Goal: Task Accomplishment & Management: Complete application form

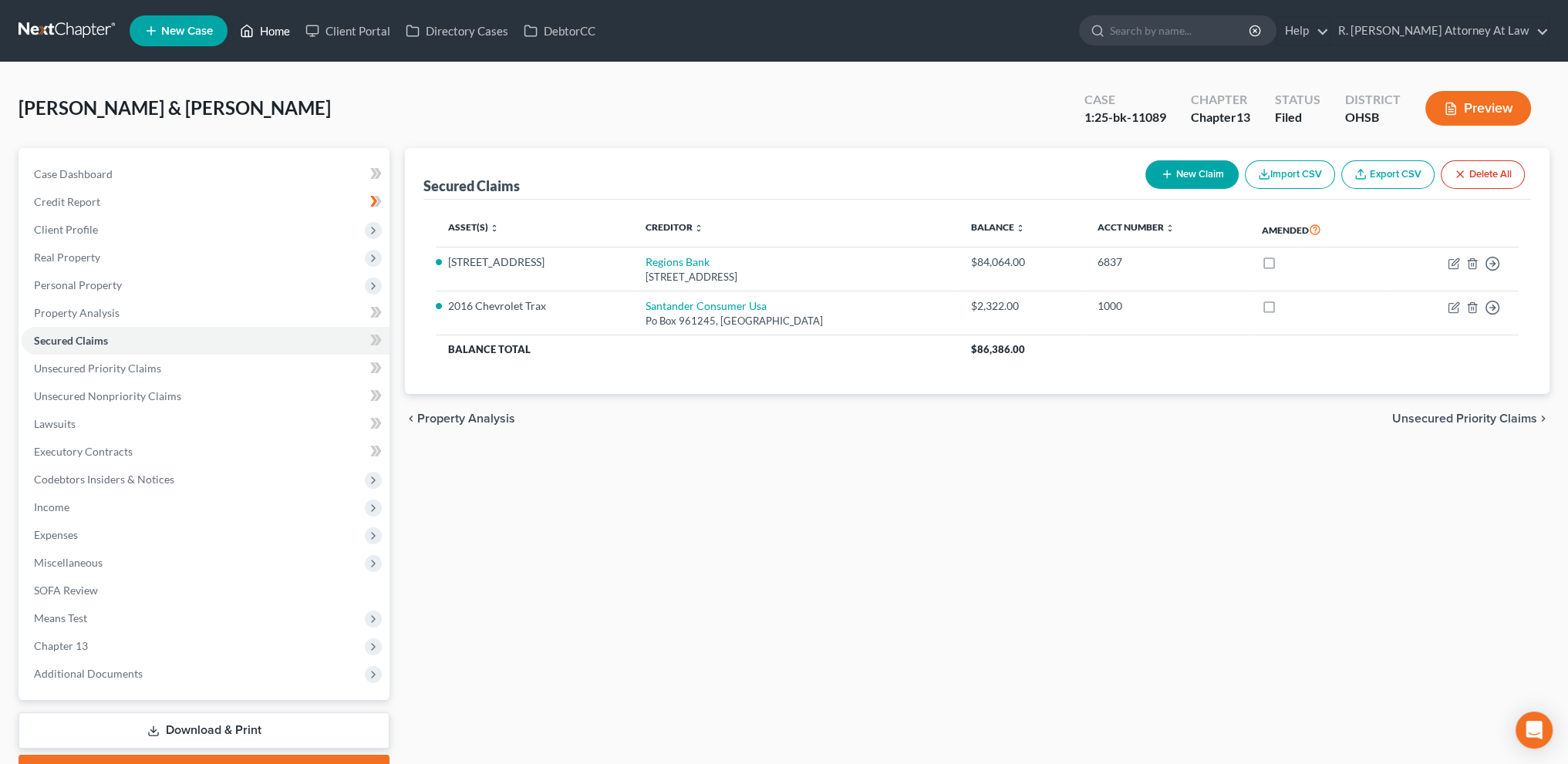
click at [272, 24] on link "Home" at bounding box center [264, 31] width 66 height 28
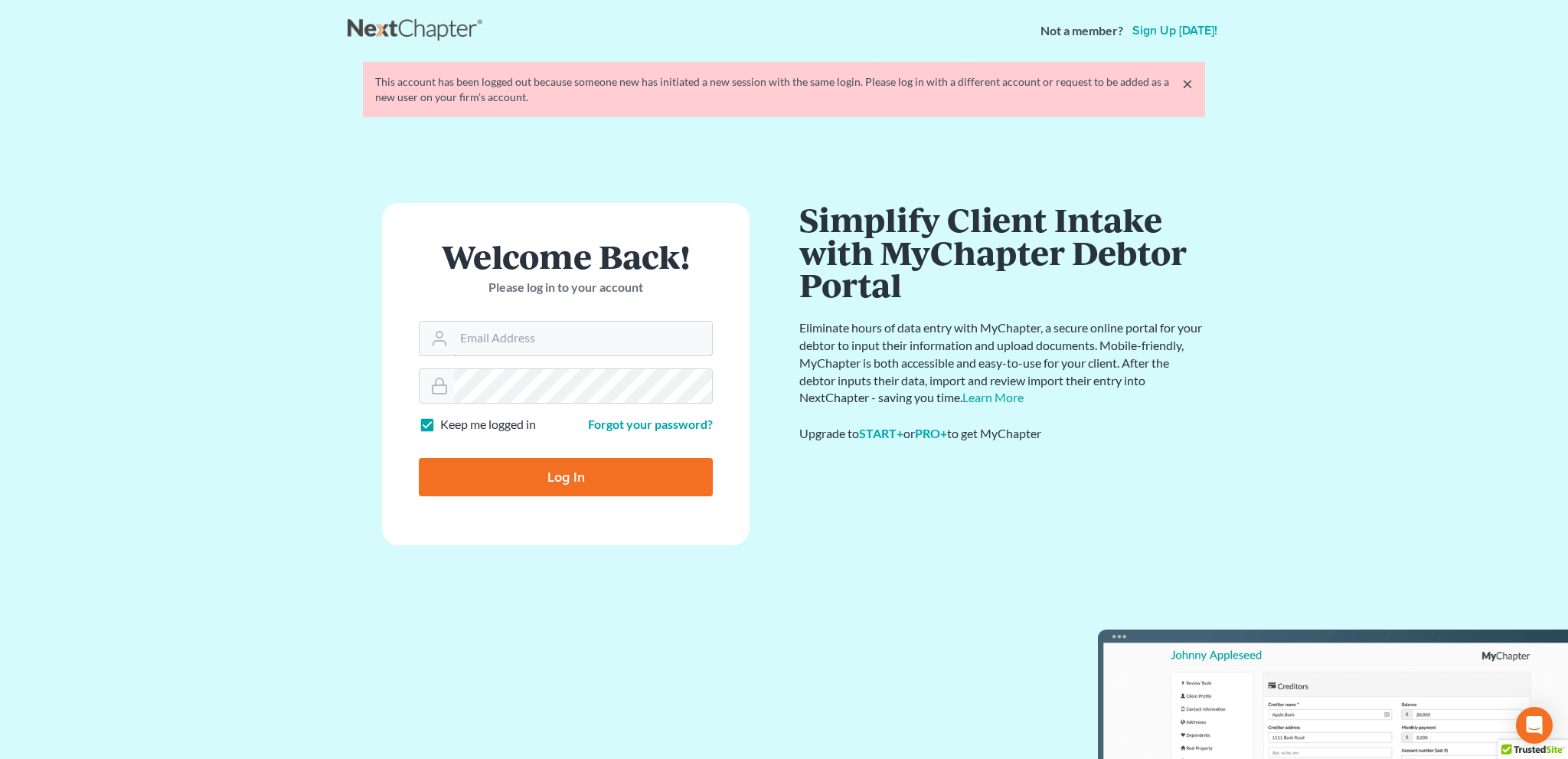
type input "[EMAIL_ADDRESS][DOMAIN_NAME]"
click at [601, 475] on input "Log In" at bounding box center [565, 477] width 294 height 38
type input "Thinking..."
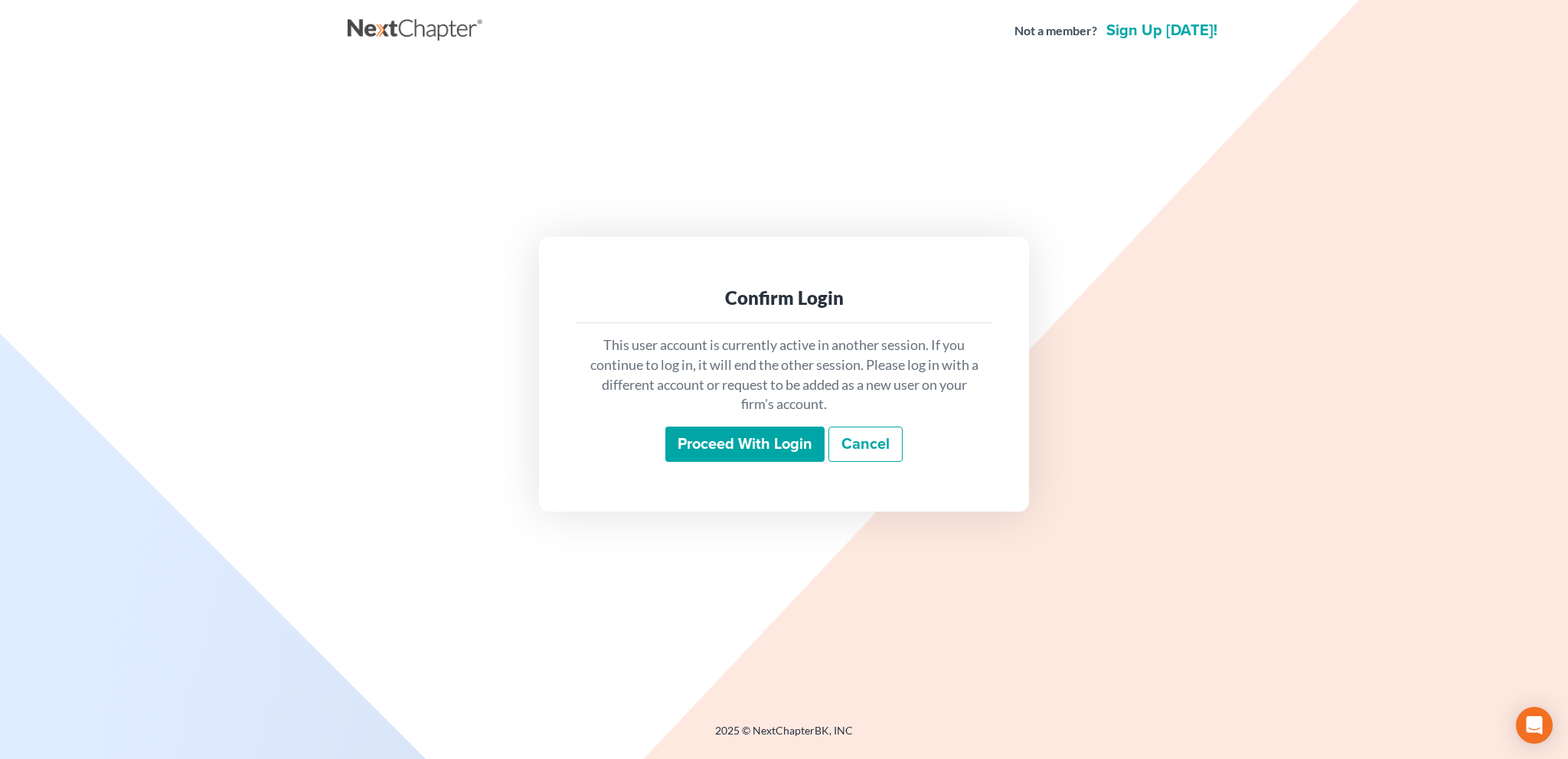
click at [711, 436] on input "Proceed with login" at bounding box center [745, 445] width 159 height 36
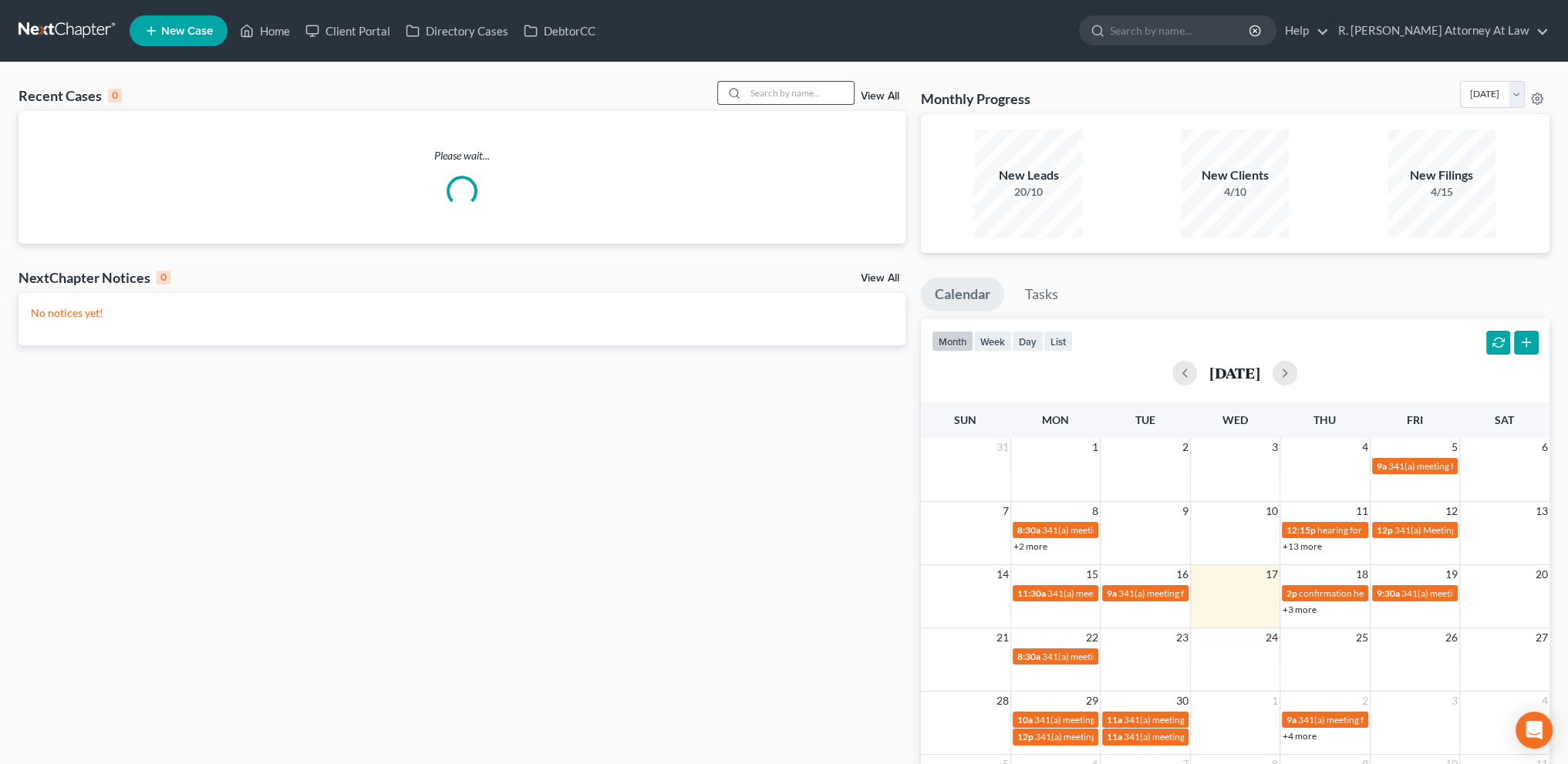
click at [761, 98] on input "search" at bounding box center [799, 92] width 108 height 22
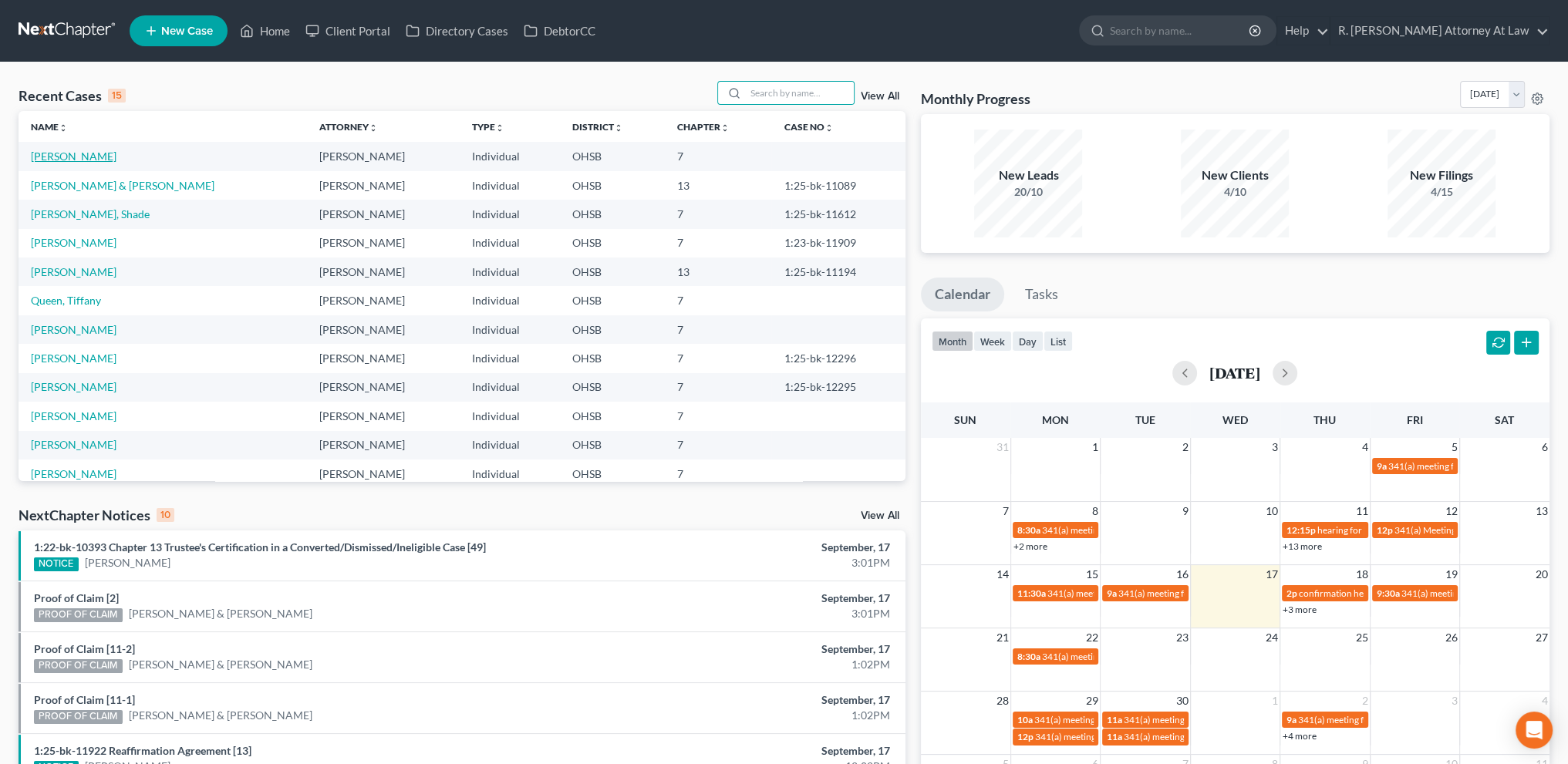
click at [60, 157] on link "Richardson, Roscoe" at bounding box center [73, 156] width 85 height 13
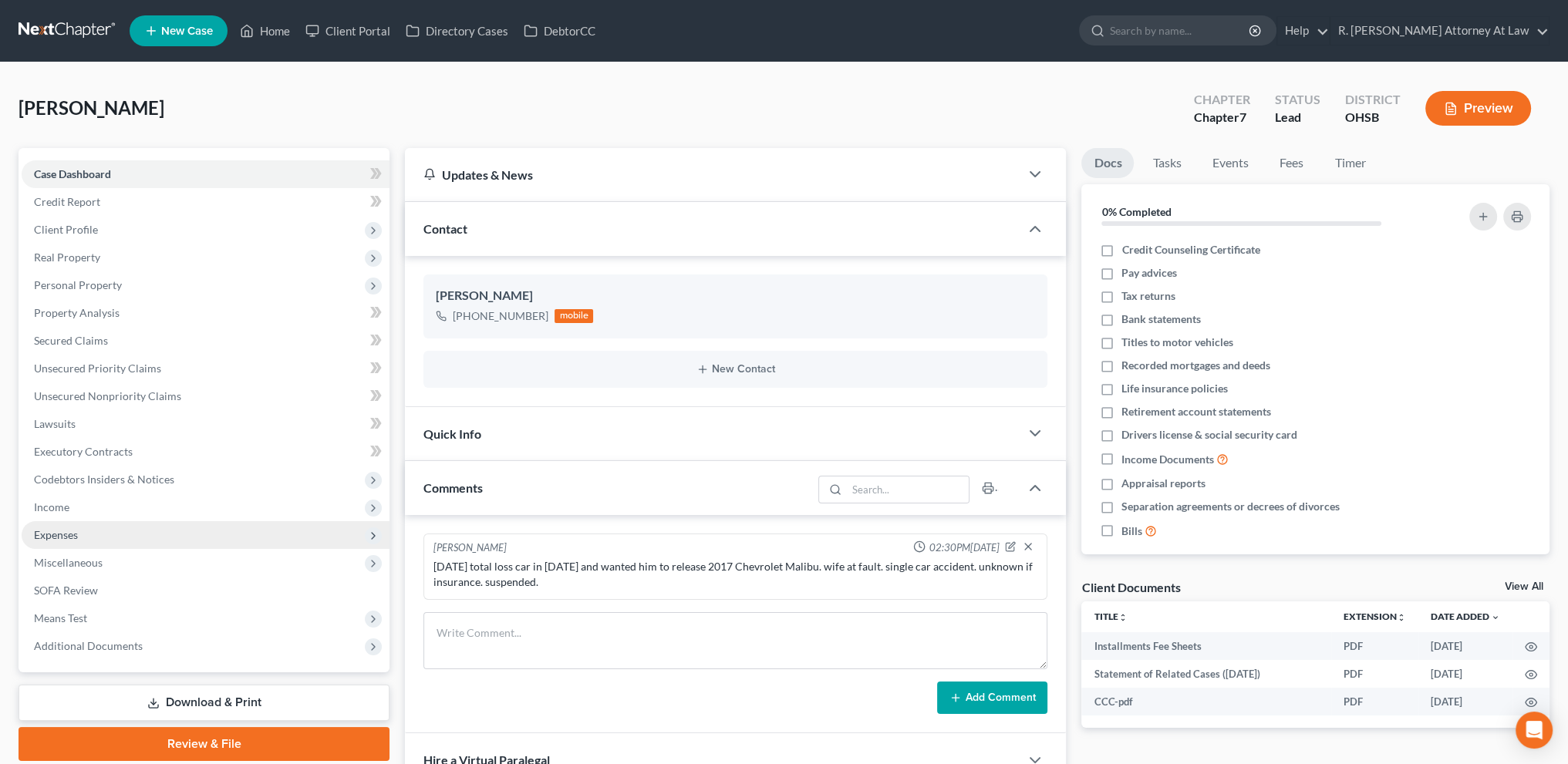
click at [65, 524] on span "Expenses" at bounding box center [206, 535] width 368 height 28
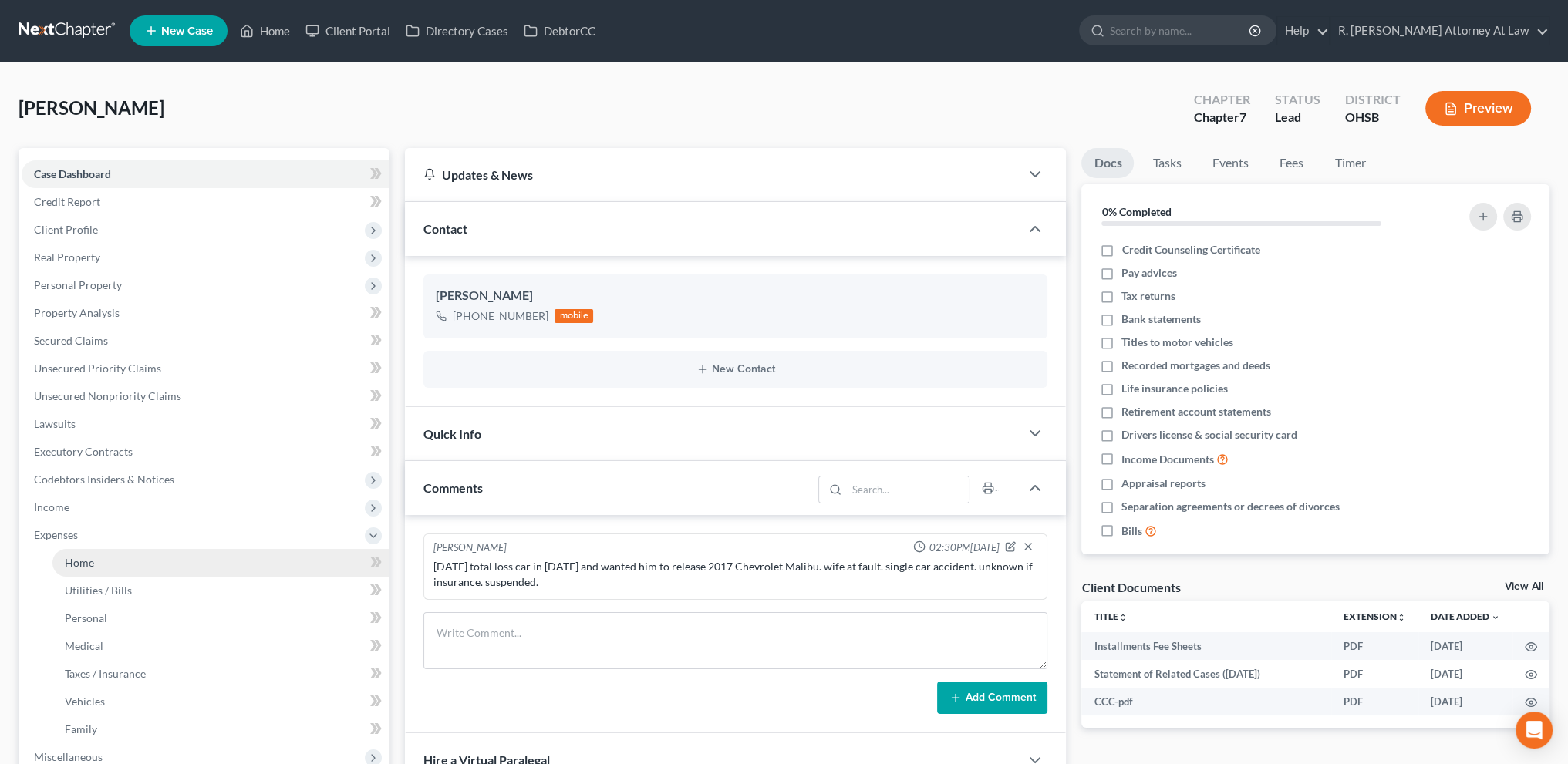
click at [85, 564] on span "Home" at bounding box center [80, 562] width 29 height 13
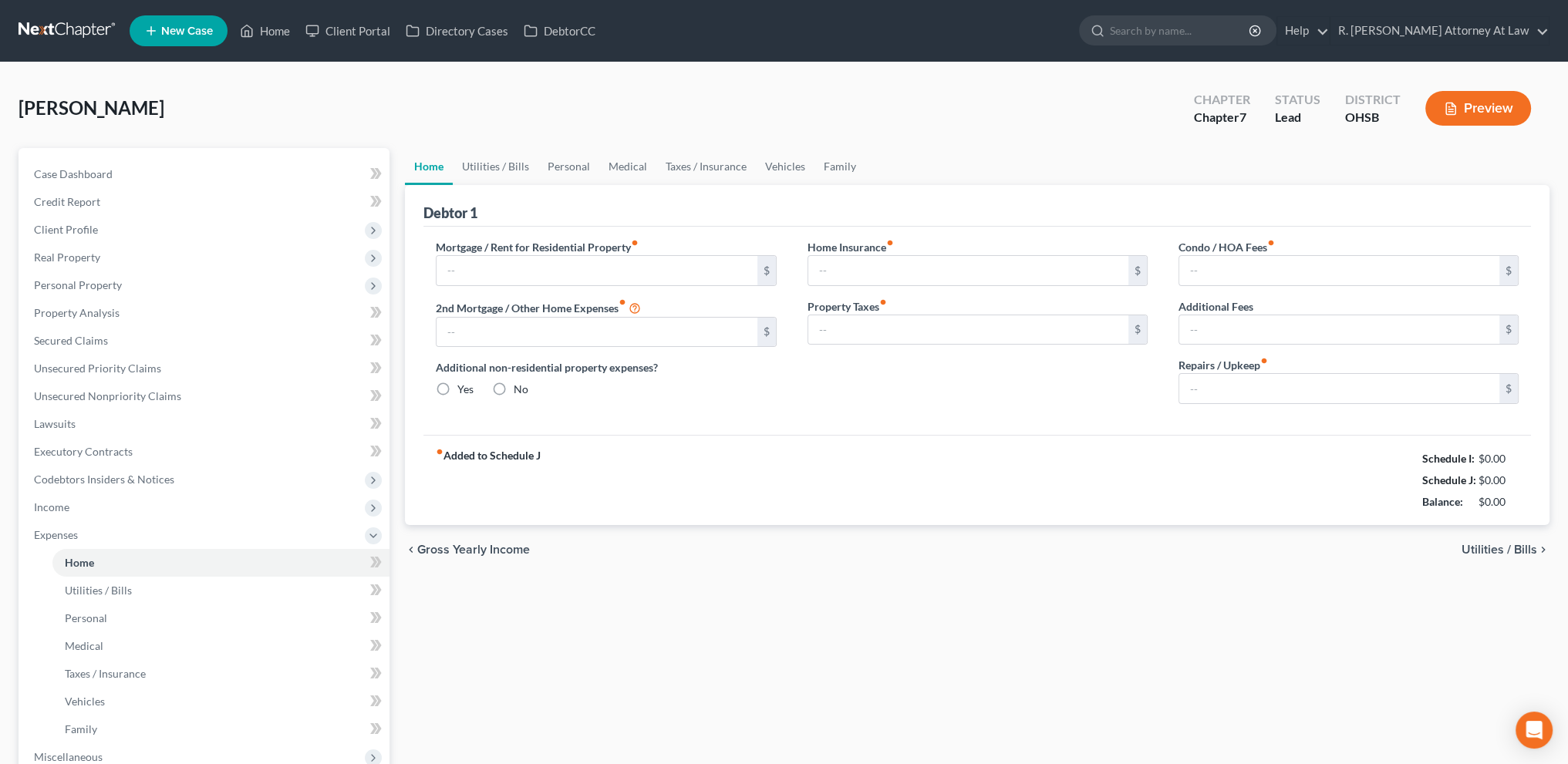
type input "850.00"
type input "0.00"
radio input "true"
type input "0.00"
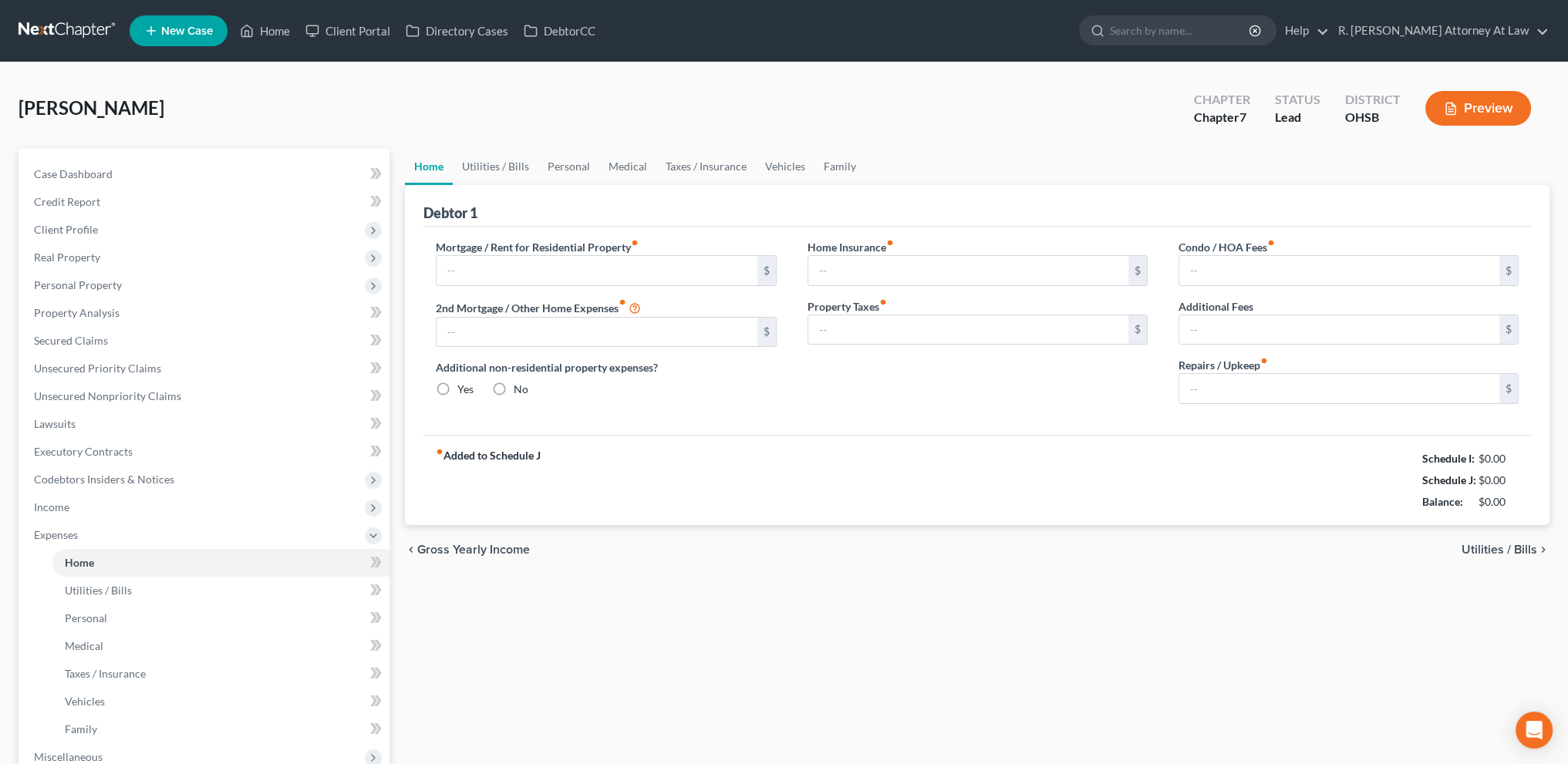
type input "0.00"
type input "20.00"
click at [780, 163] on link "Vehicles" at bounding box center [785, 166] width 59 height 37
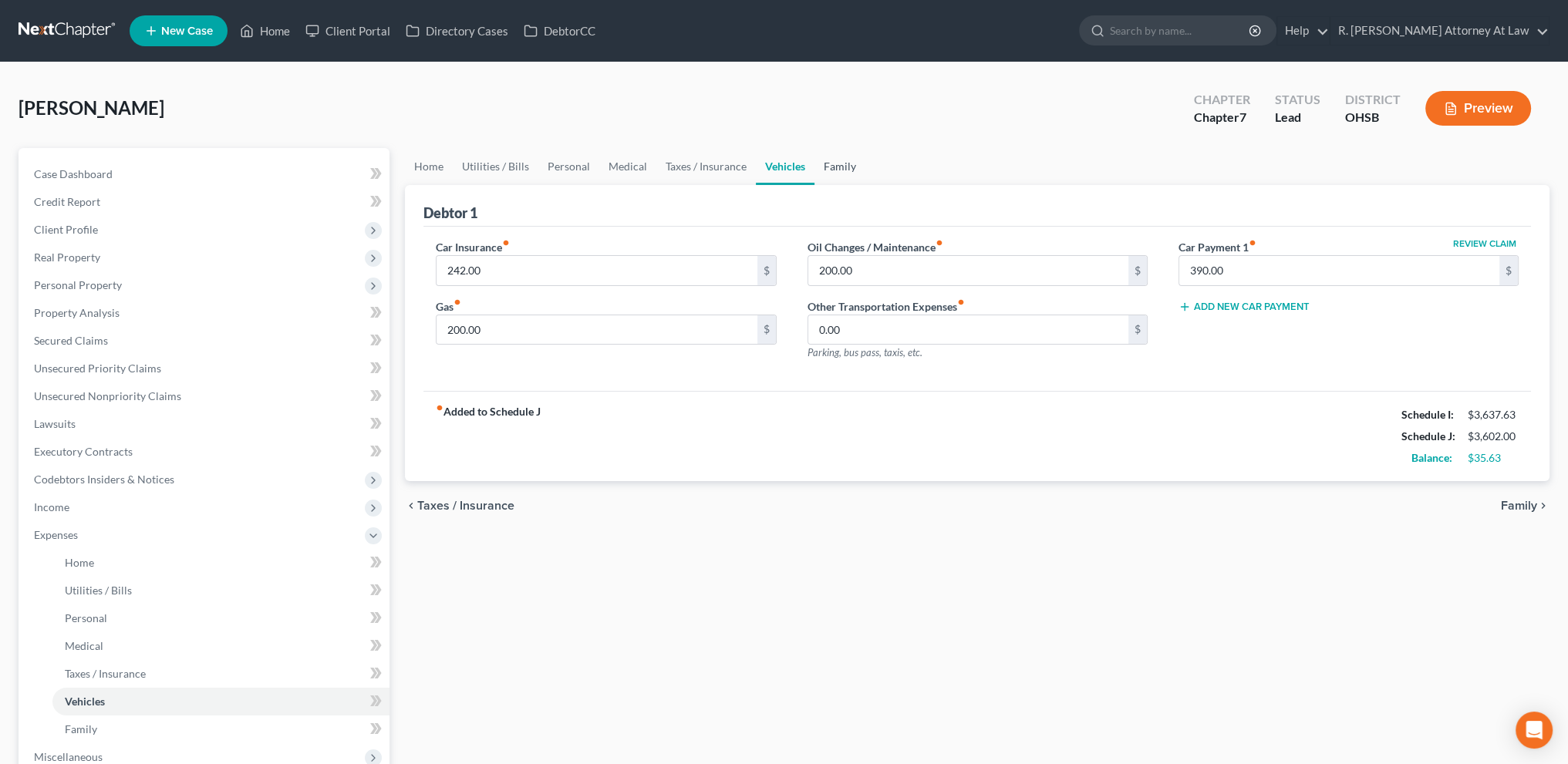
click at [829, 164] on link "Family" at bounding box center [840, 166] width 51 height 37
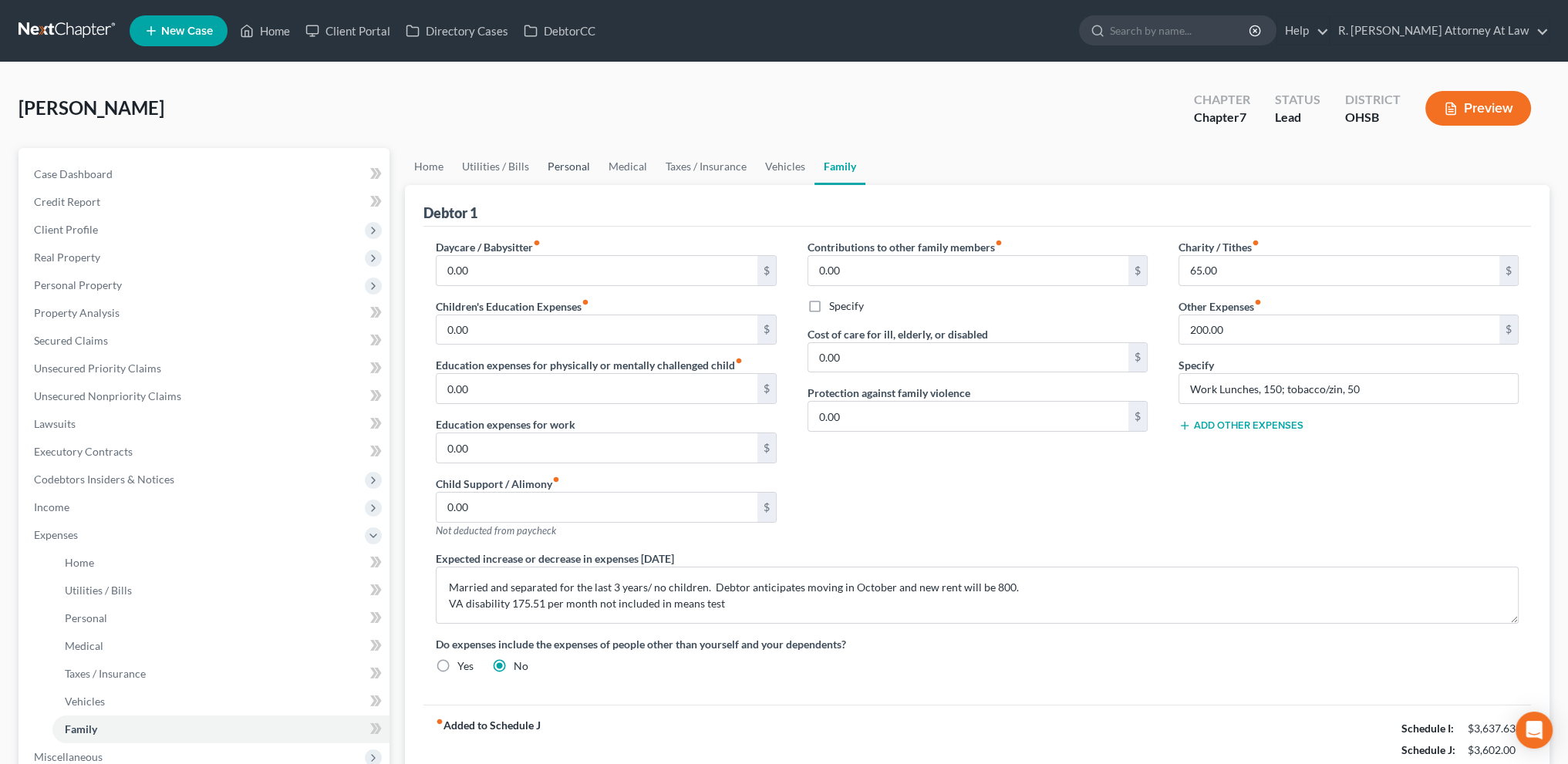
click at [553, 160] on link "Personal" at bounding box center [569, 166] width 61 height 37
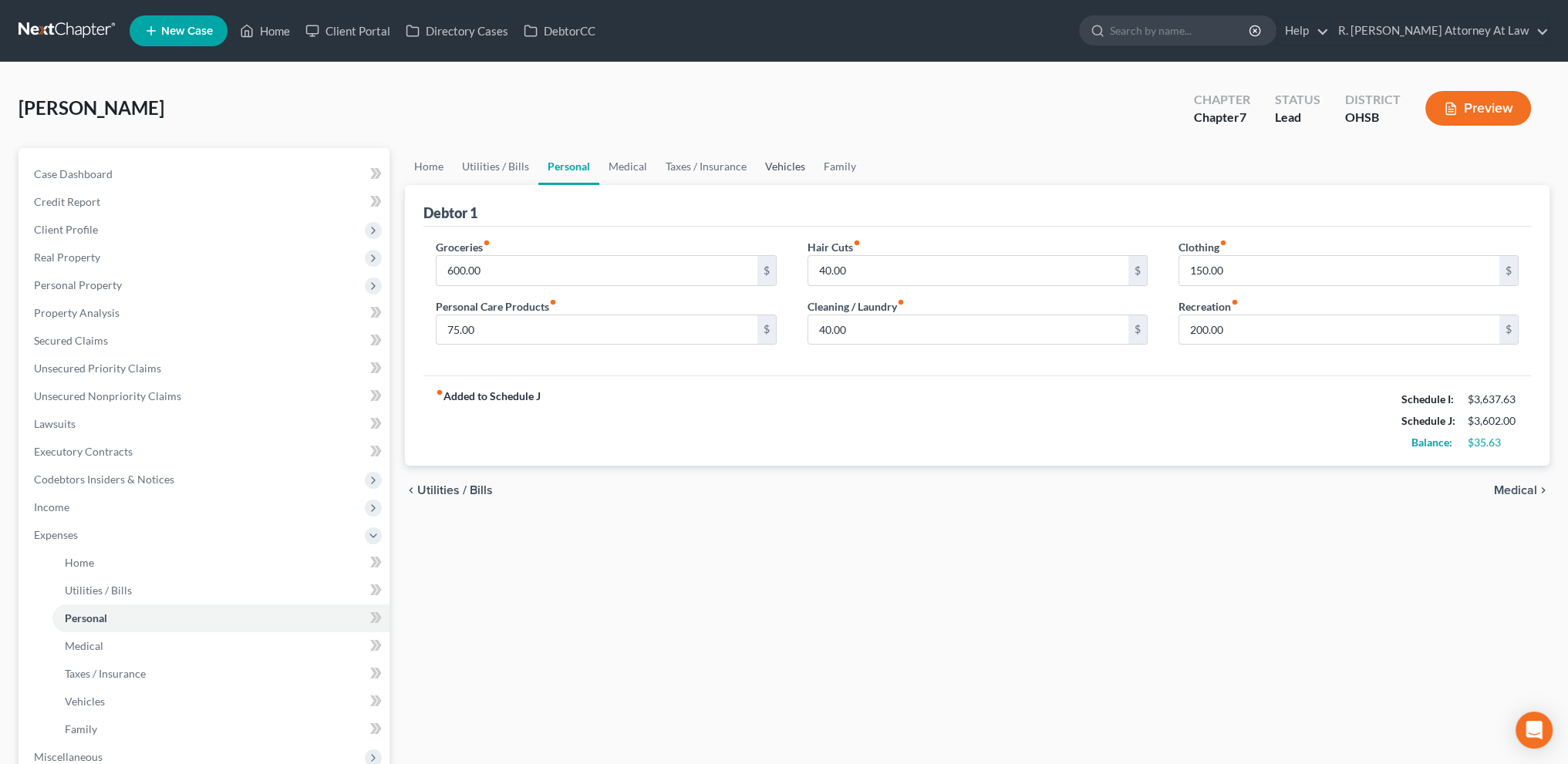
click at [772, 166] on link "Vehicles" at bounding box center [785, 166] width 59 height 37
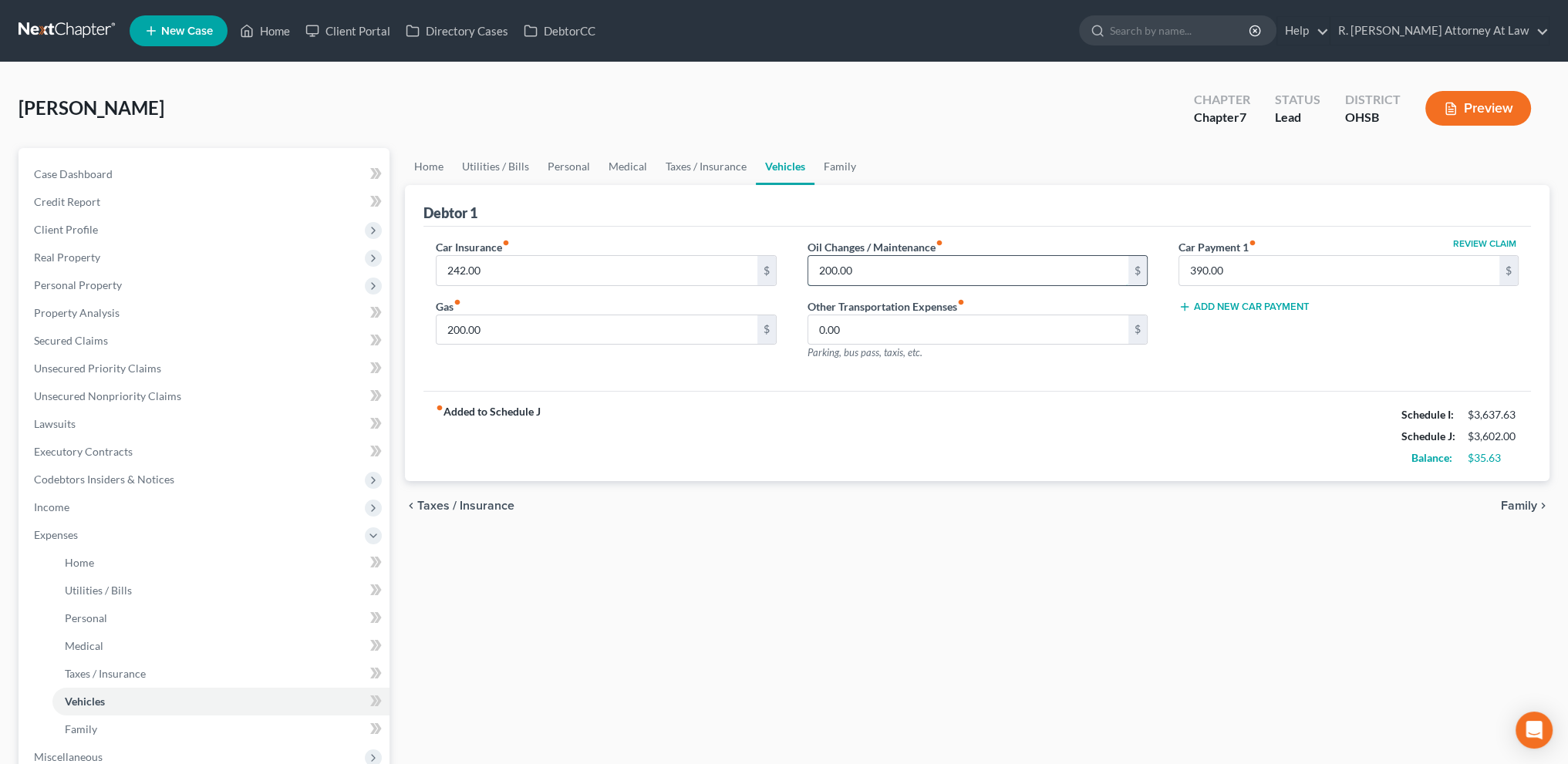
click at [854, 273] on input "200.00" at bounding box center [967, 271] width 320 height 29
click at [726, 376] on div "Car Insurance fiber_manual_record 242.00 $ Gas fiber_manual_record 200.00 $ Oil…" at bounding box center [976, 309] width 1107 height 165
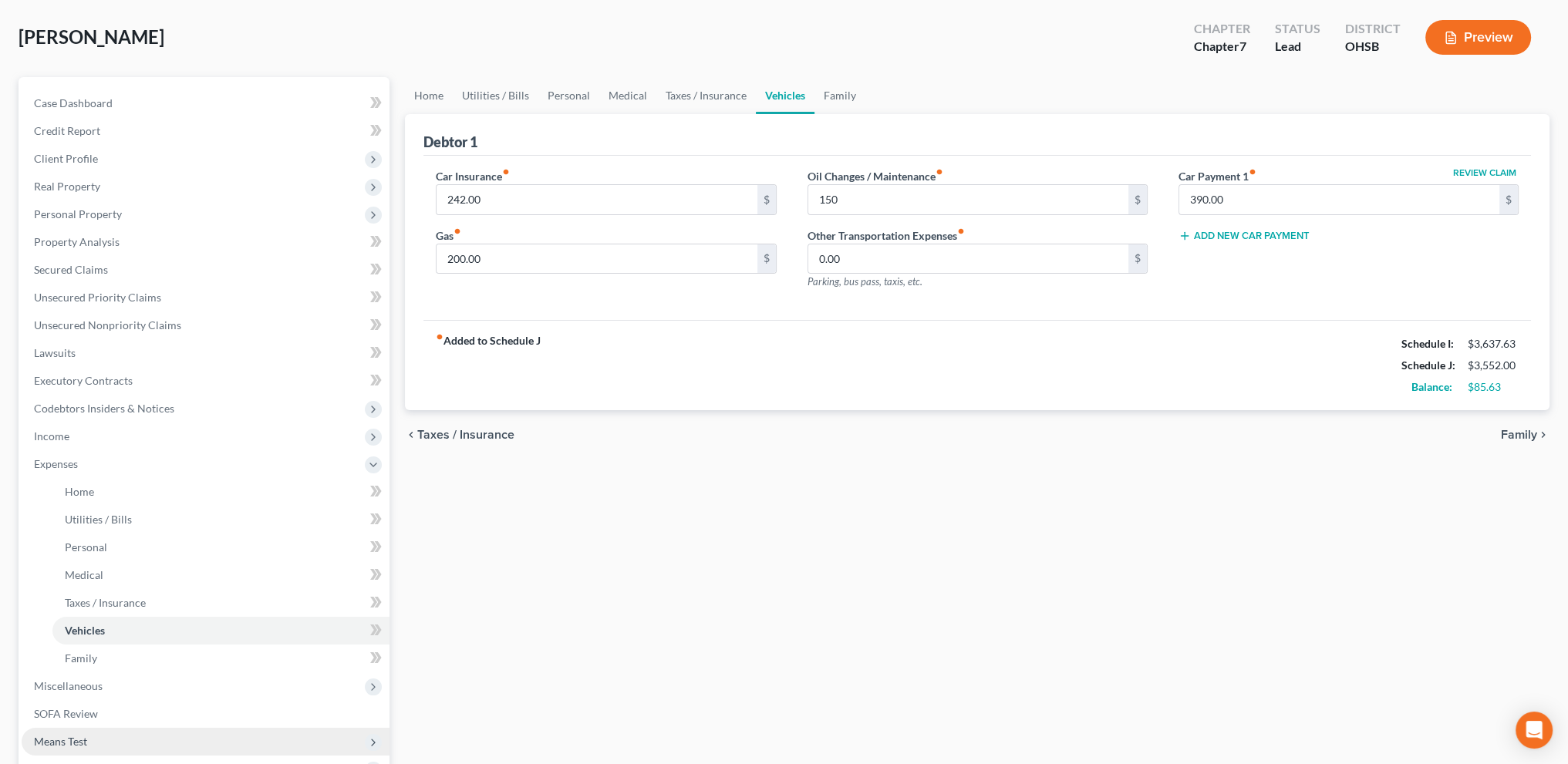
scroll to position [248, 0]
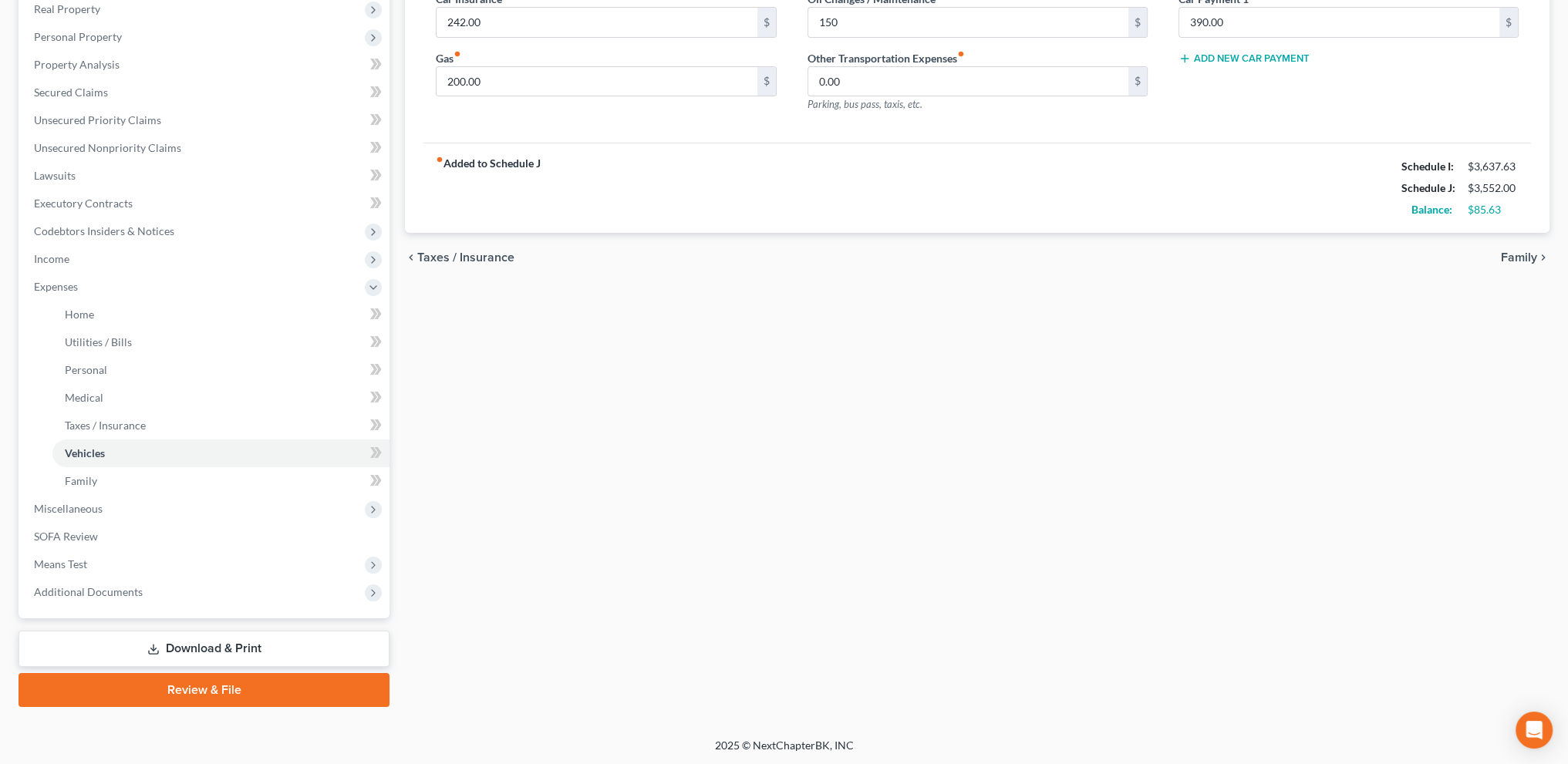
click at [173, 642] on link "Download & Print" at bounding box center [204, 648] width 371 height 37
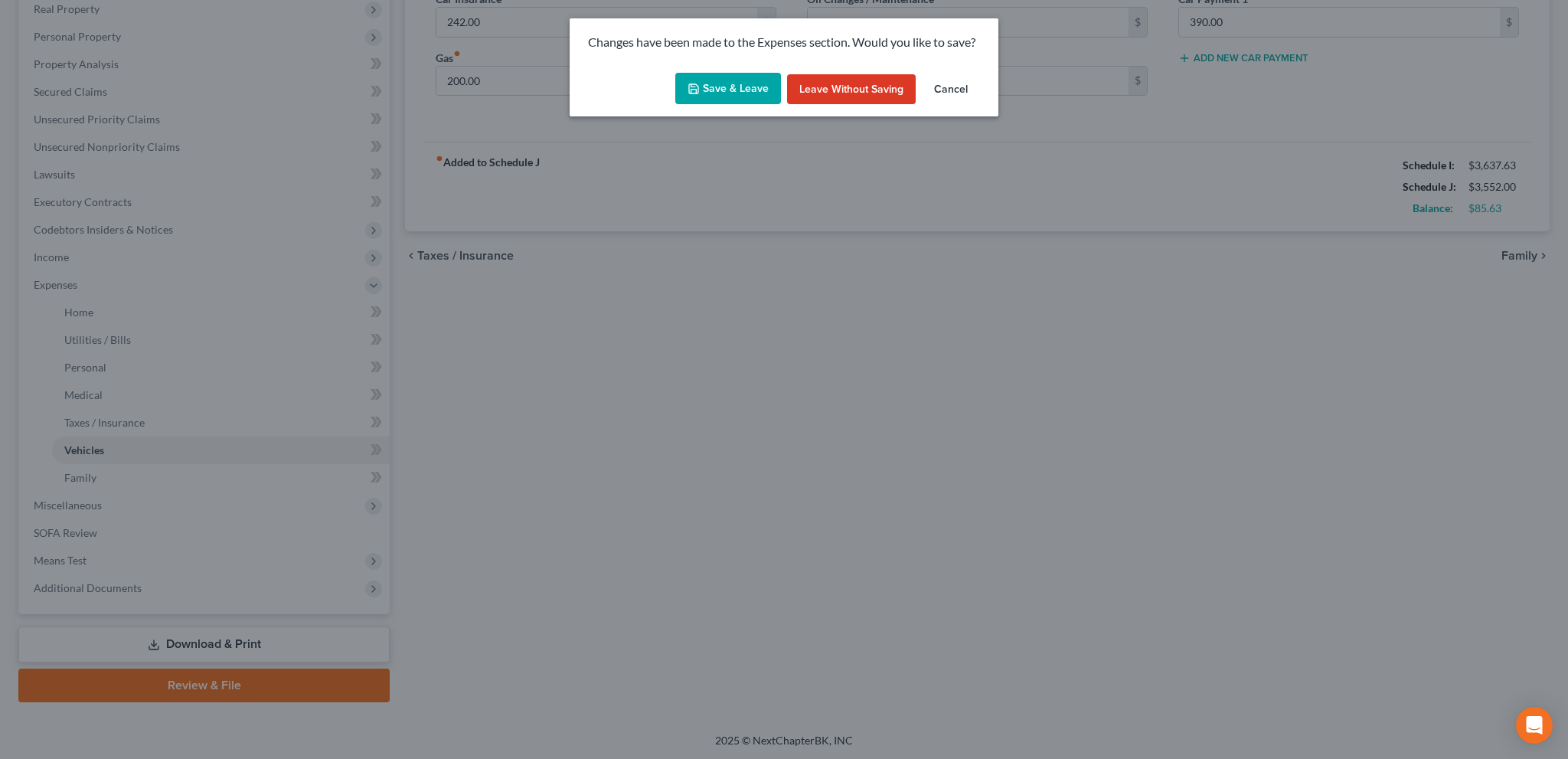
click at [746, 89] on button "Save & Leave" at bounding box center [728, 89] width 106 height 32
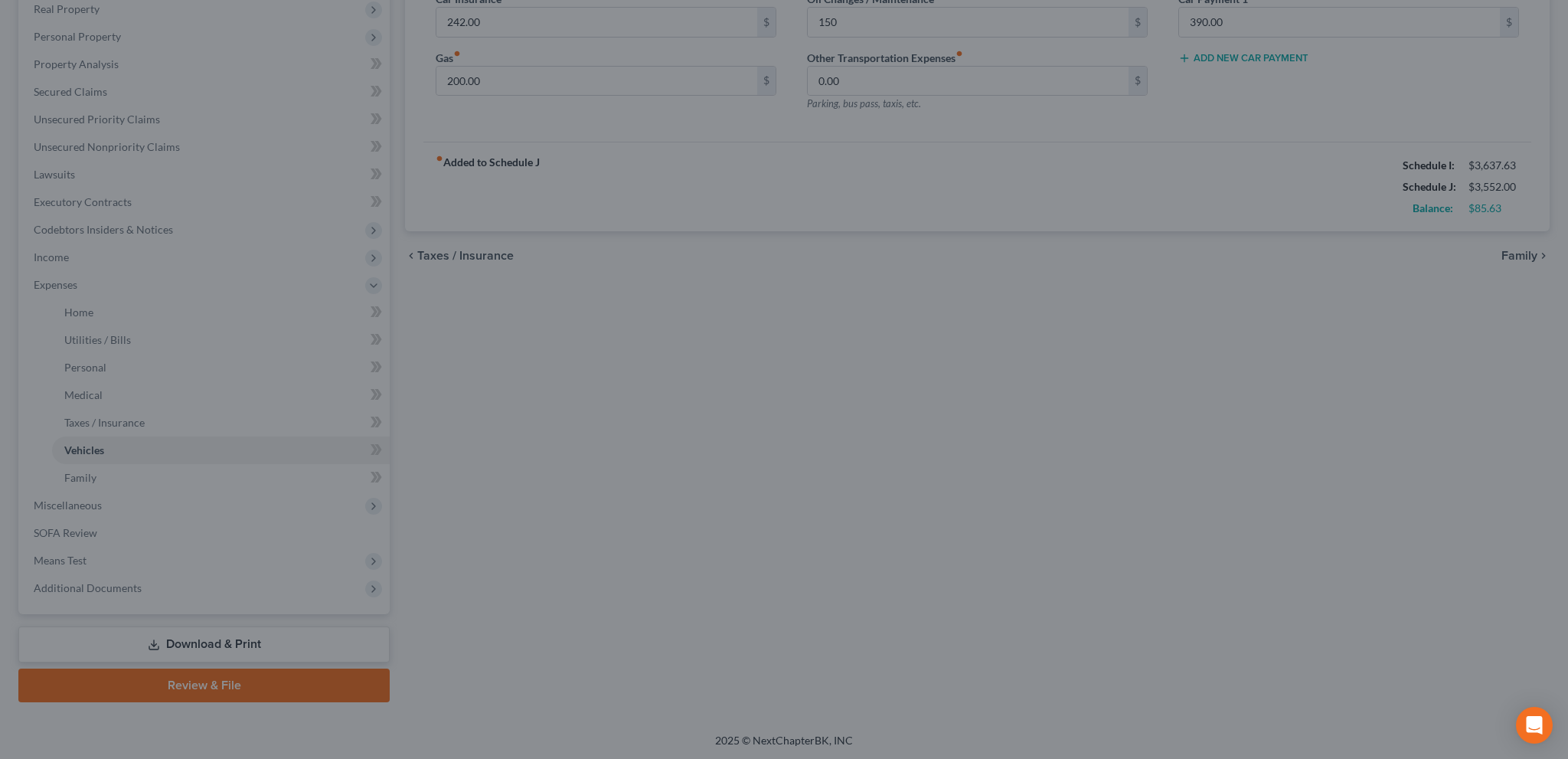
type input "150.00"
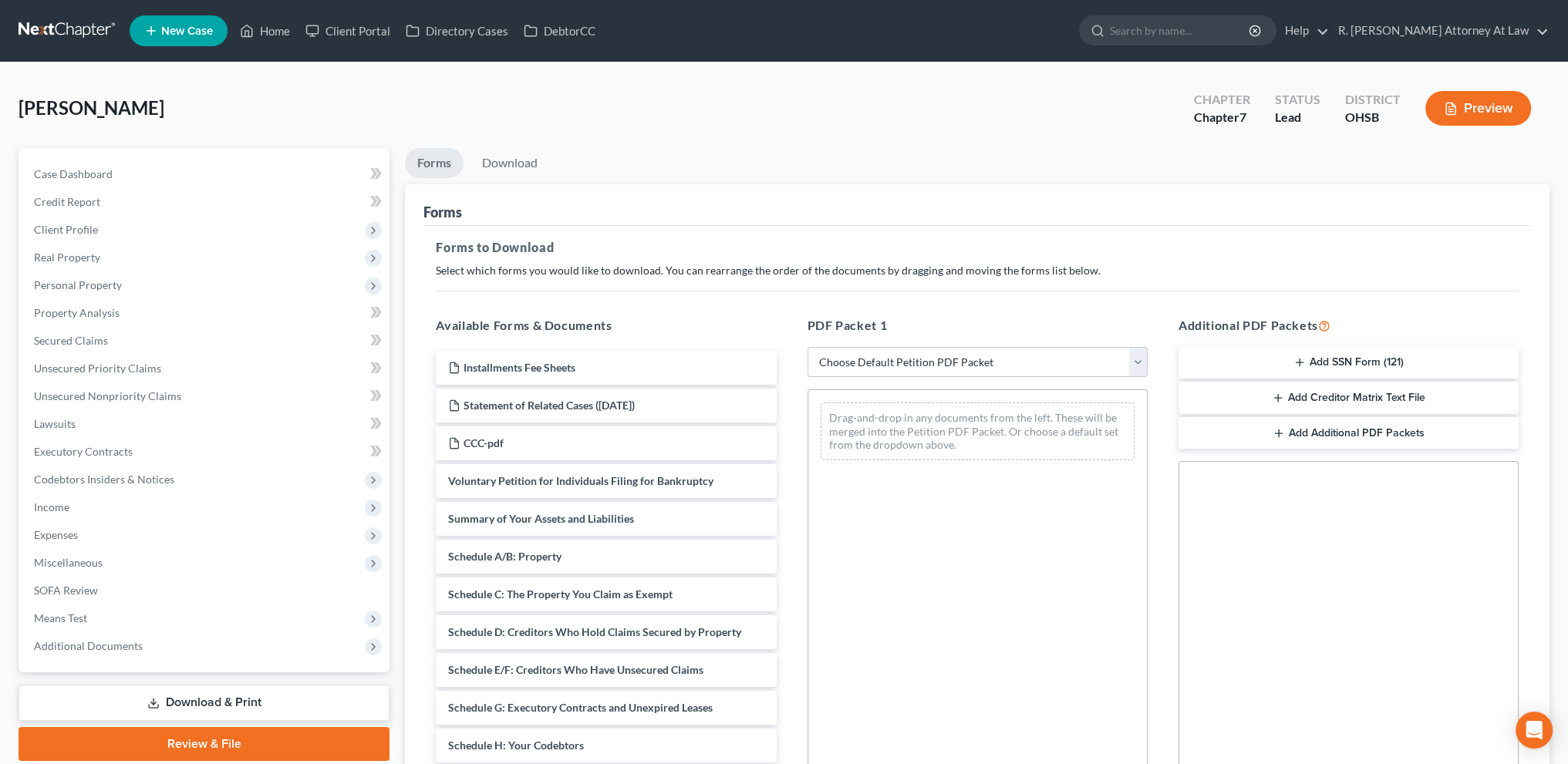
click at [926, 360] on select "Choose Default Petition PDF Packet Complete Bankruptcy Petition (all forms and …" at bounding box center [977, 362] width 340 height 31
select select "14"
click at [807, 347] on select "Choose Default Petition PDF Packet Complete Bankruptcy Petition (all forms and …" at bounding box center [977, 362] width 340 height 31
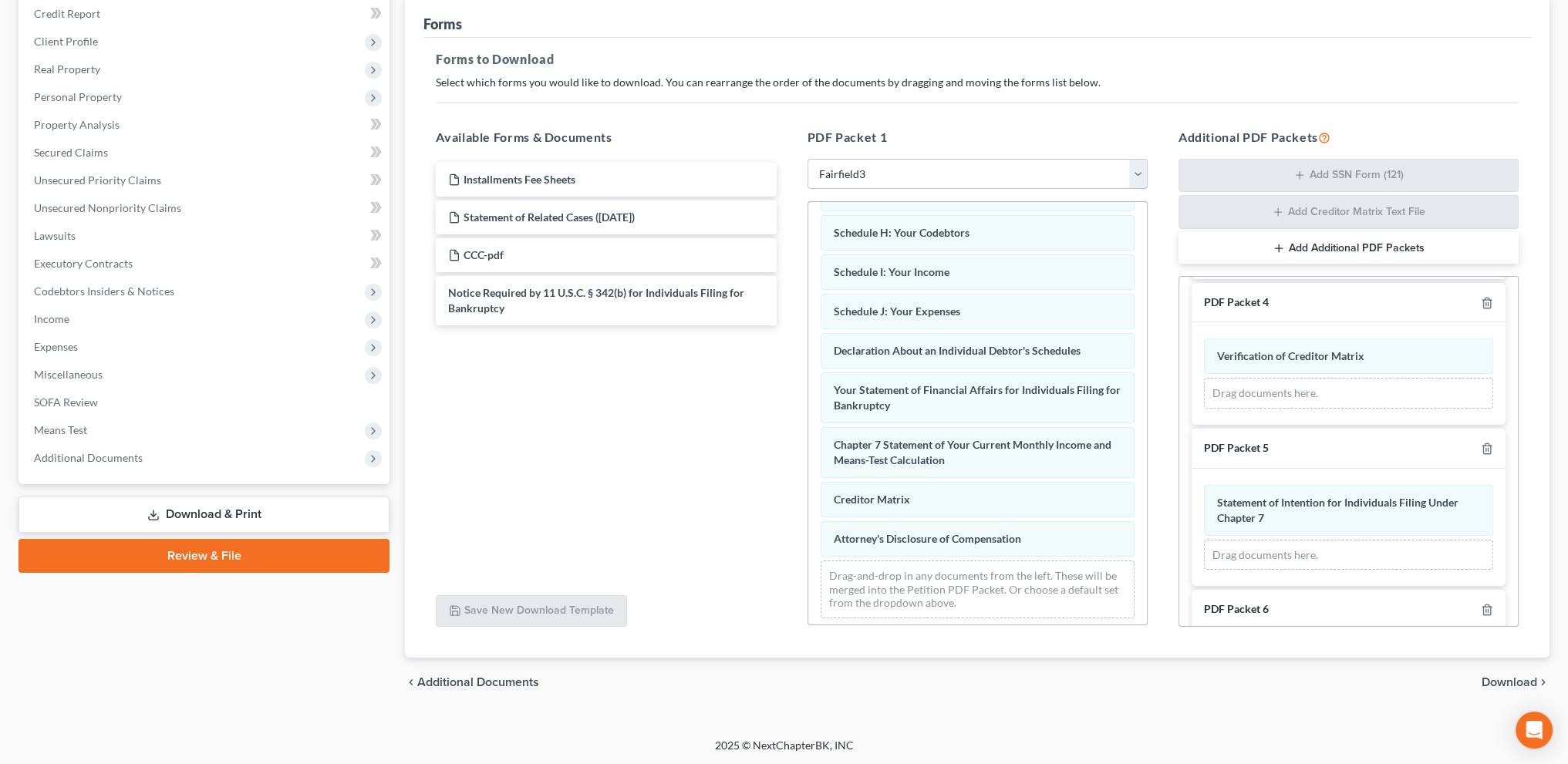
scroll to position [517, 0]
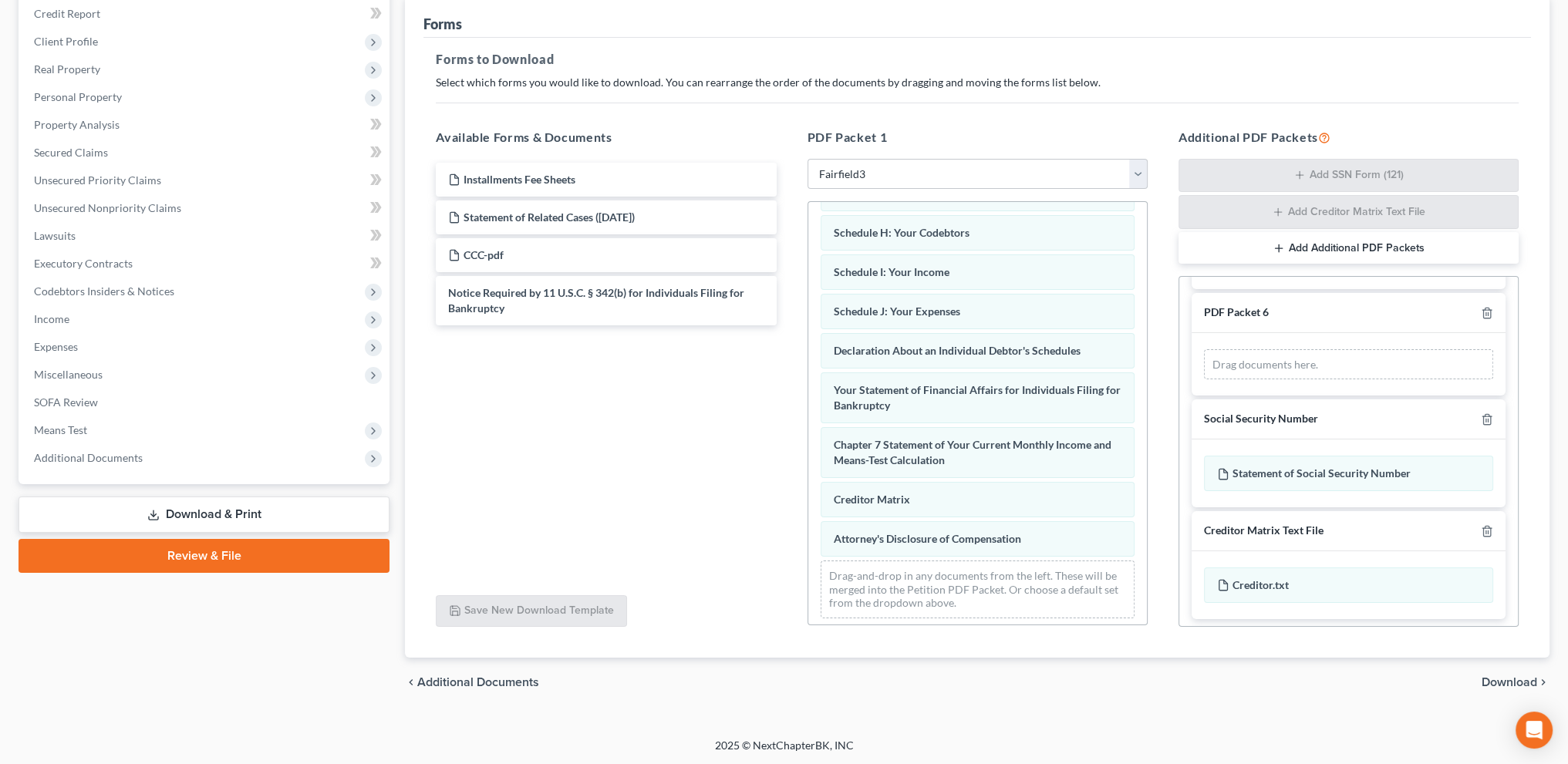
click at [1510, 678] on span "Download" at bounding box center [1509, 682] width 55 height 12
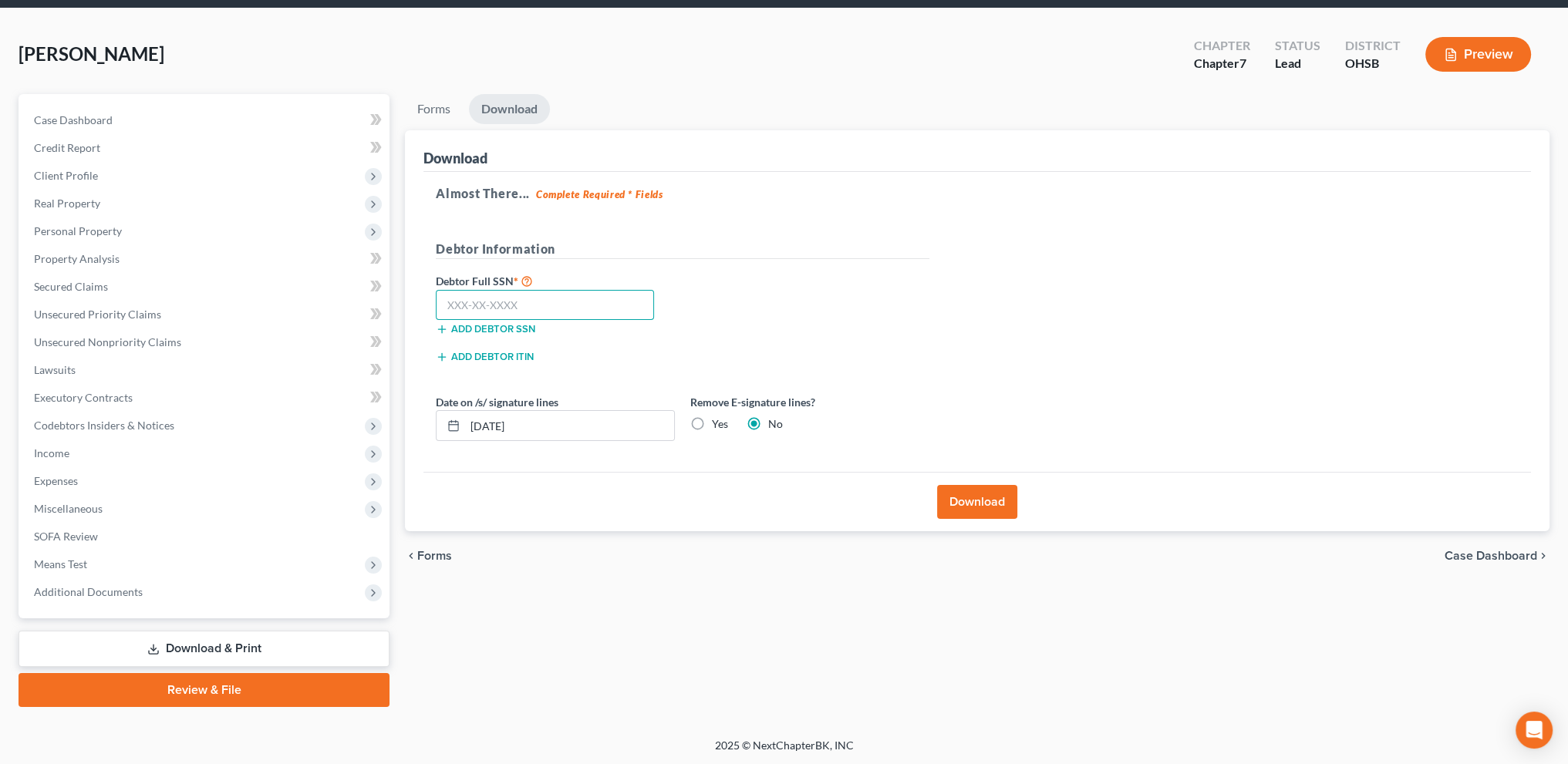
click at [478, 304] on input "text" at bounding box center [544, 305] width 218 height 31
type input "281-94-4887"
click at [957, 509] on button "Download" at bounding box center [977, 502] width 81 height 34
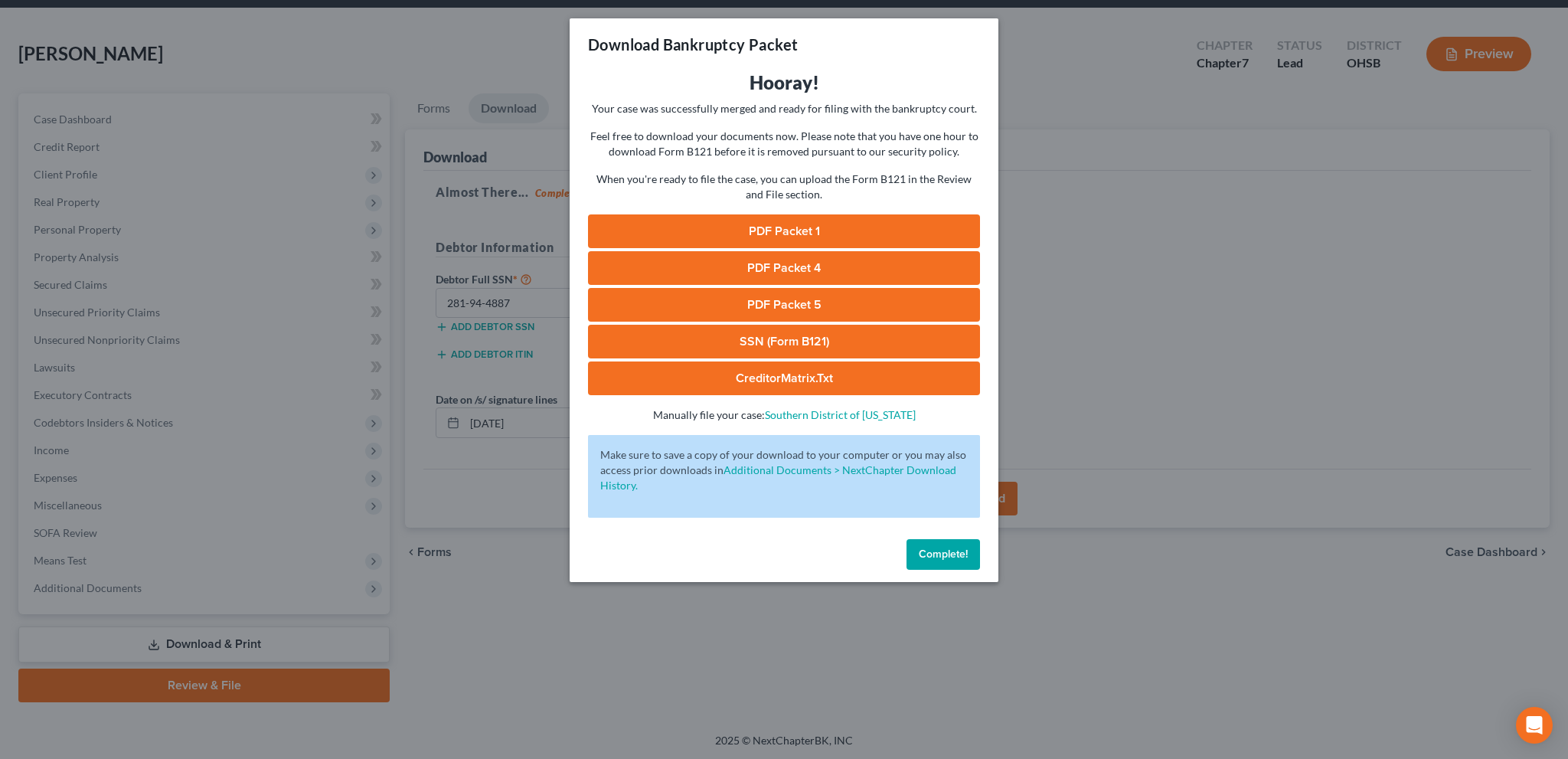
click at [775, 238] on link "PDF Packet 1" at bounding box center [784, 231] width 392 height 34
click at [789, 271] on link "PDF Packet 4" at bounding box center [784, 268] width 392 height 34
click at [797, 308] on link "PDF Packet 5" at bounding box center [784, 305] width 392 height 34
click at [763, 333] on link "SSN (Form B121)" at bounding box center [784, 342] width 392 height 34
click at [945, 548] on span "Complete!" at bounding box center [943, 554] width 49 height 13
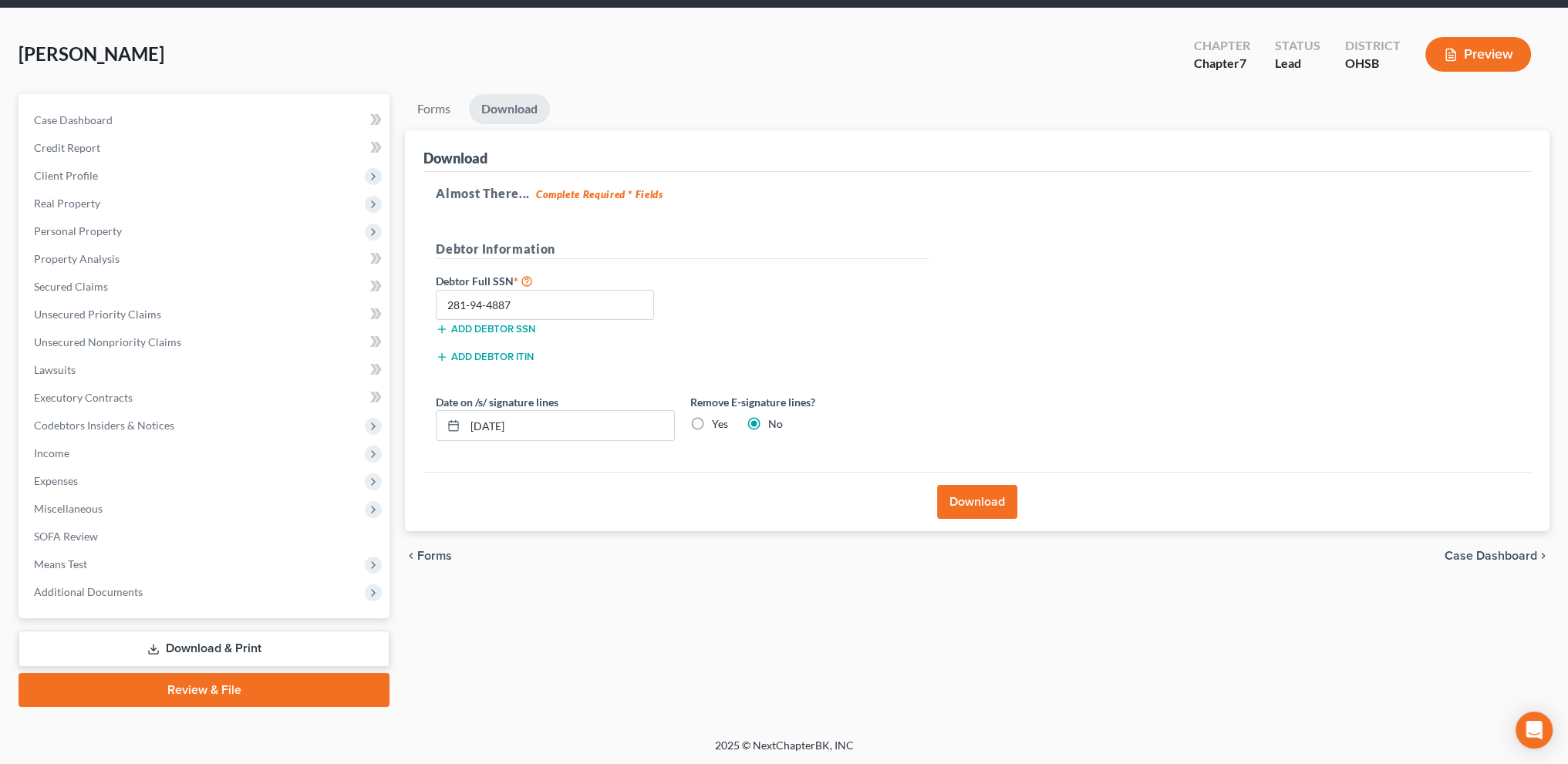
click at [535, 45] on div "Richardson, Roscoe Upgraded Chapter Chapter 7 Status Lead District OHSB Preview" at bounding box center [784, 60] width 1531 height 67
click at [75, 591] on span "Additional Documents" at bounding box center [89, 592] width 109 height 13
click at [103, 592] on span "Additional Documents" at bounding box center [89, 592] width 109 height 13
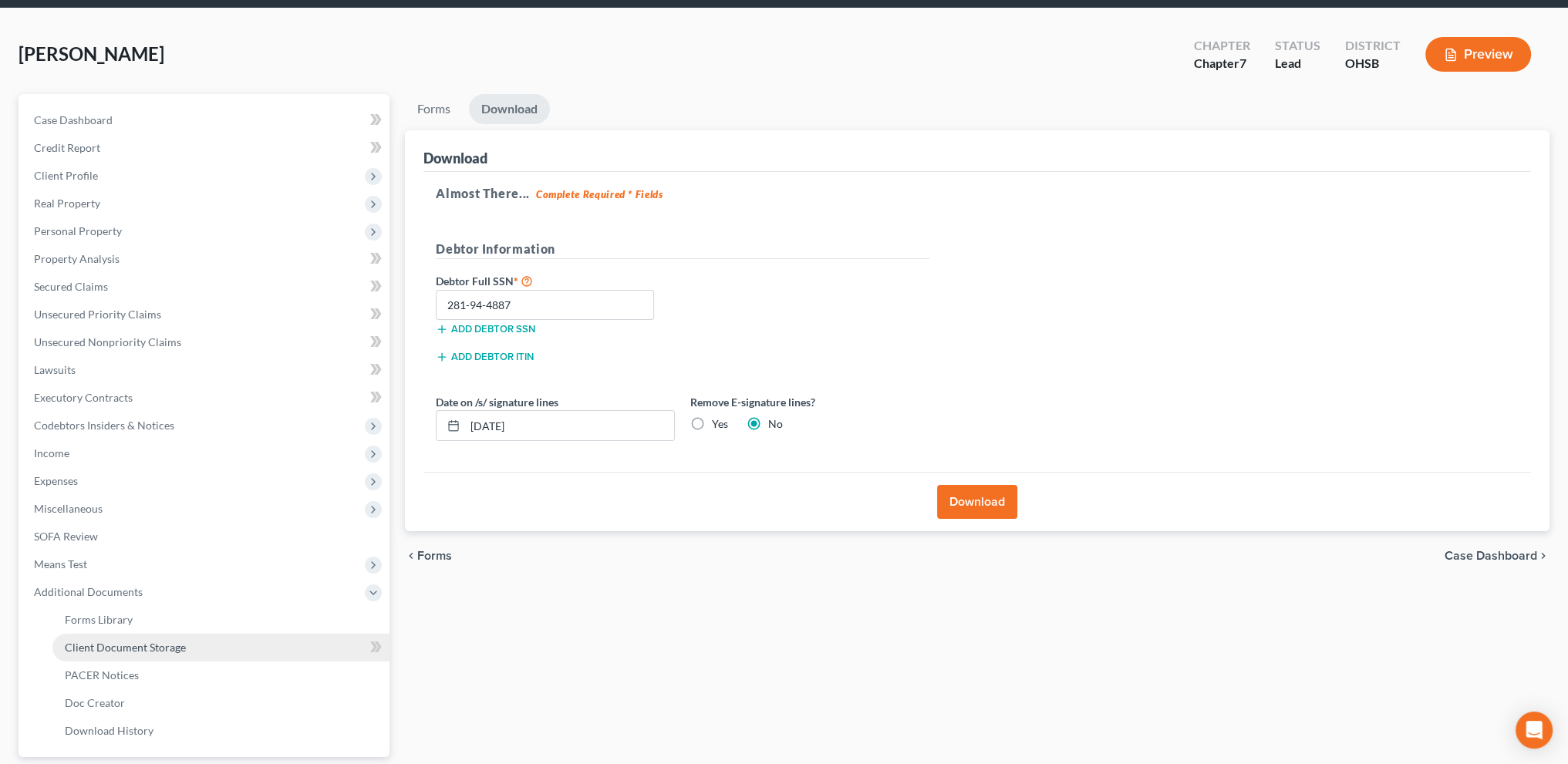
click at [117, 652] on span "Client Document Storage" at bounding box center [125, 648] width 121 height 13
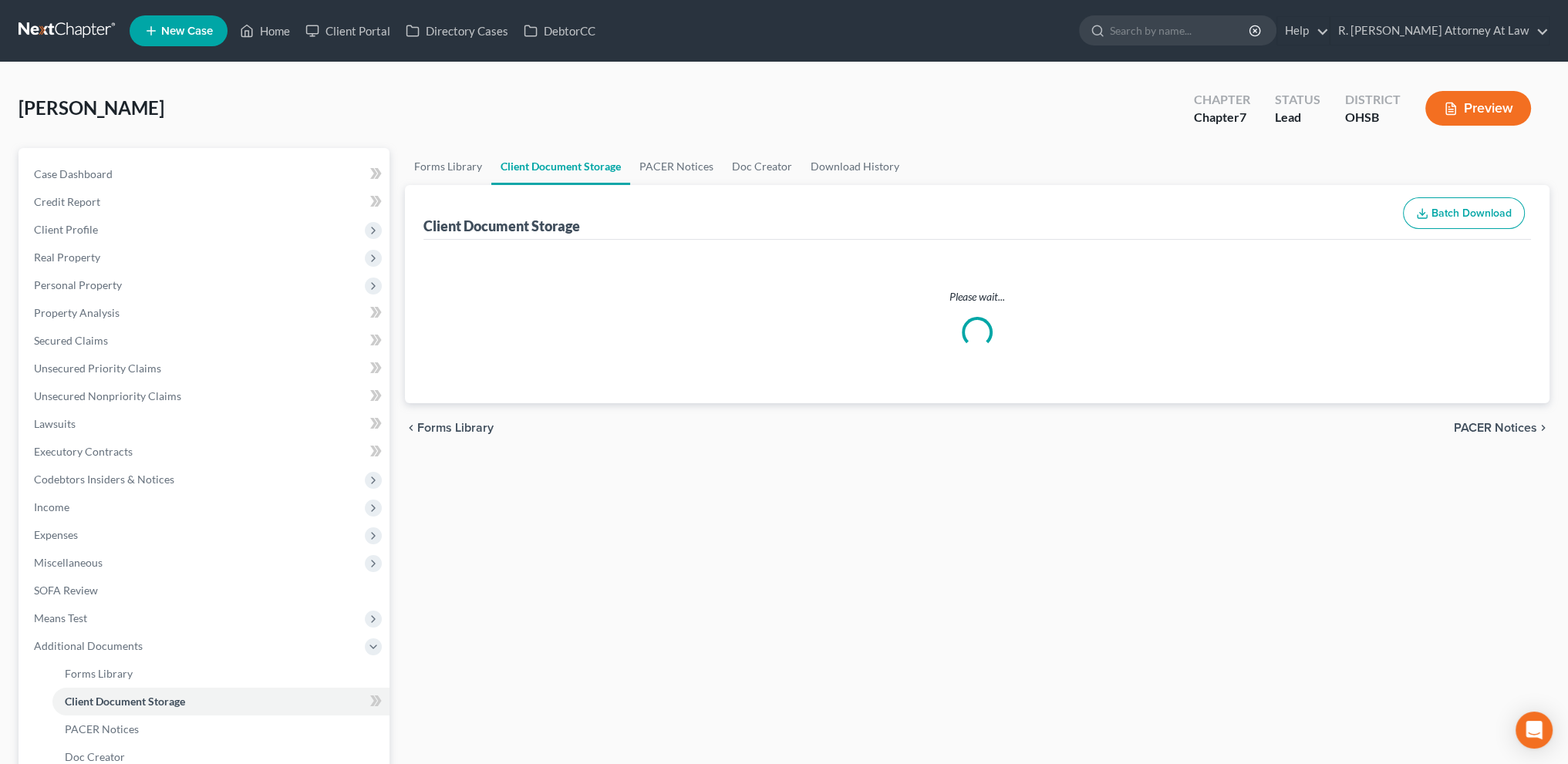
select select "7"
select select "52"
select select "37"
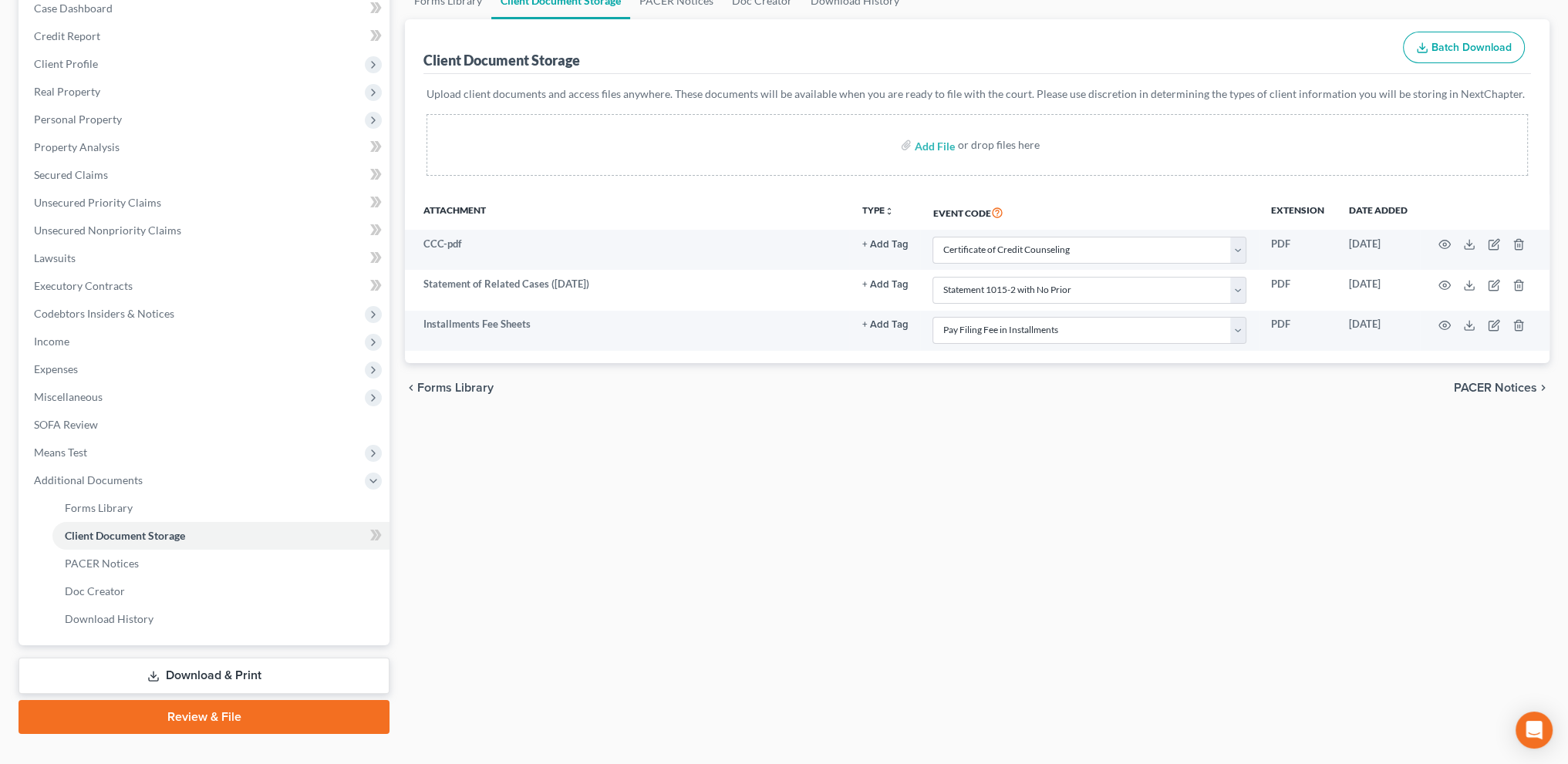
scroll to position [193, 0]
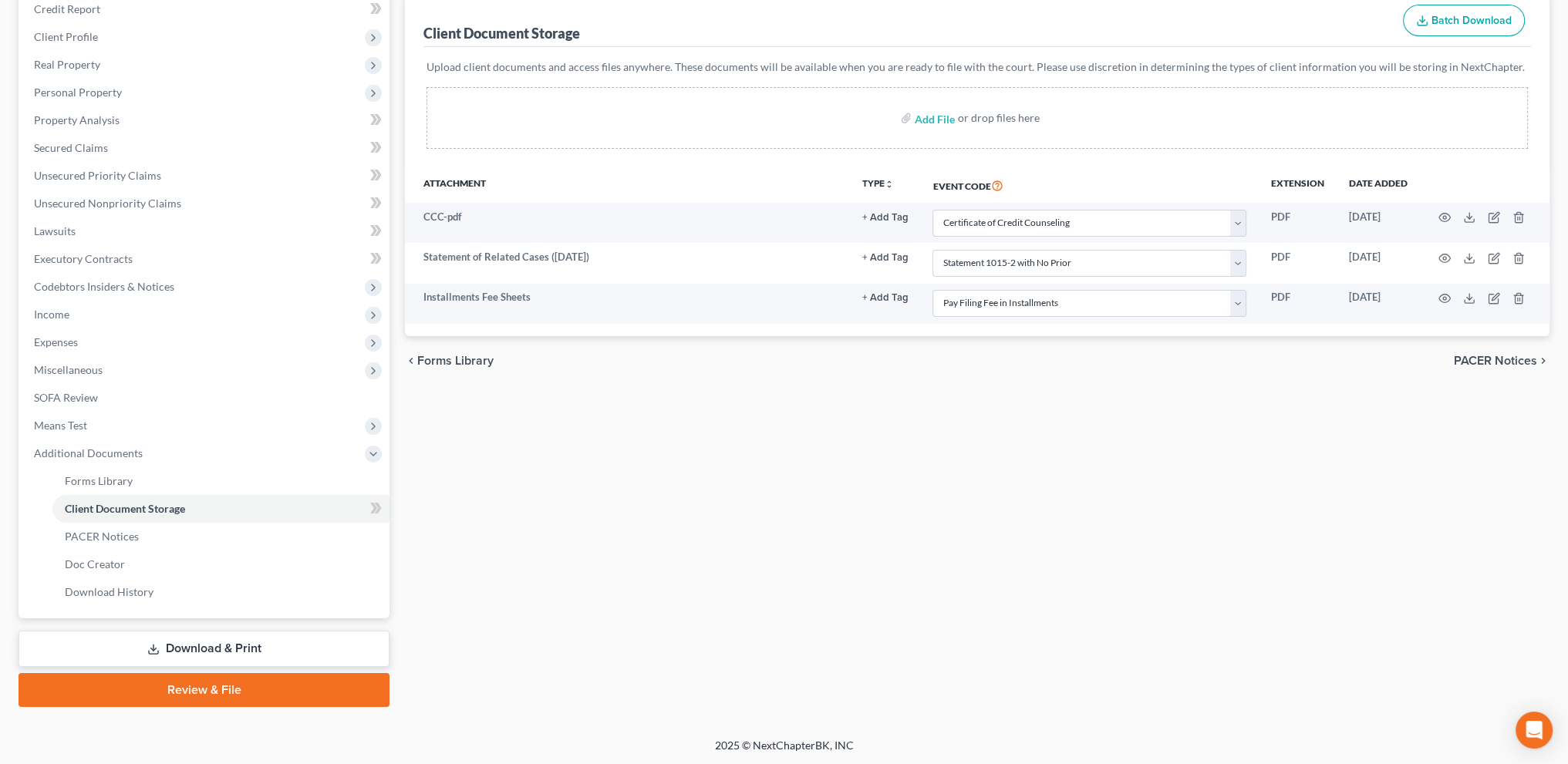
click at [216, 681] on link "Review & File" at bounding box center [204, 690] width 371 height 34
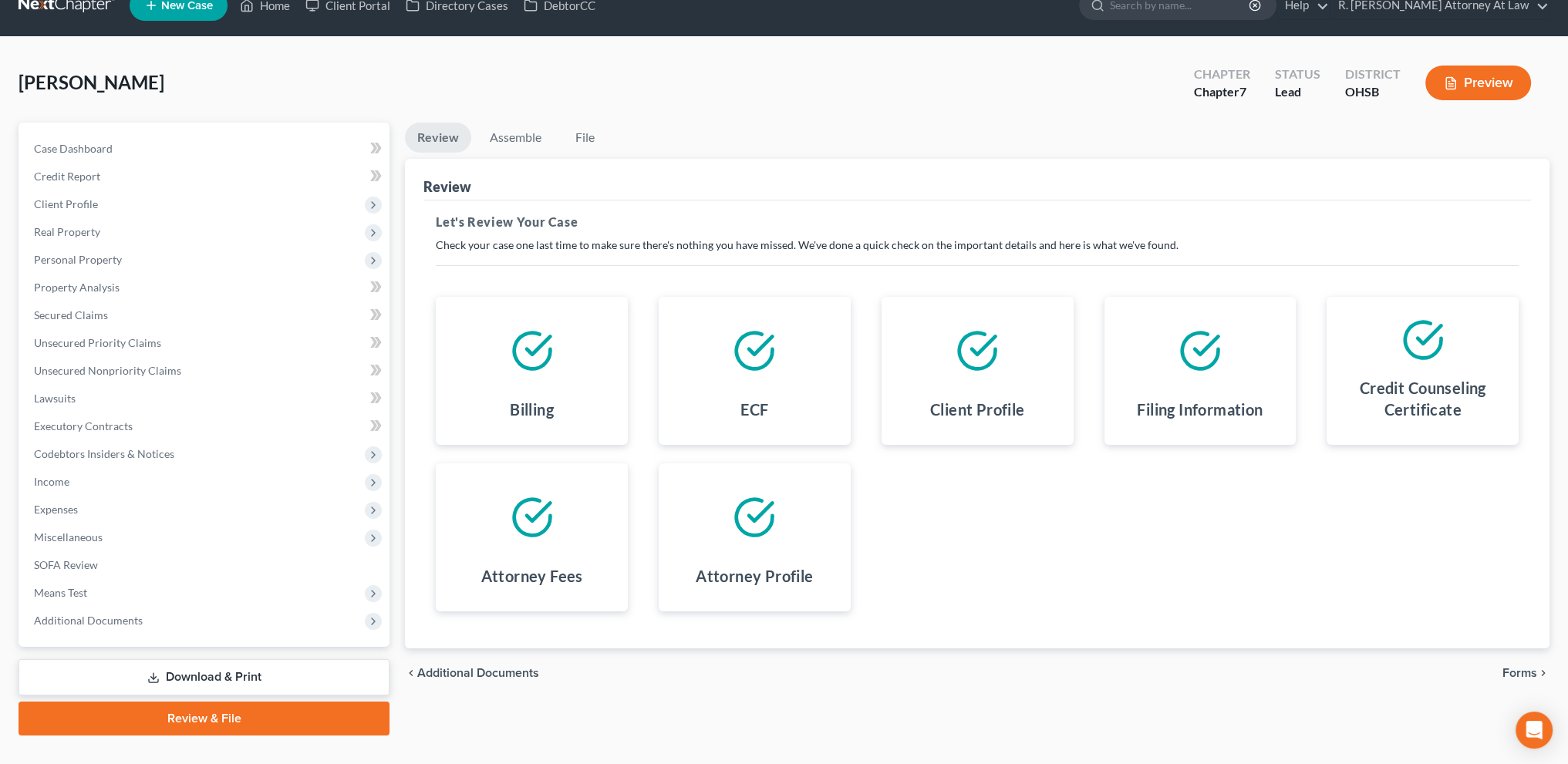
scroll to position [54, 0]
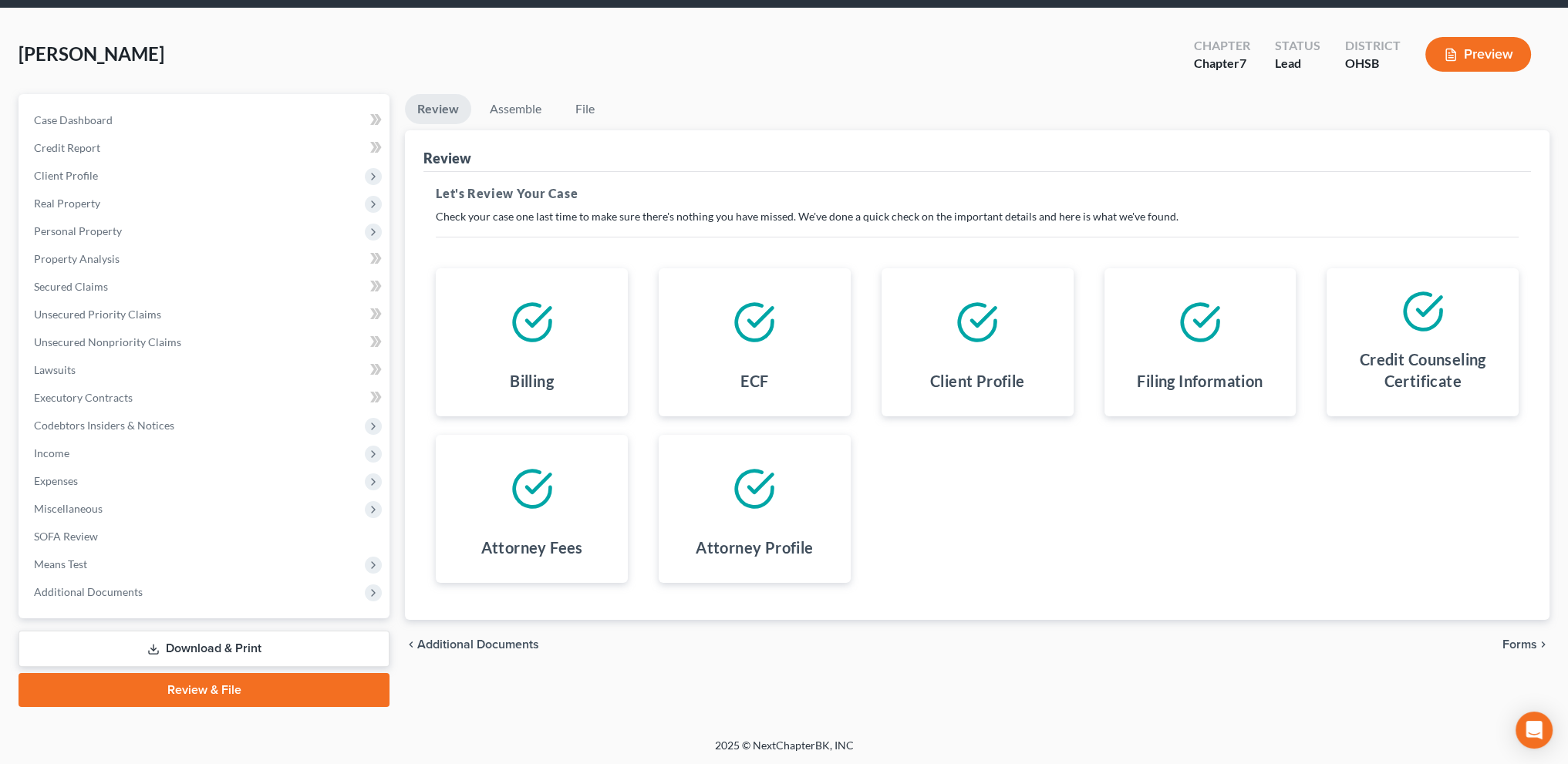
click at [1518, 646] on span "Forms" at bounding box center [1519, 644] width 35 height 12
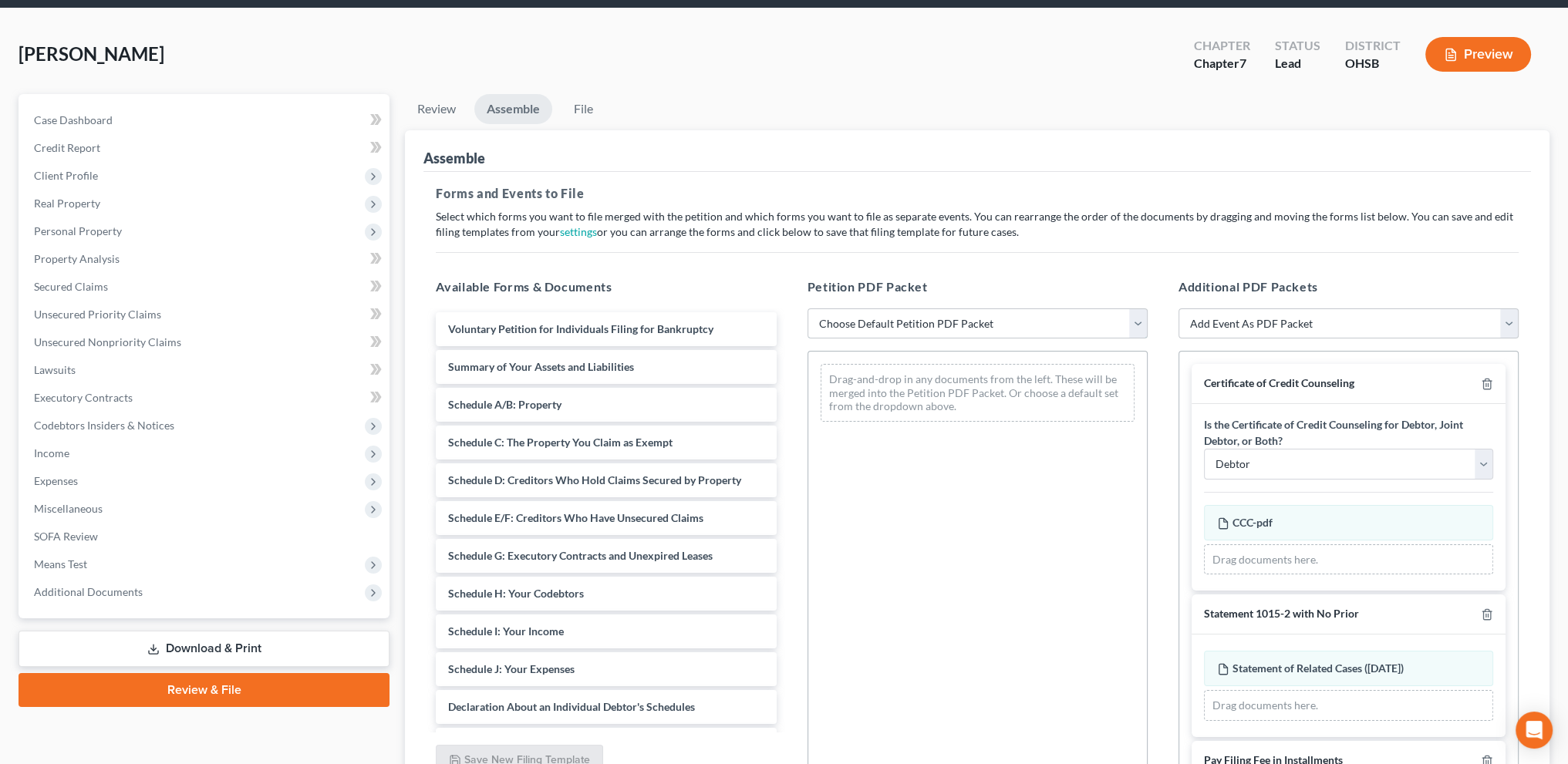
click at [1037, 328] on select "Choose Default Petition PDF Packet Emergency Filing (Voluntary Petition and Cre…" at bounding box center [977, 324] width 340 height 31
select select "6"
click at [807, 308] on select "Choose Default Petition PDF Packet Emergency Filing (Voluntary Petition and Cre…" at bounding box center [977, 324] width 340 height 31
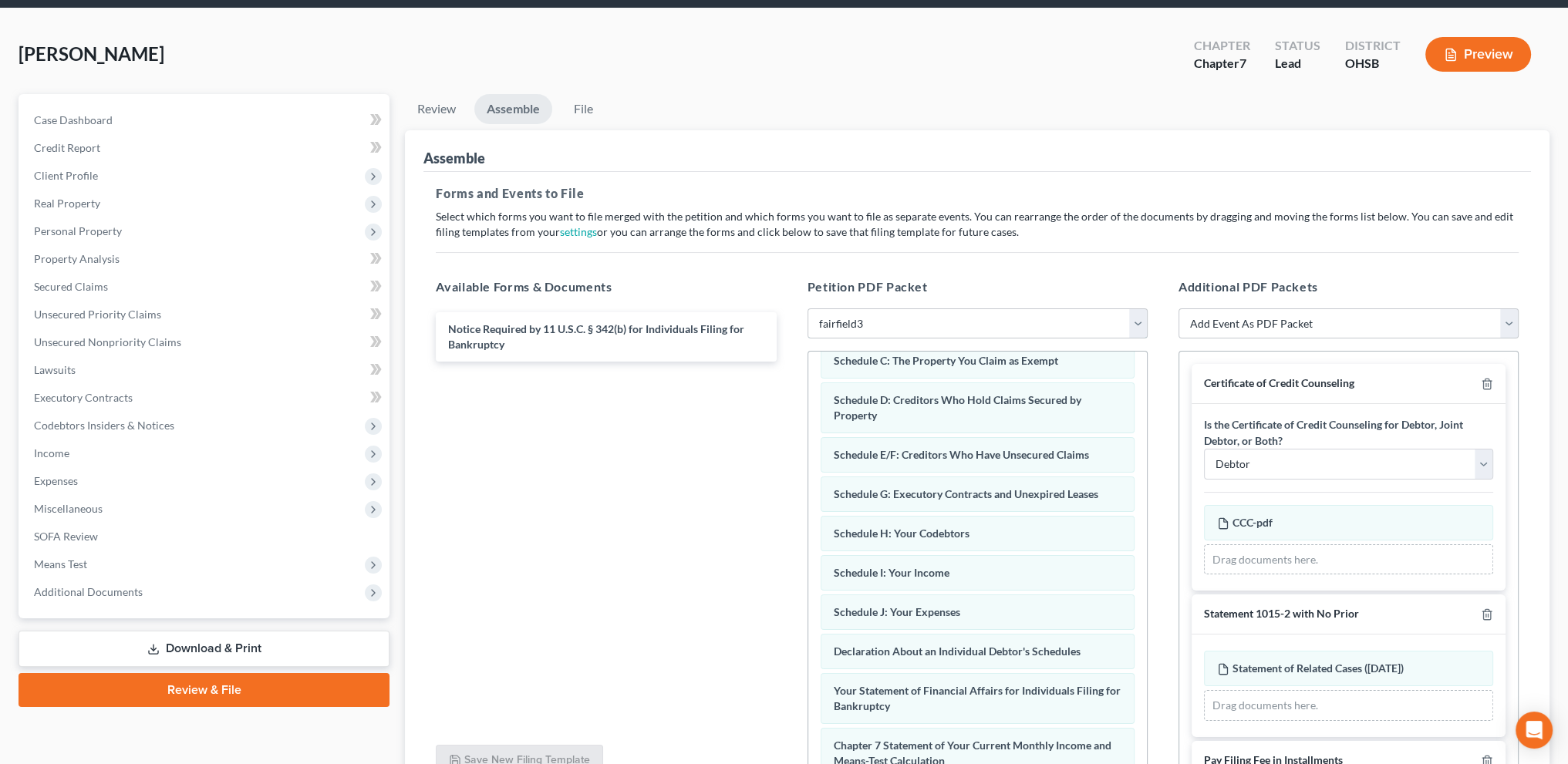
scroll to position [290, 0]
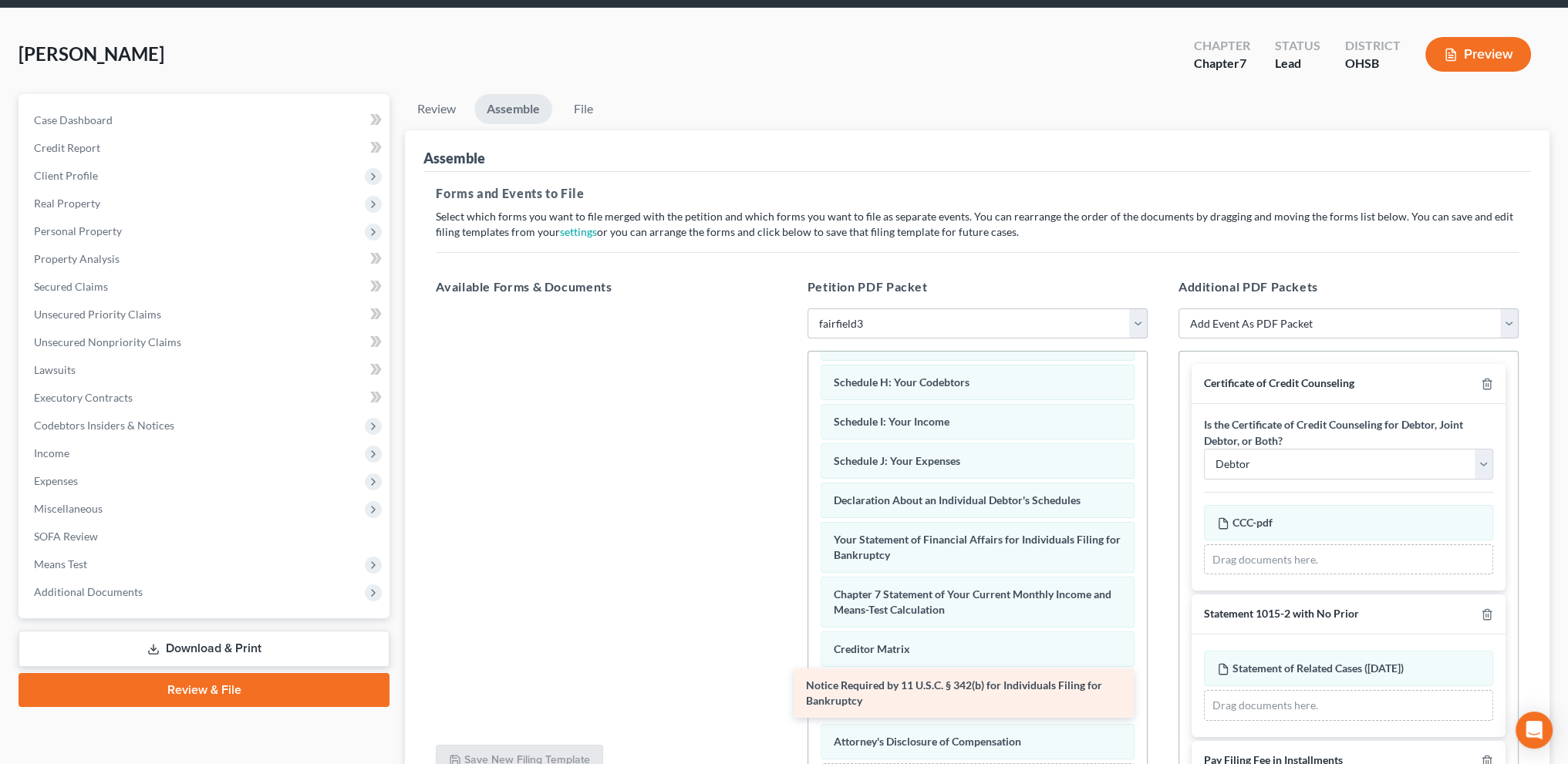
drag, startPoint x: 620, startPoint y: 330, endPoint x: 978, endPoint y: 687, distance: 505.6
click at [788, 308] on div "Notice Required by 11 U.S.C. § 342(b) for Individuals Filing for Bankruptcy Not…" at bounding box center [605, 308] width 365 height 0
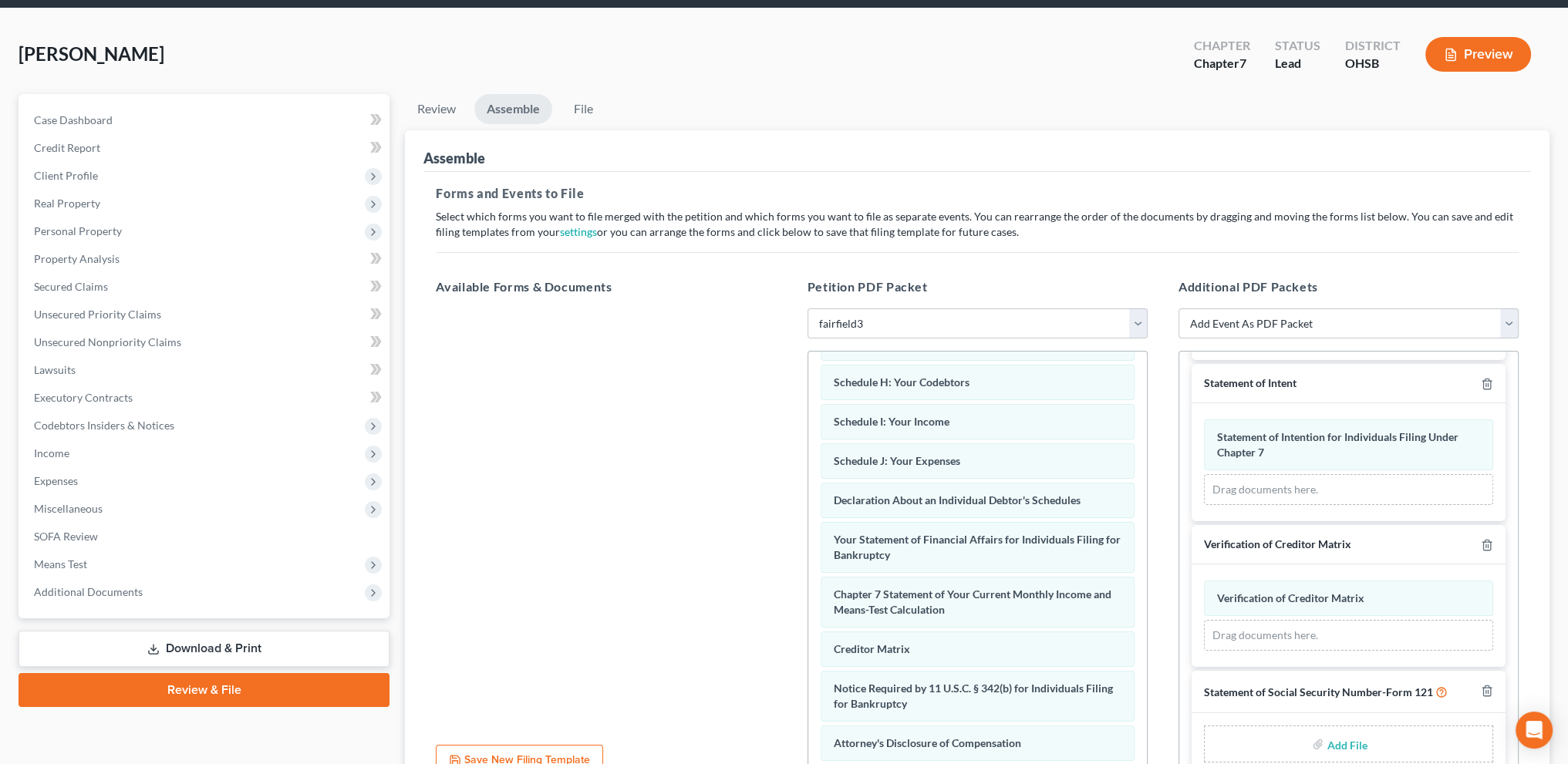
scroll to position [530, 0]
click at [1352, 731] on input "file" at bounding box center [1344, 737] width 37 height 28
type input "C:\fakepath\SSN.pdf"
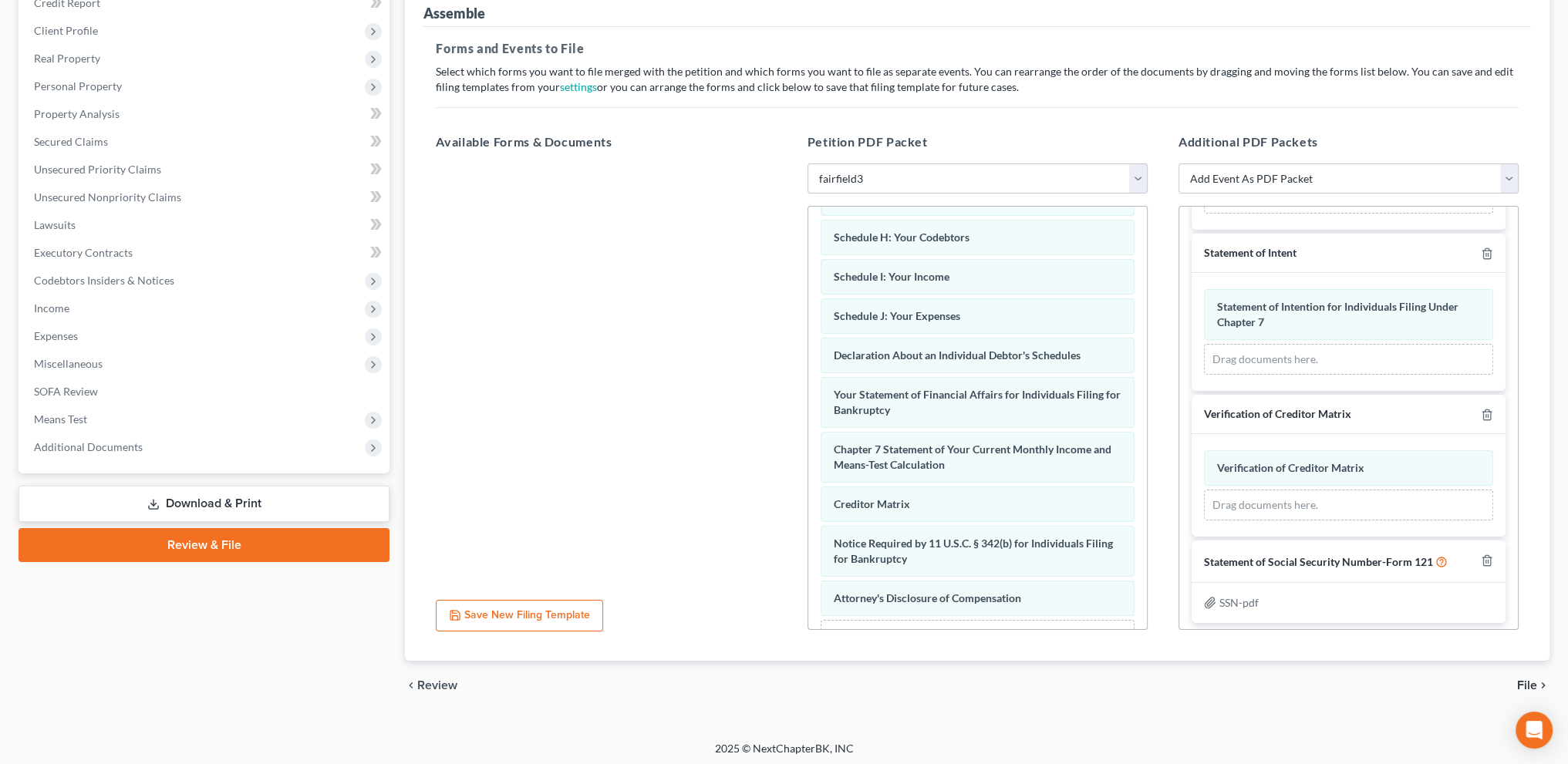
scroll to position [202, 0]
click at [1481, 552] on icon "button" at bounding box center [1487, 557] width 12 height 12
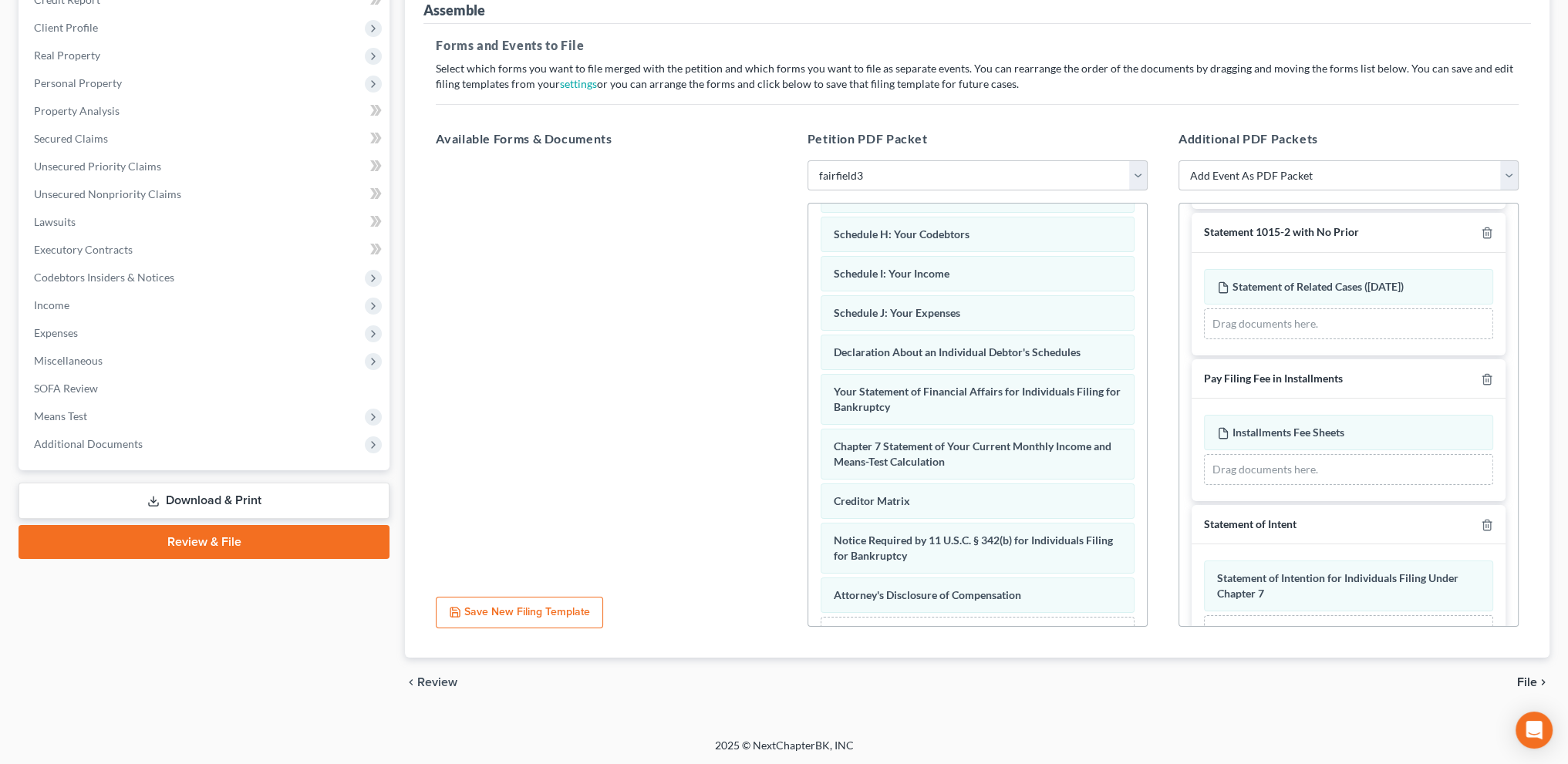
scroll to position [55, 0]
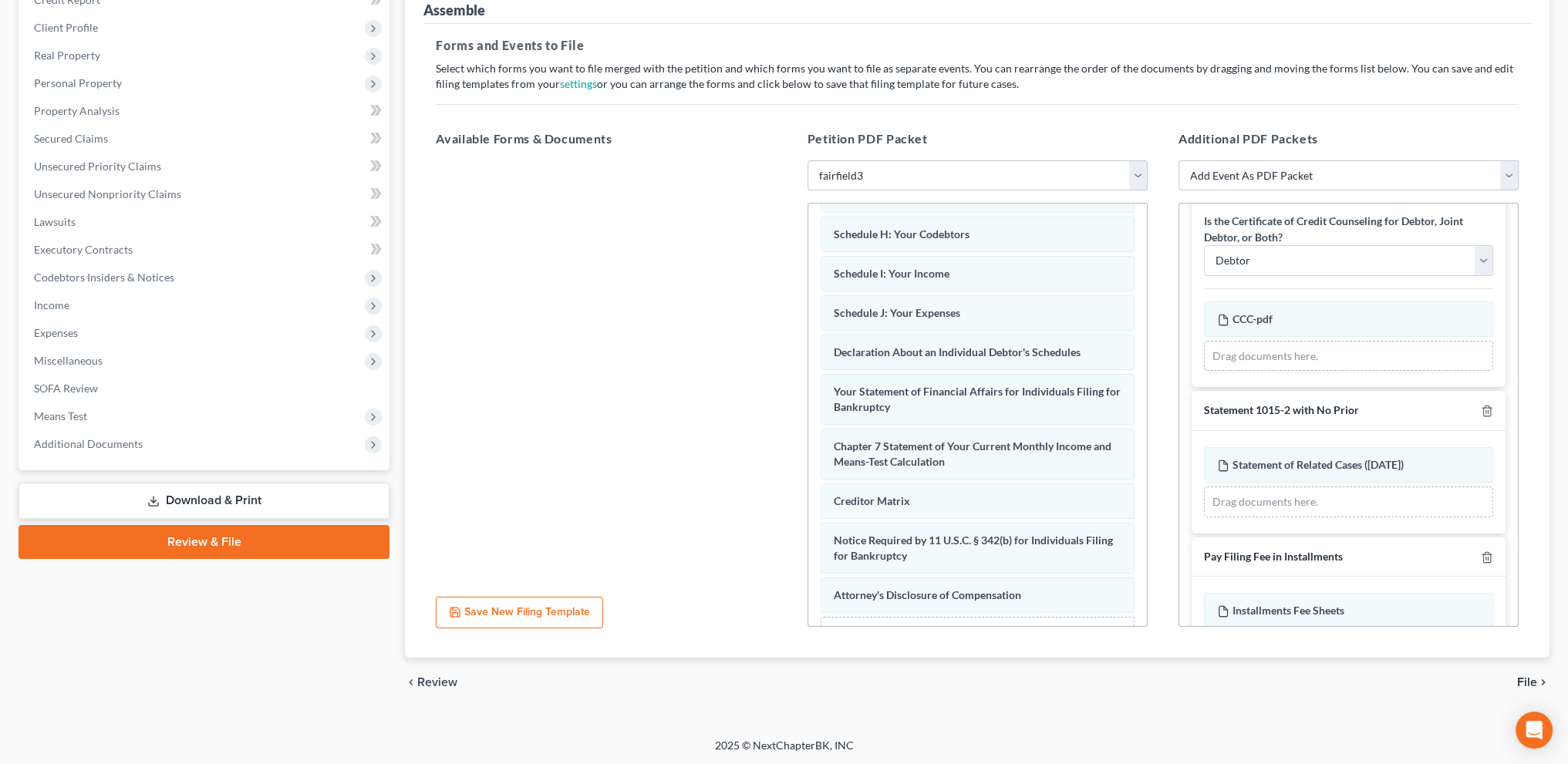
click at [1291, 170] on select "Add Event As PDF Packet 20 Largest Unsecured Creditors Amended Document Amended…" at bounding box center [1348, 176] width 340 height 31
select select "53"
click at [1178, 160] on select "Add Event As PDF Packet 20 Largest Unsecured Creditors Amended Document Amended…" at bounding box center [1348, 176] width 340 height 31
select select
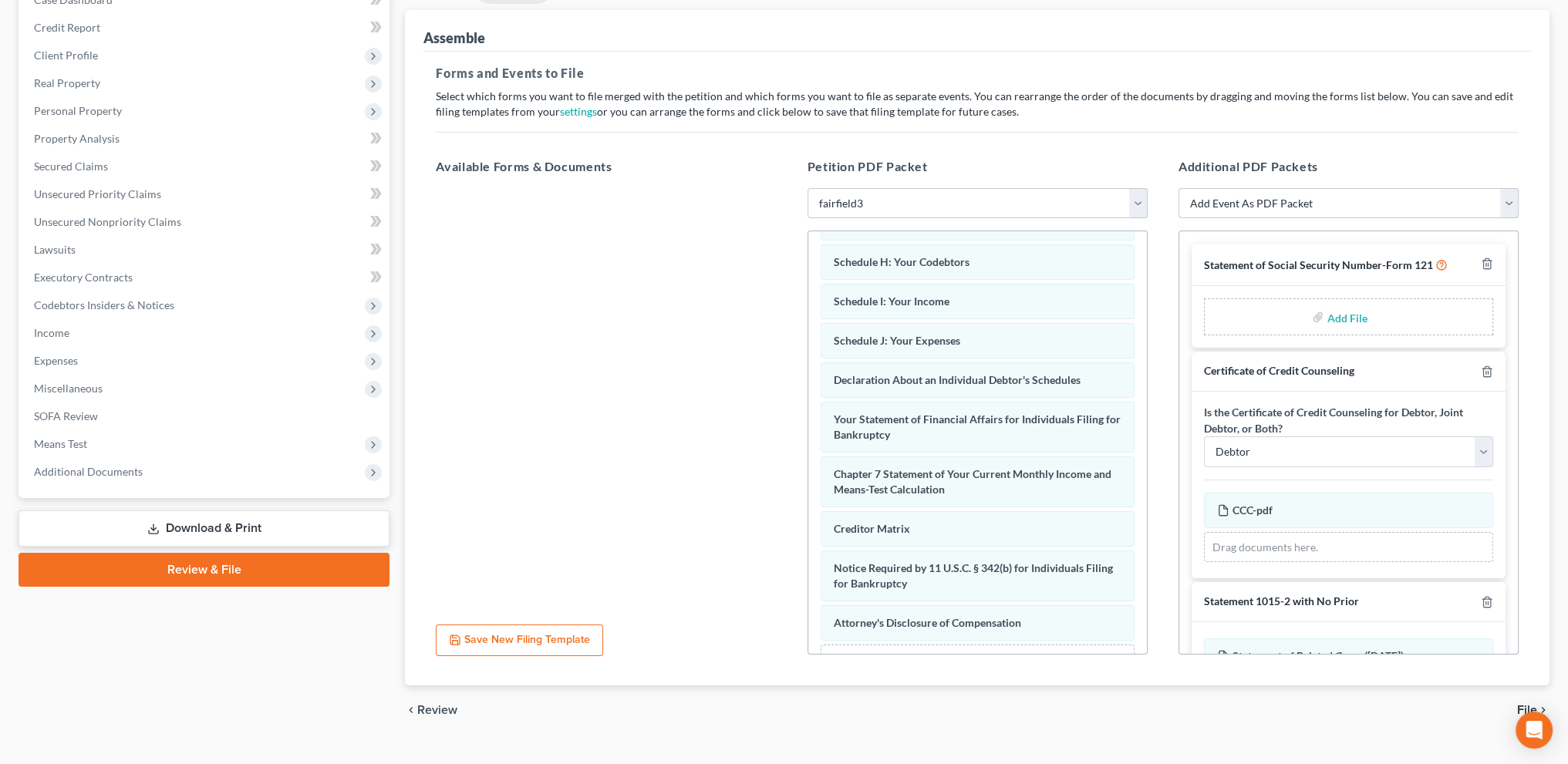
scroll to position [125, 0]
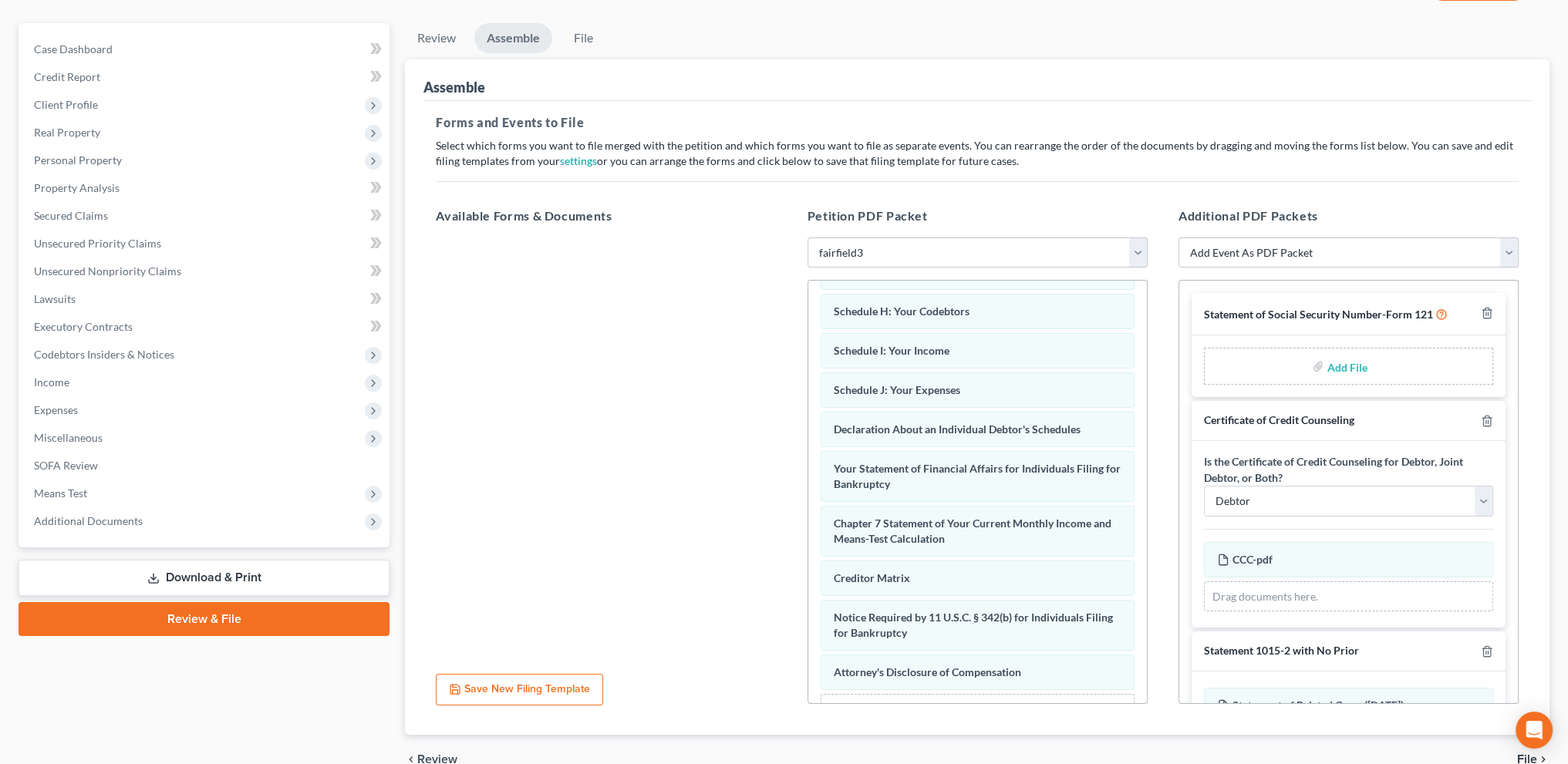
click at [1336, 359] on input "file" at bounding box center [1344, 366] width 37 height 28
type input "C:\fakepath\SSN.pdf"
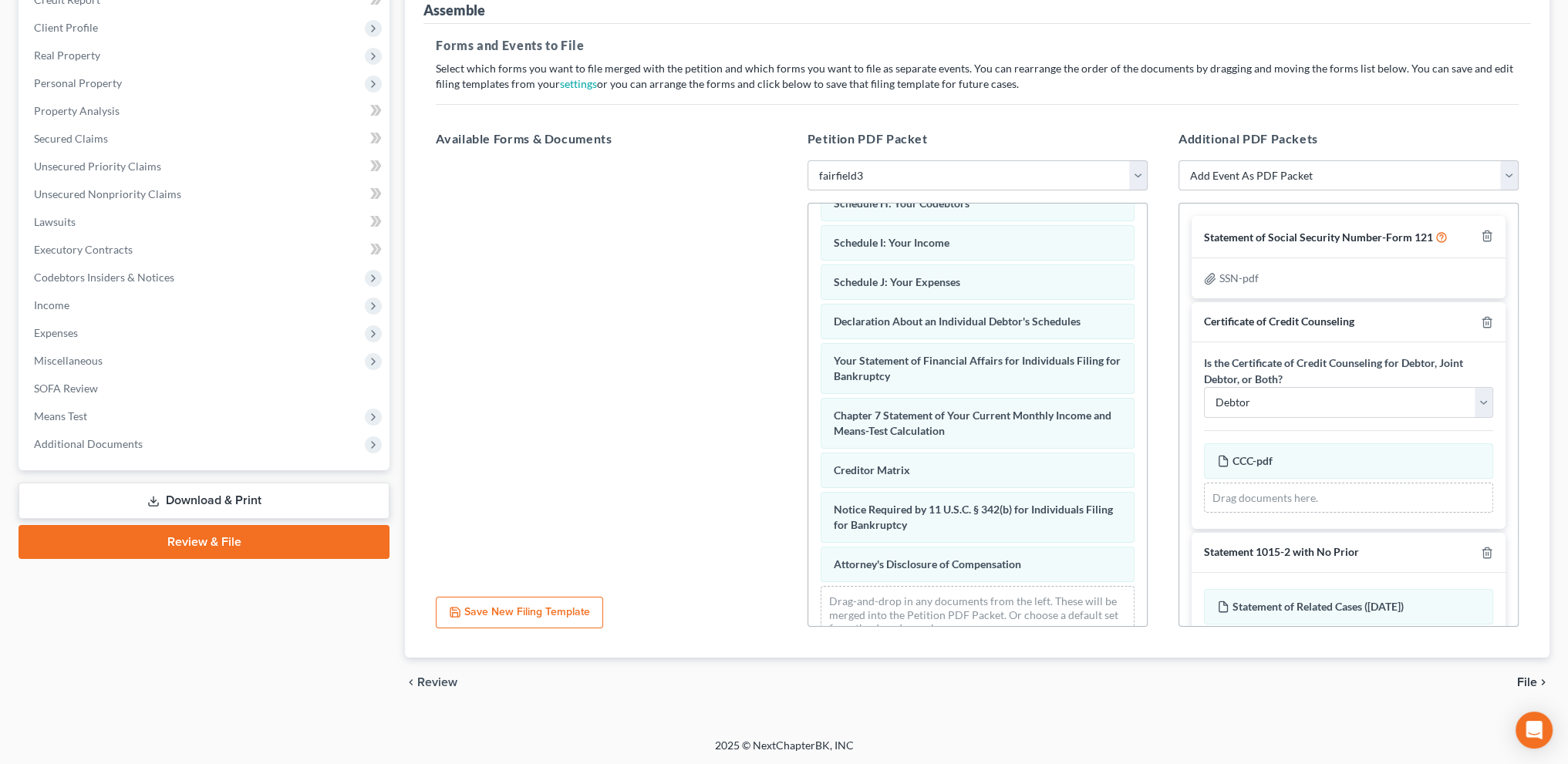
scroll to position [345, 0]
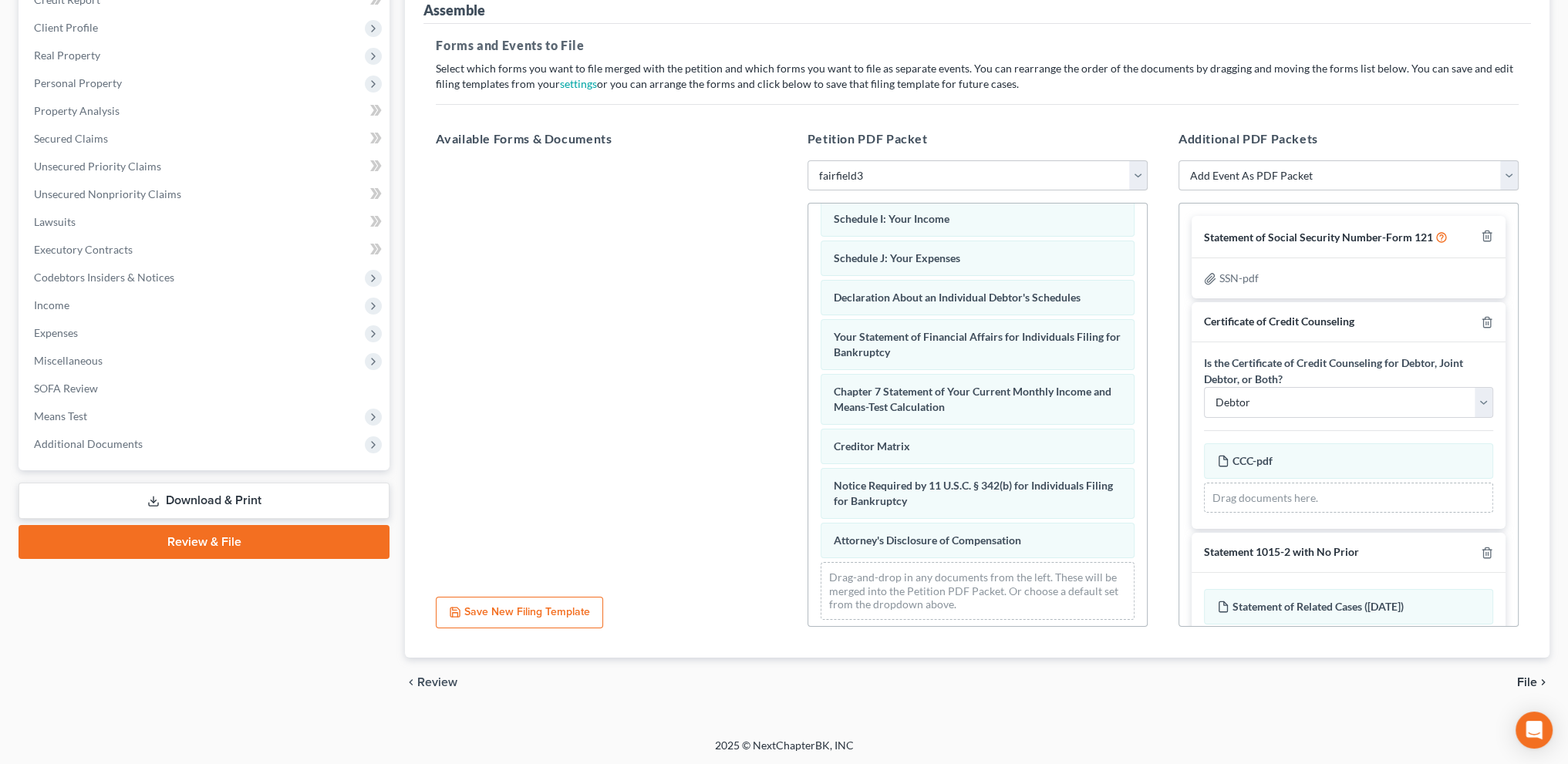
click at [1525, 679] on span "File" at bounding box center [1527, 682] width 20 height 12
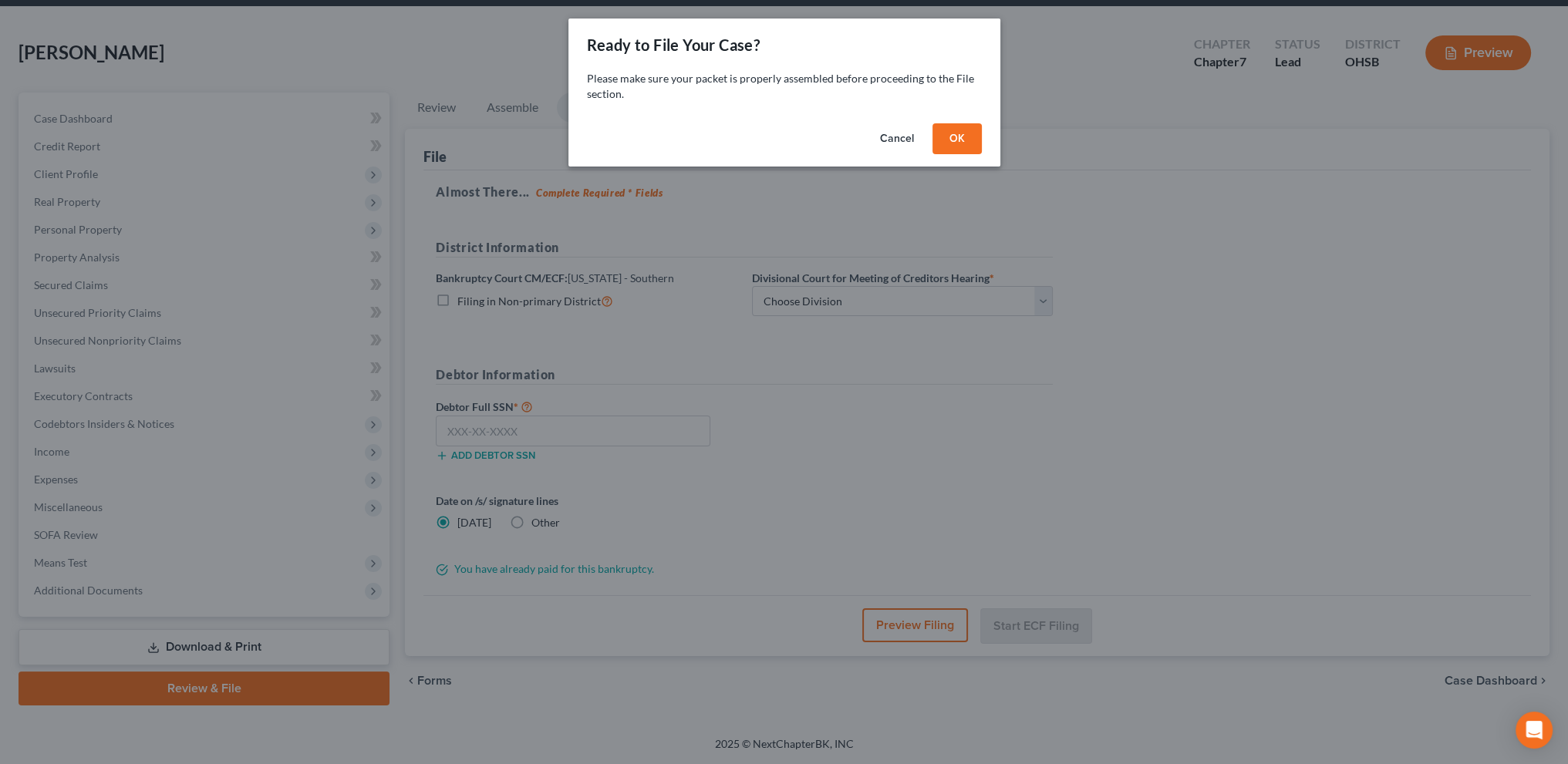
scroll to position [54, 0]
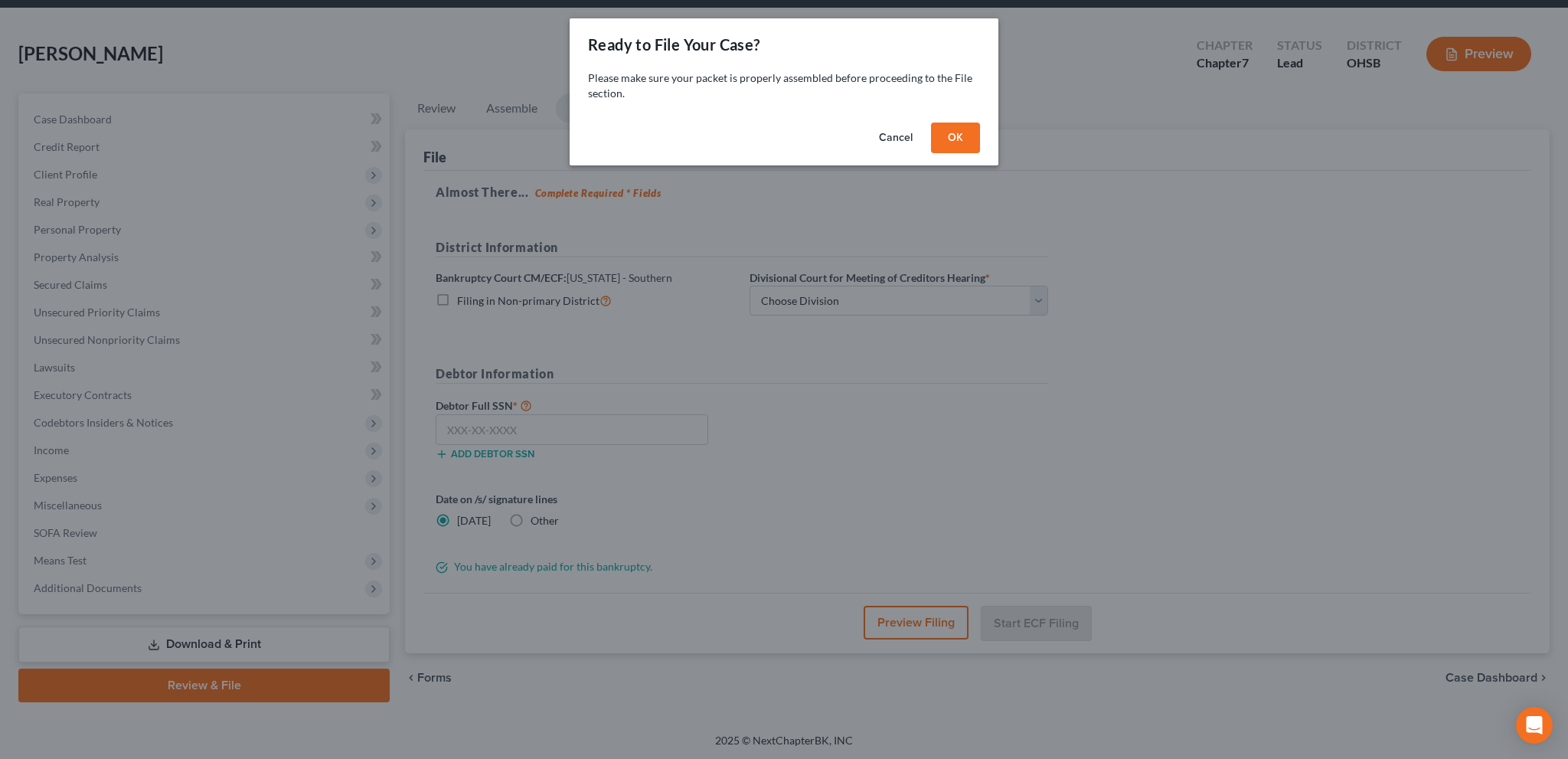
click at [953, 137] on button "OK" at bounding box center [955, 138] width 49 height 31
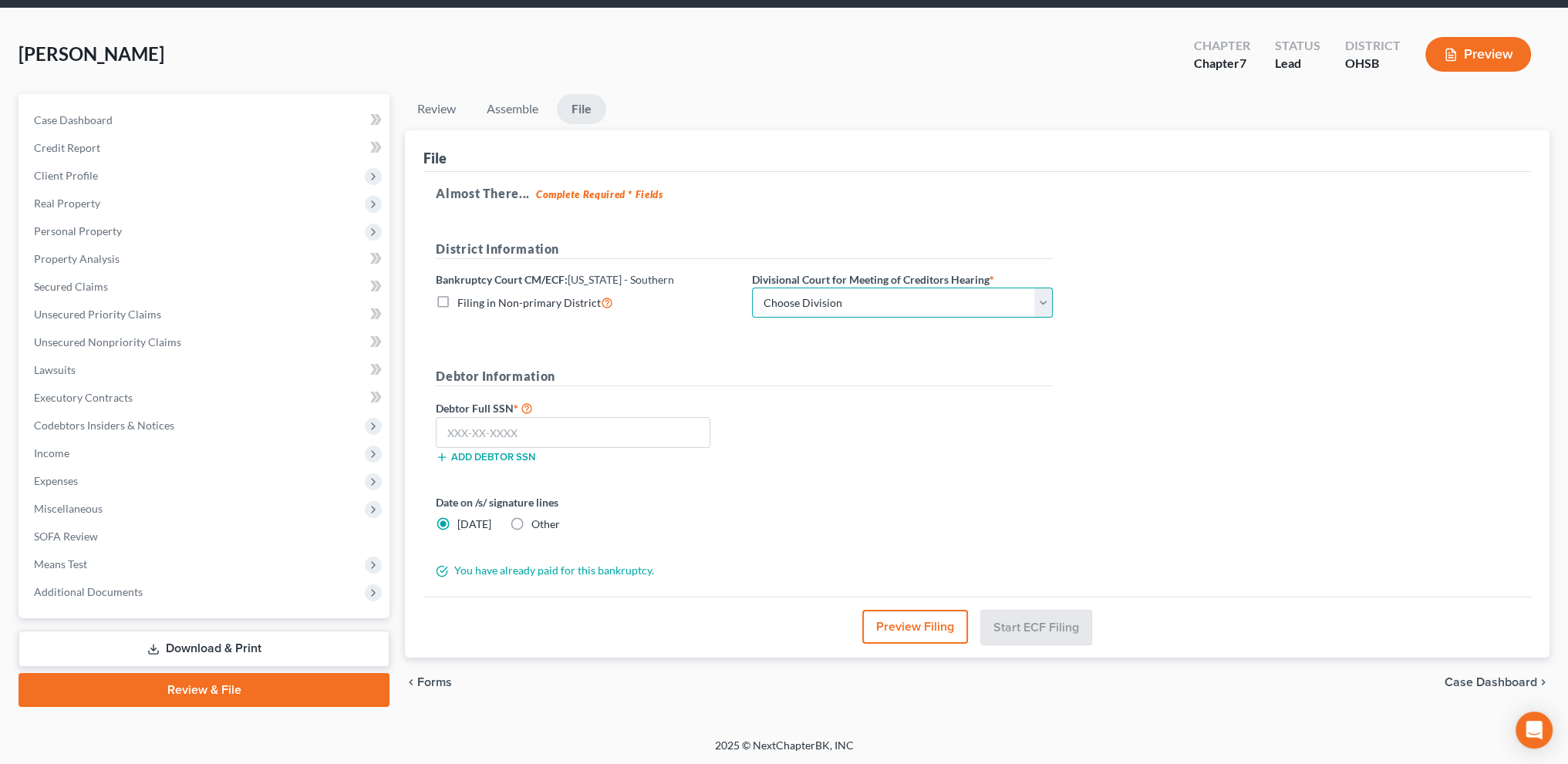
click at [810, 299] on select "Choose Division Cincinnati Columbus Dayton" at bounding box center [902, 303] width 301 height 31
select select "0"
click at [752, 288] on select "Choose Division Cincinnati Columbus Dayton" at bounding box center [902, 303] width 301 height 31
click at [464, 429] on input "text" at bounding box center [572, 433] width 274 height 31
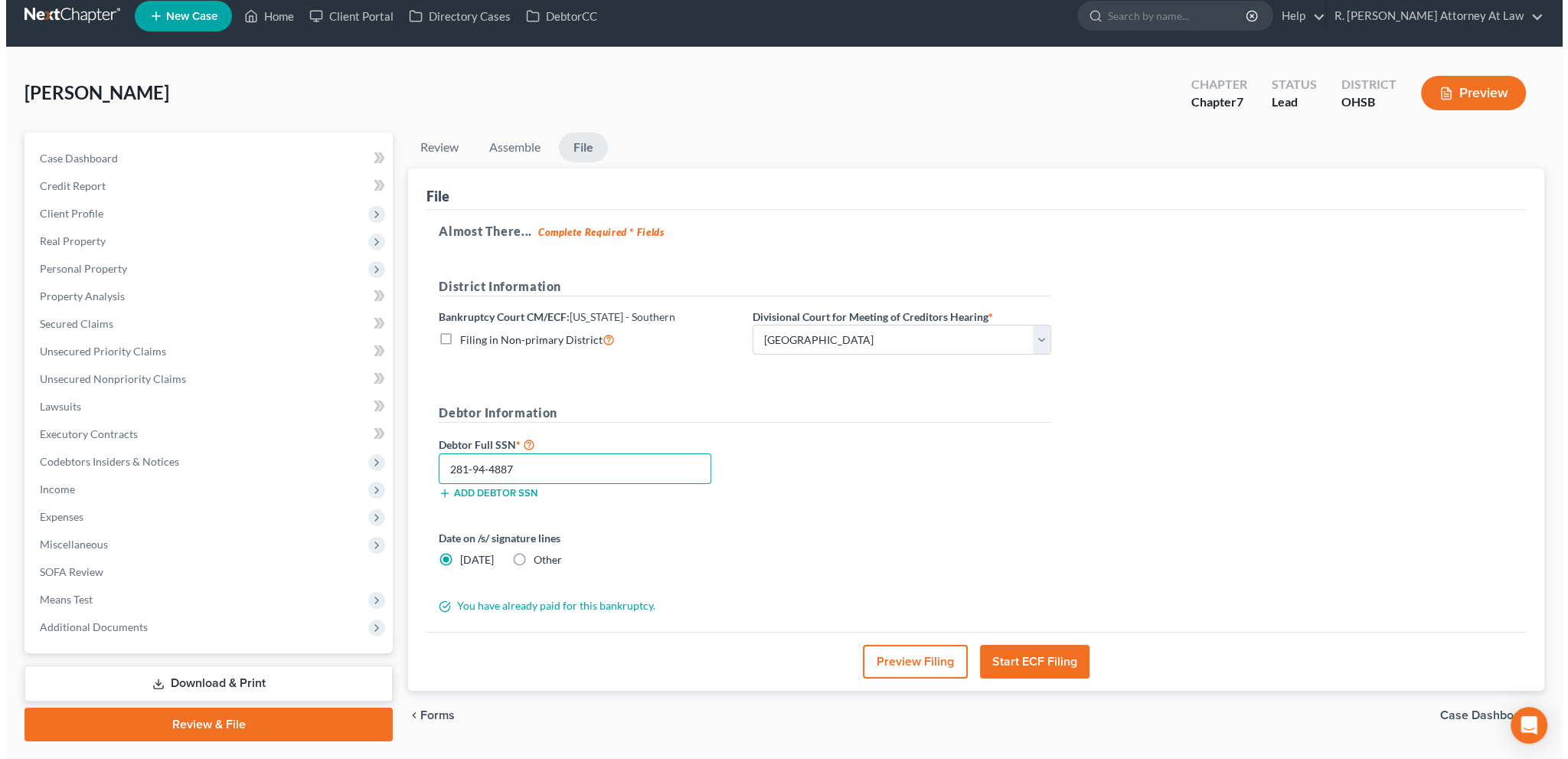
scroll to position [19, 0]
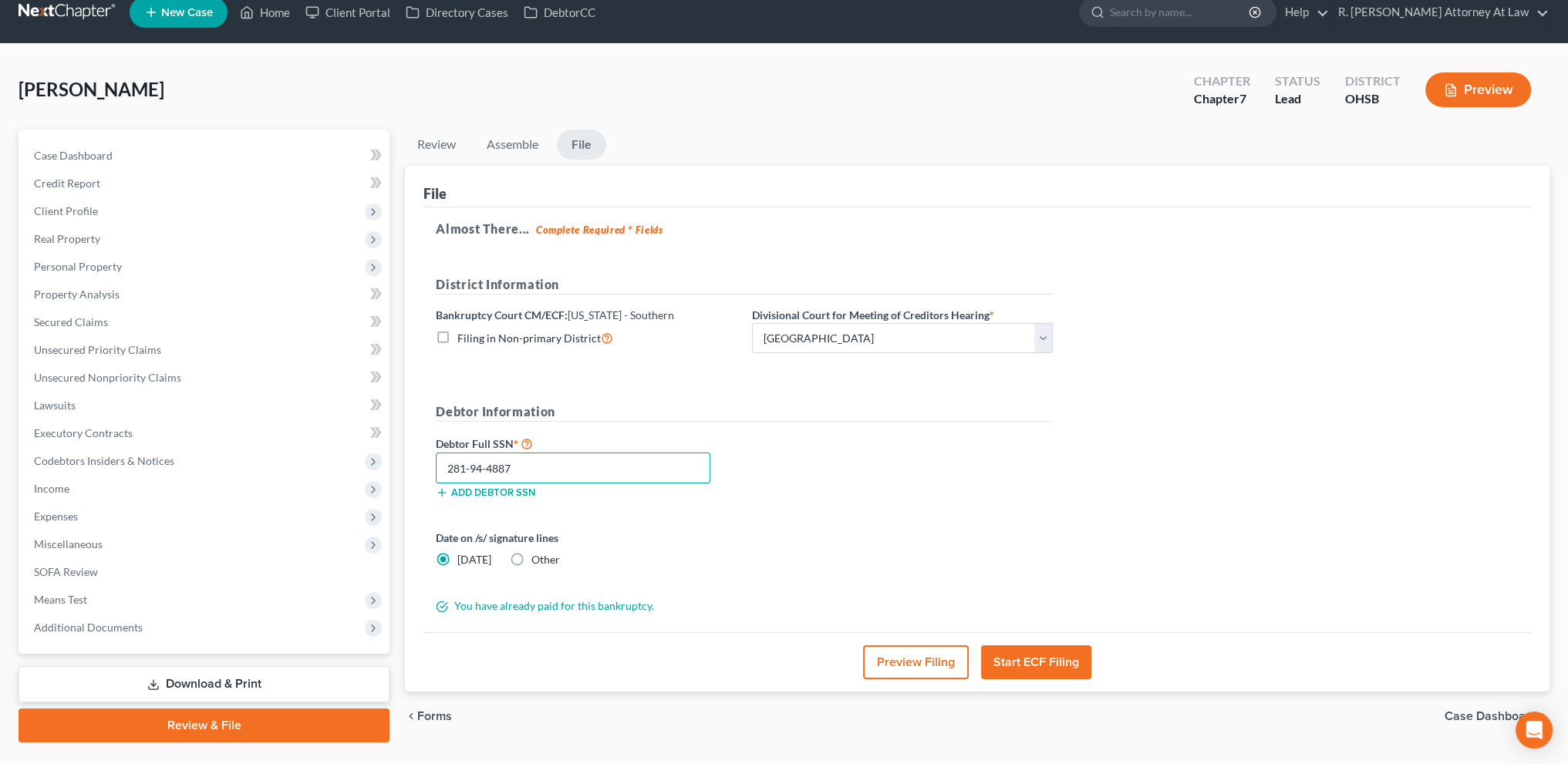
type input "281-94-4887"
click at [1042, 666] on button "Start ECF Filing" at bounding box center [1037, 662] width 111 height 34
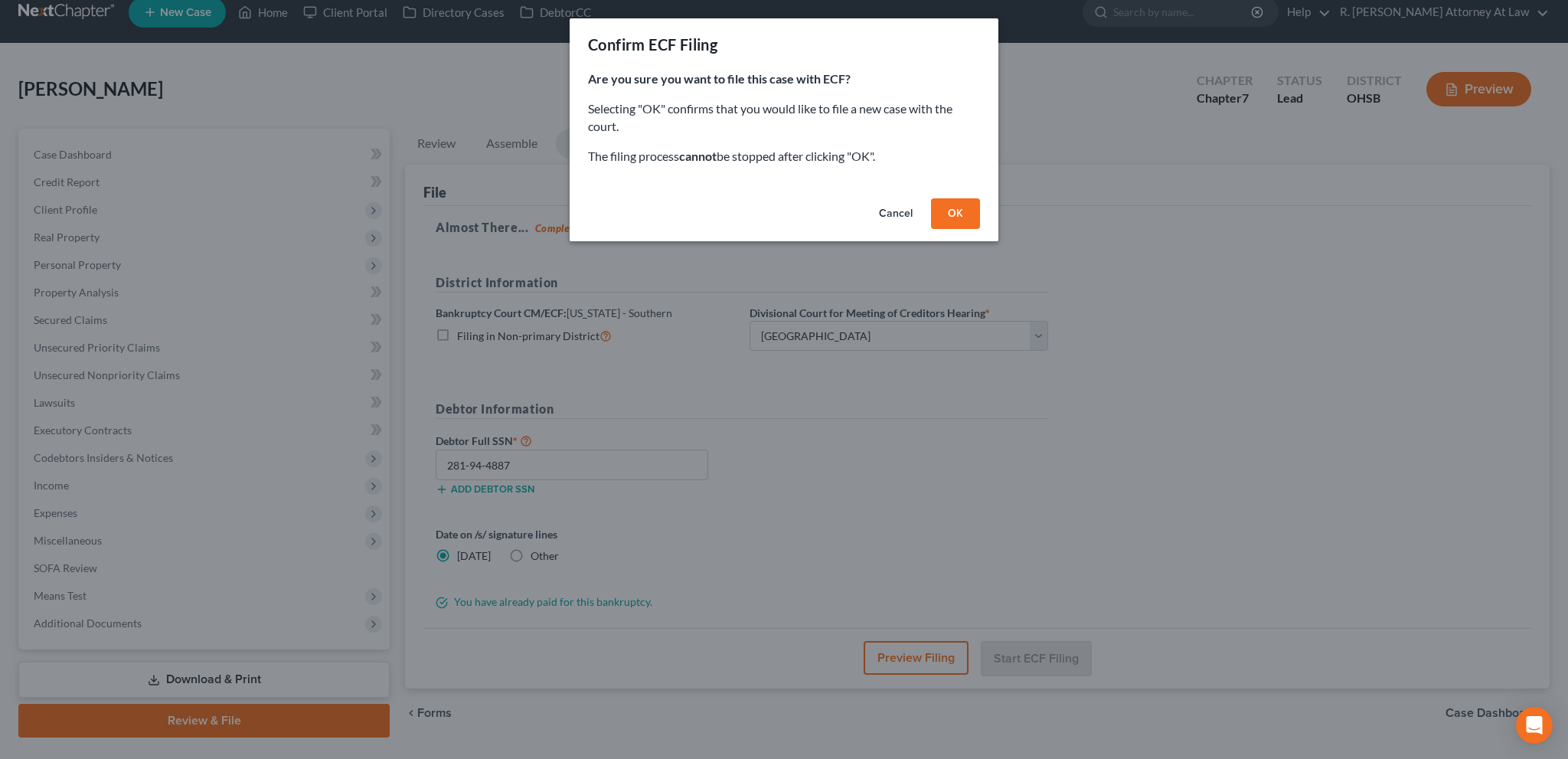
click at [945, 214] on button "OK" at bounding box center [955, 213] width 49 height 31
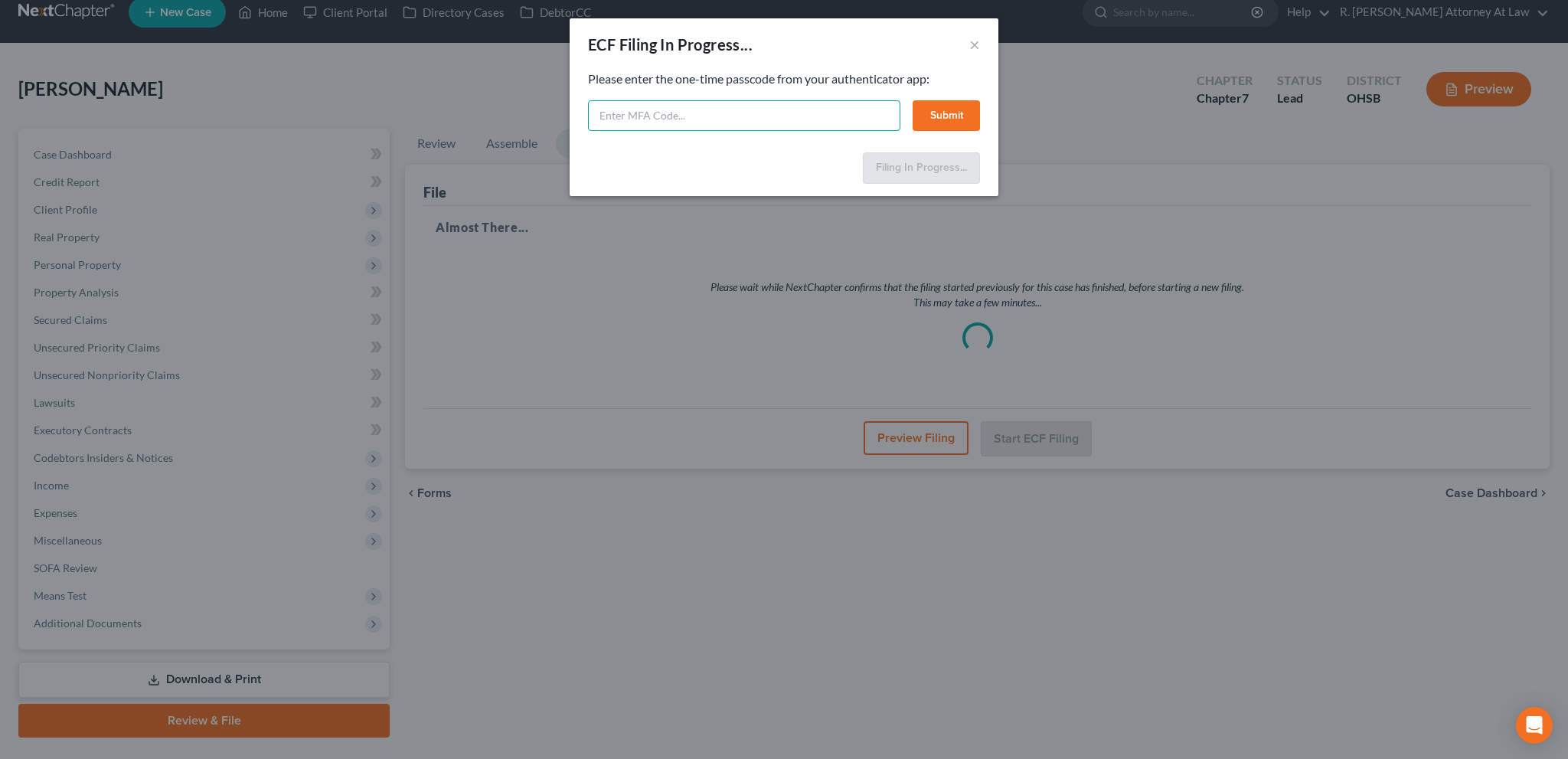
click at [612, 115] on input "text" at bounding box center [744, 116] width 313 height 31
type input "191675"
click at [931, 121] on button "Submit" at bounding box center [946, 116] width 67 height 31
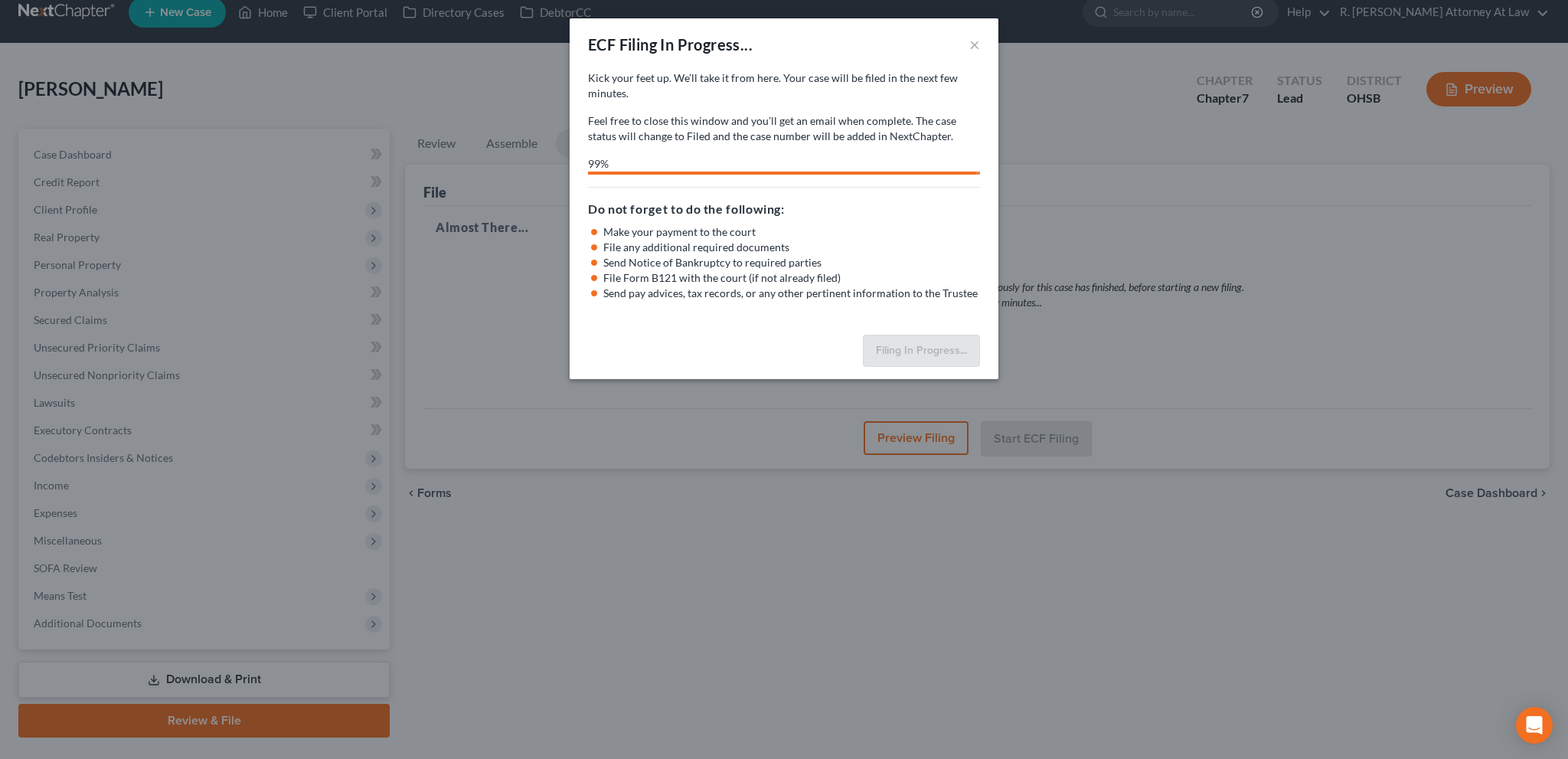
select select "0"
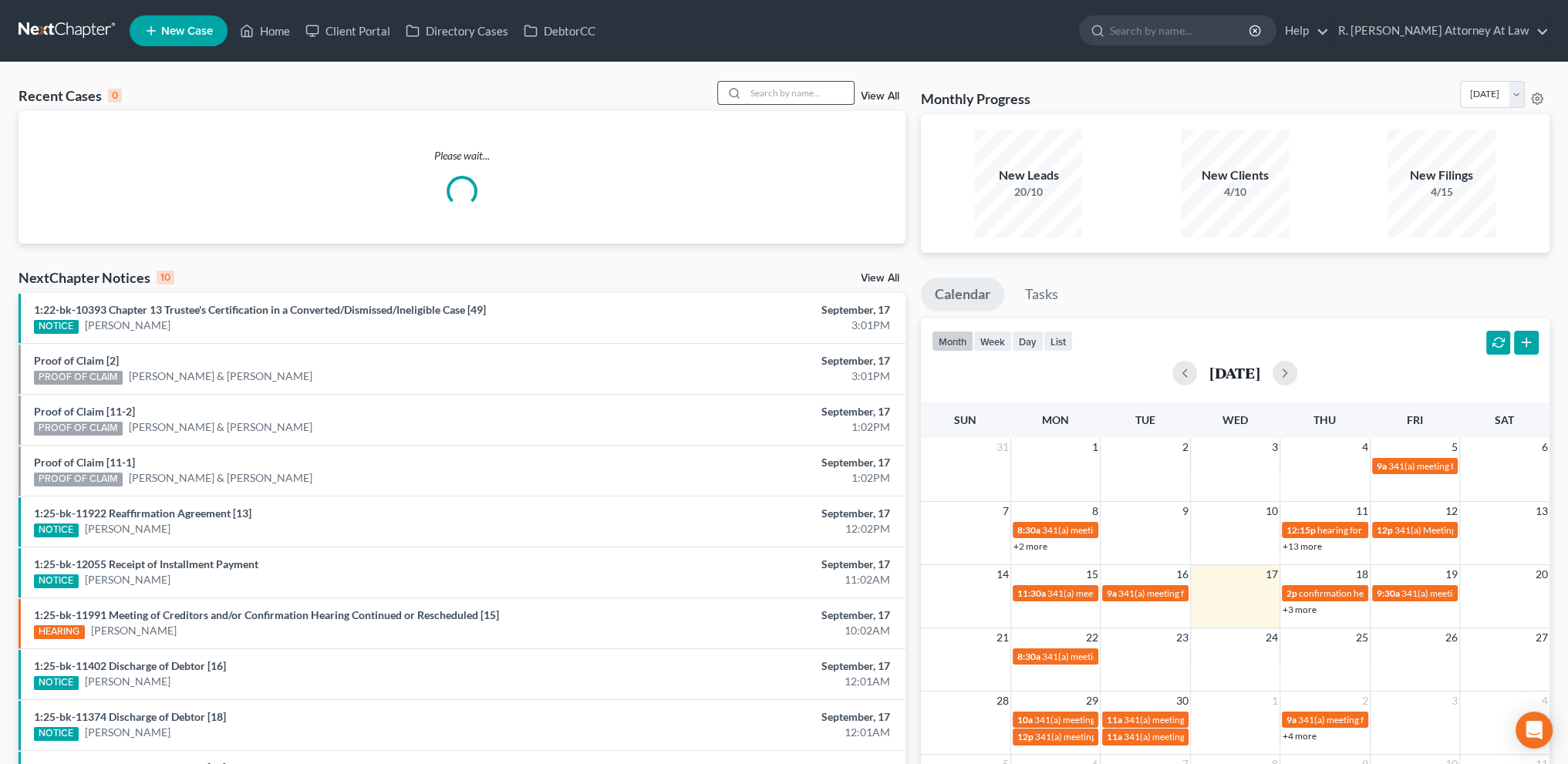
click at [765, 93] on input "search" at bounding box center [799, 92] width 108 height 22
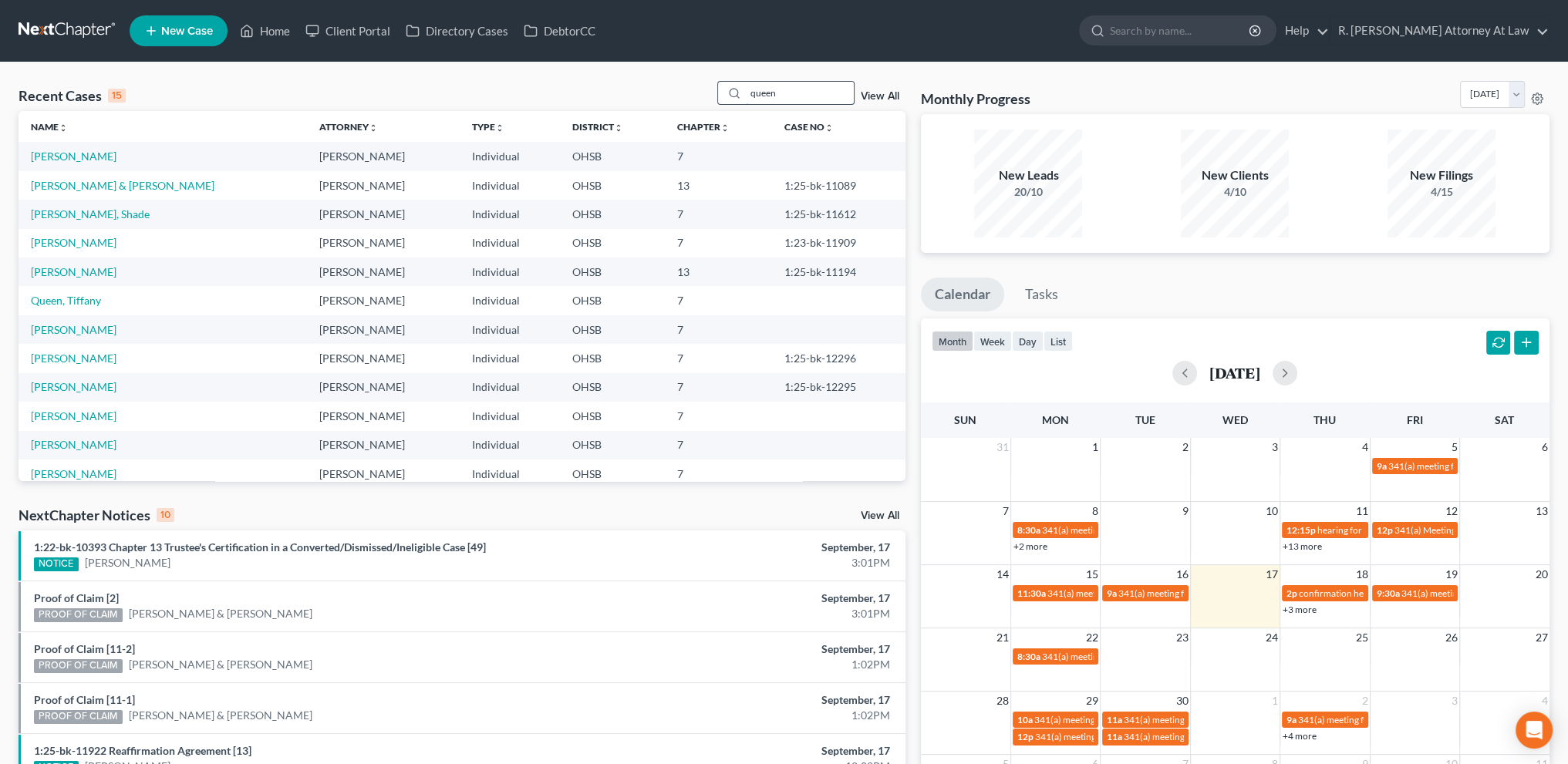
type input "queen"
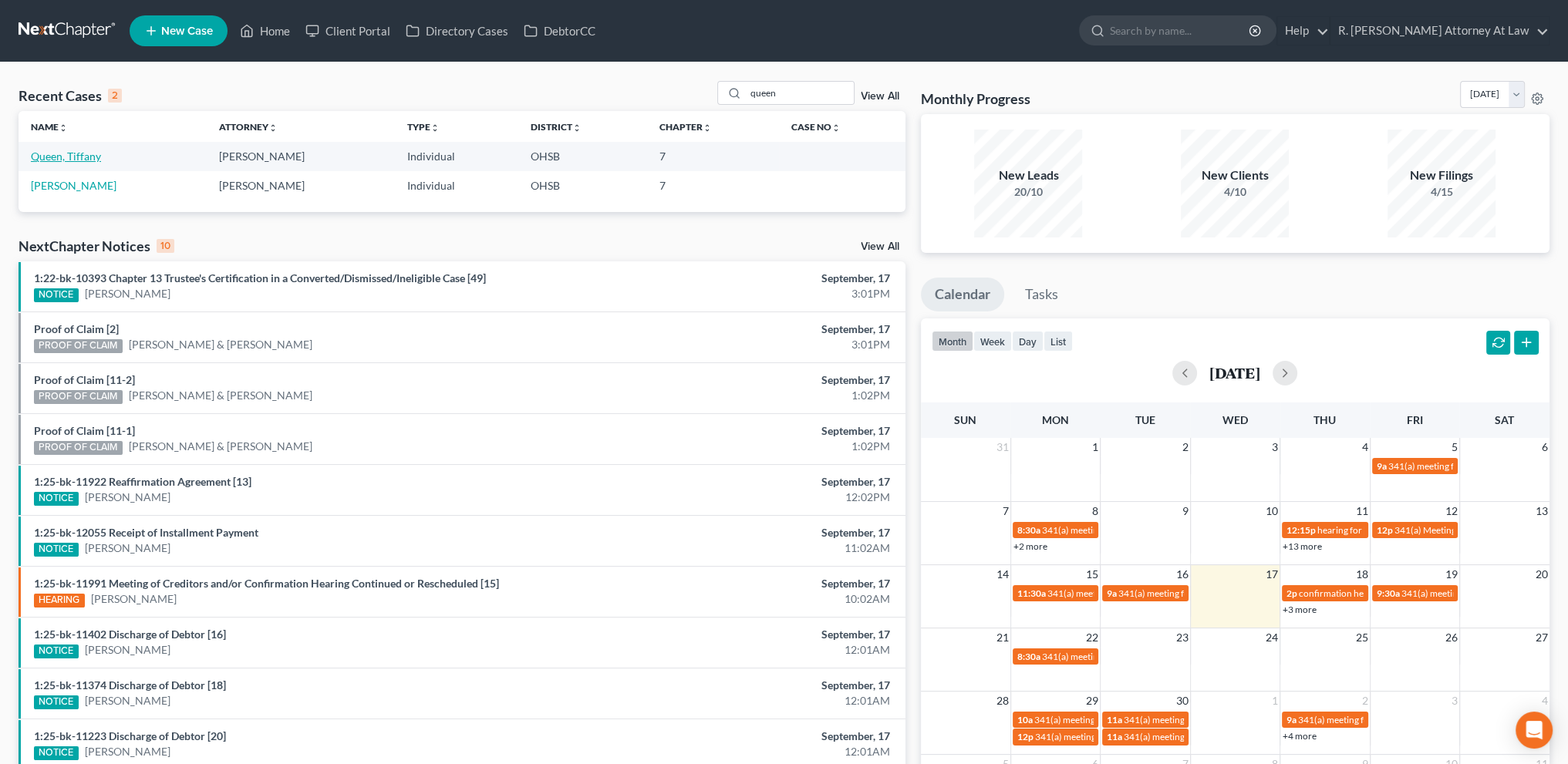
click at [61, 152] on link "Queen, Tiffany" at bounding box center [66, 156] width 70 height 13
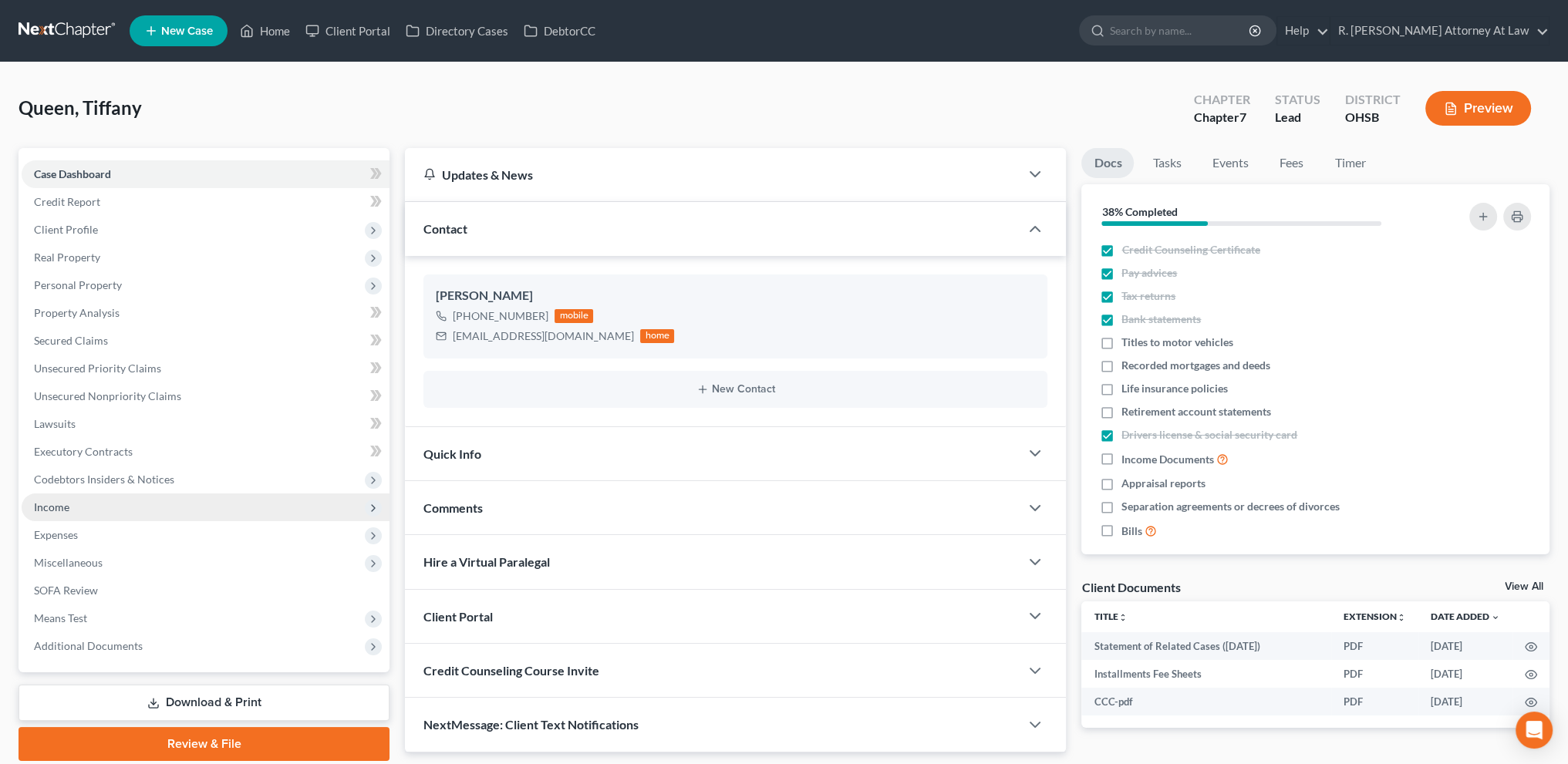
click at [57, 504] on span "Income" at bounding box center [52, 507] width 36 height 13
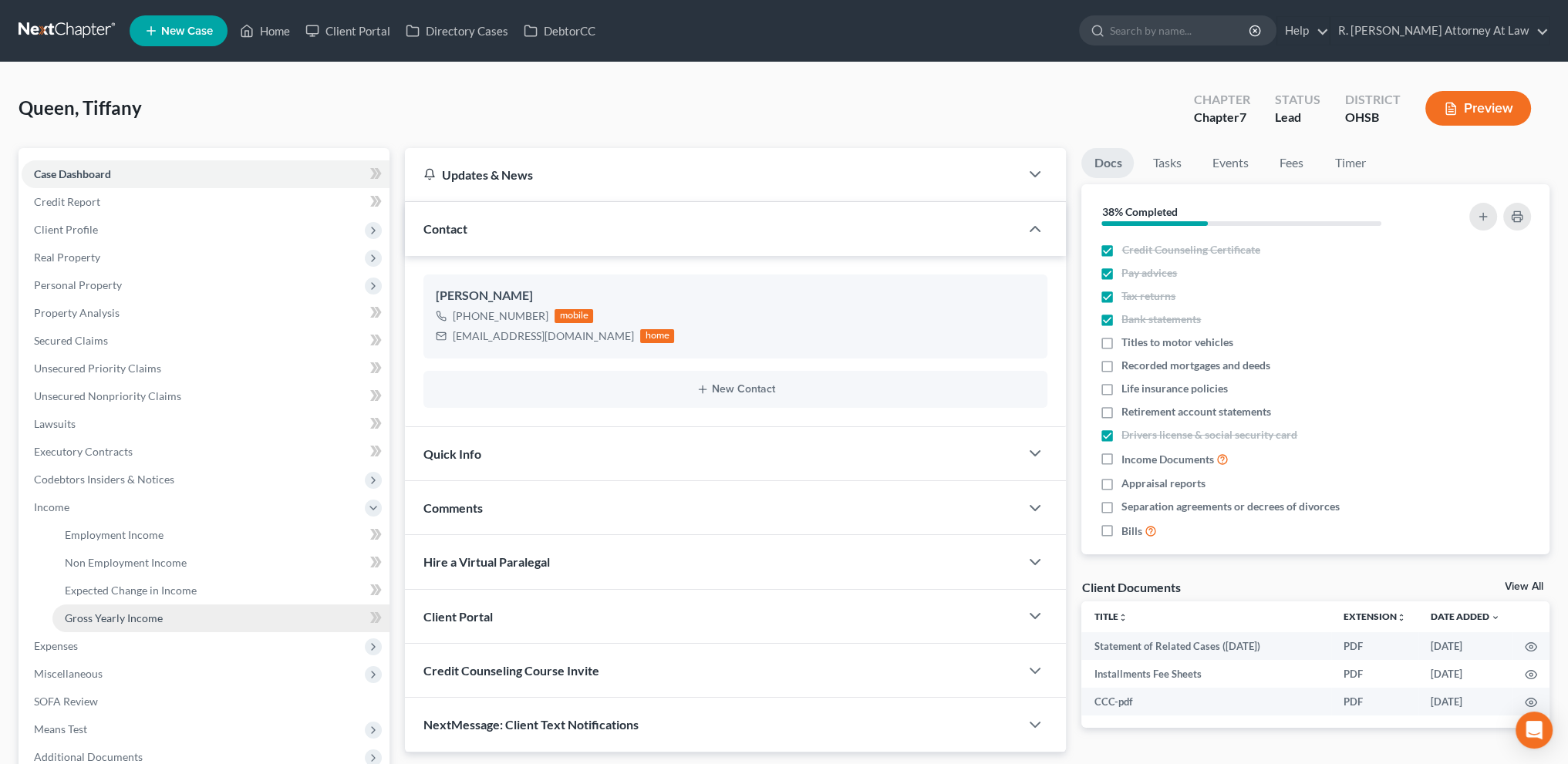
click at [90, 612] on span "Gross Yearly Income" at bounding box center [114, 618] width 98 height 13
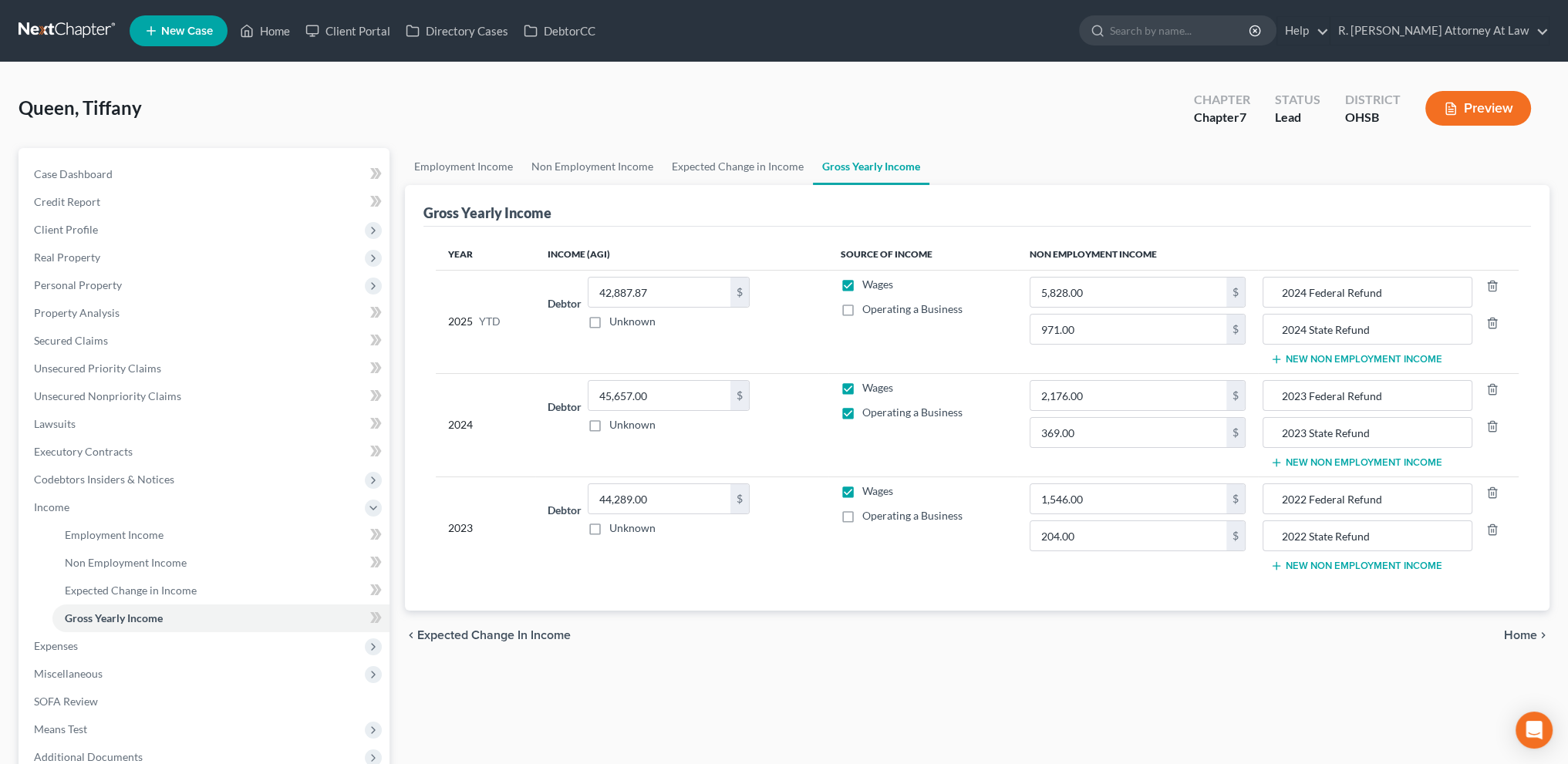
click at [1305, 357] on button "New Non Employment Income" at bounding box center [1356, 359] width 172 height 12
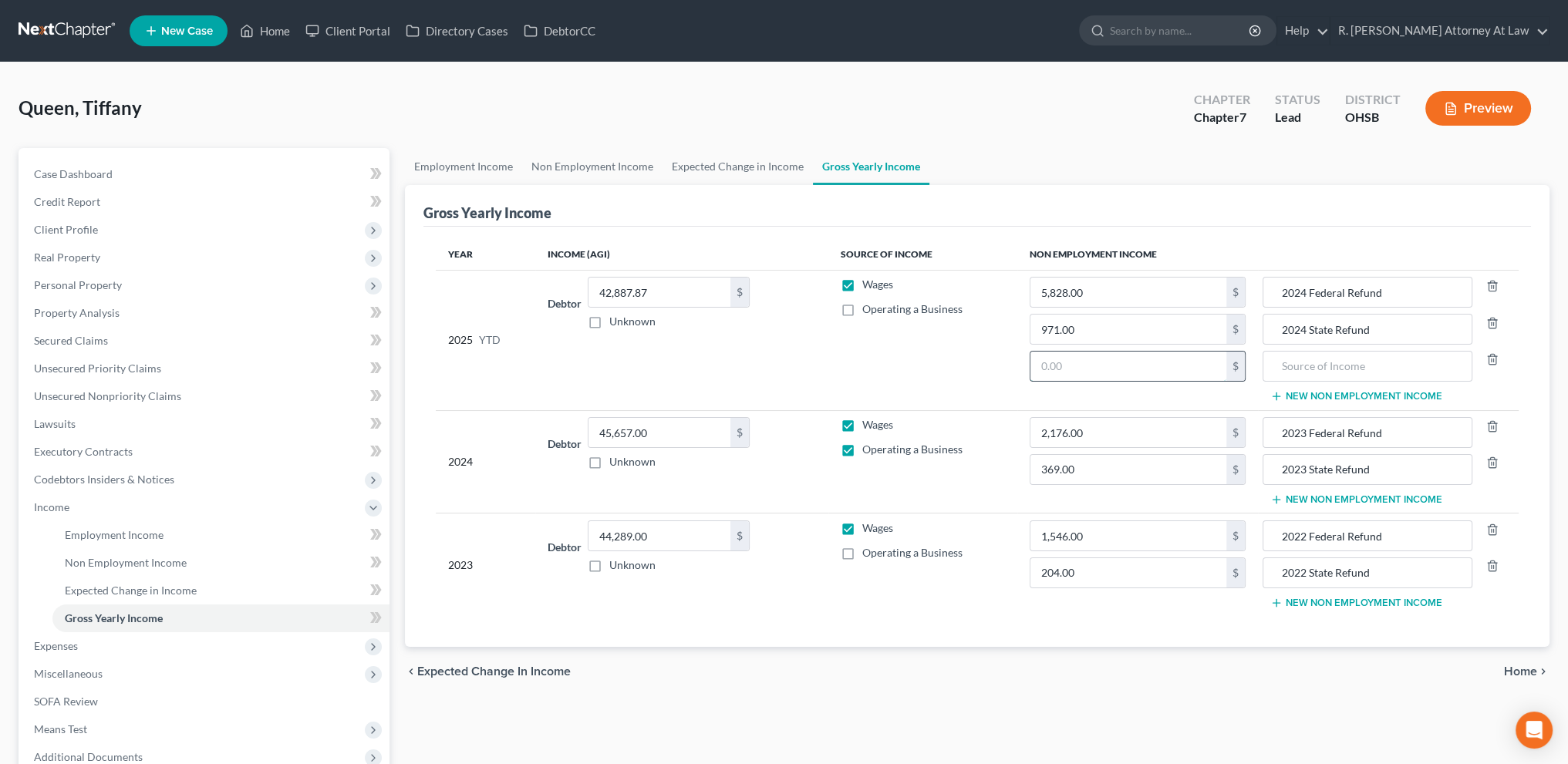
click at [1111, 374] on input "text" at bounding box center [1128, 366] width 196 height 29
type input "3,724"
click at [1098, 374] on input "3,724" at bounding box center [1128, 366] width 196 height 29
type input "0"
click at [928, 363] on td "Wages Operating a Business" at bounding box center [923, 340] width 189 height 140
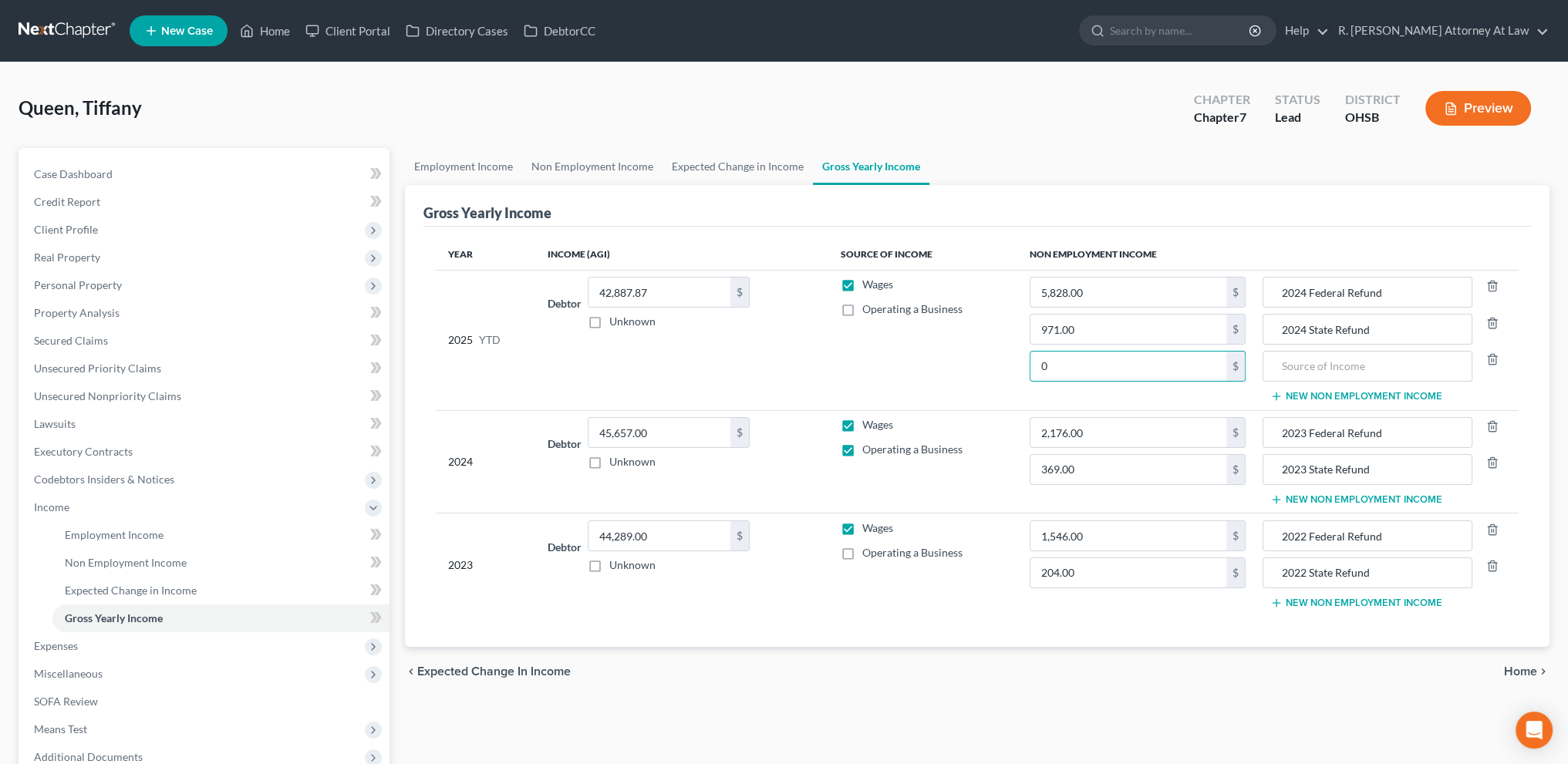
click at [928, 363] on td "Wages Operating a Business" at bounding box center [923, 340] width 189 height 140
click at [1489, 360] on icon "button" at bounding box center [1492, 359] width 12 height 12
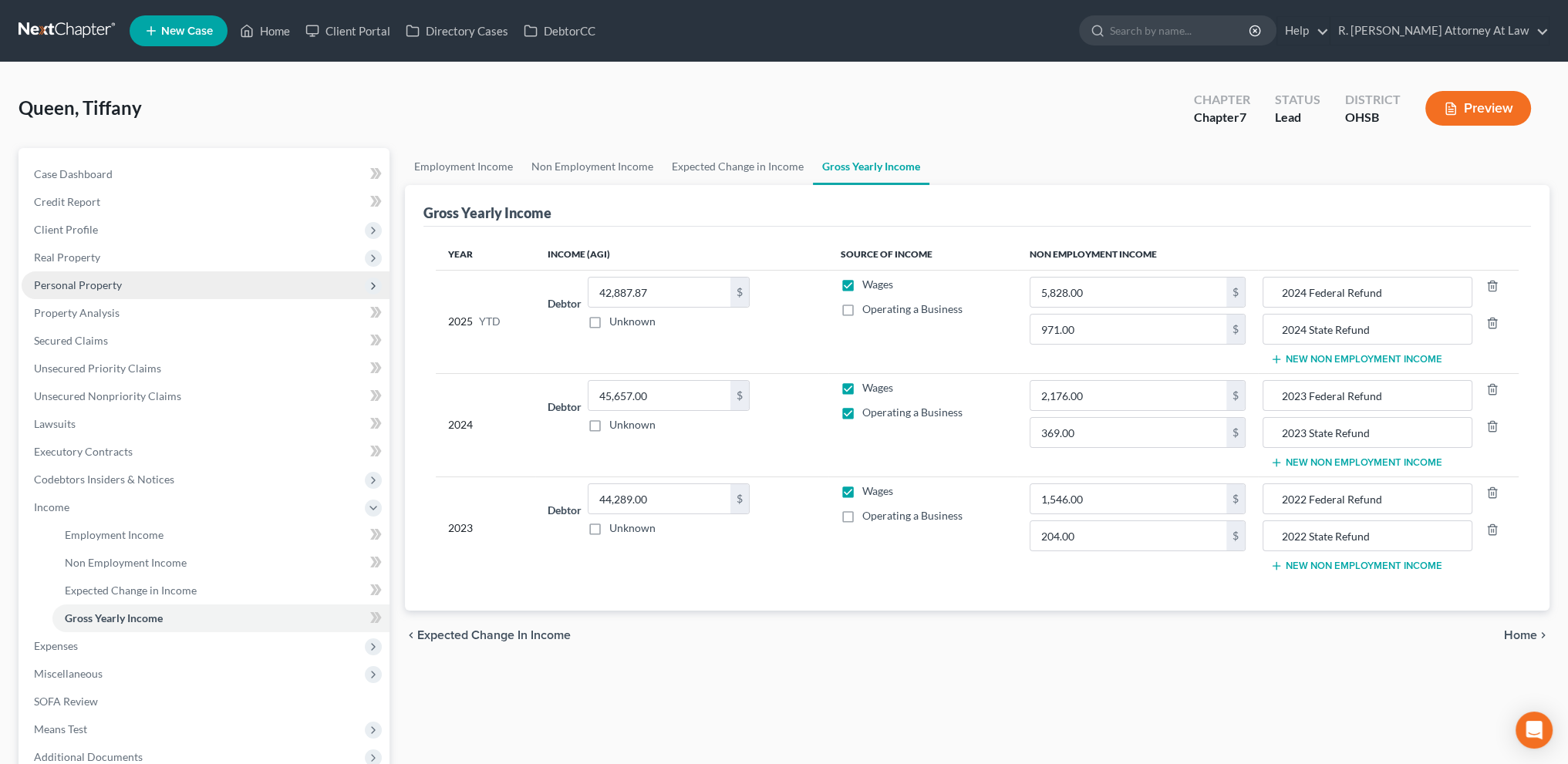
click at [67, 281] on span "Personal Property" at bounding box center [78, 285] width 88 height 13
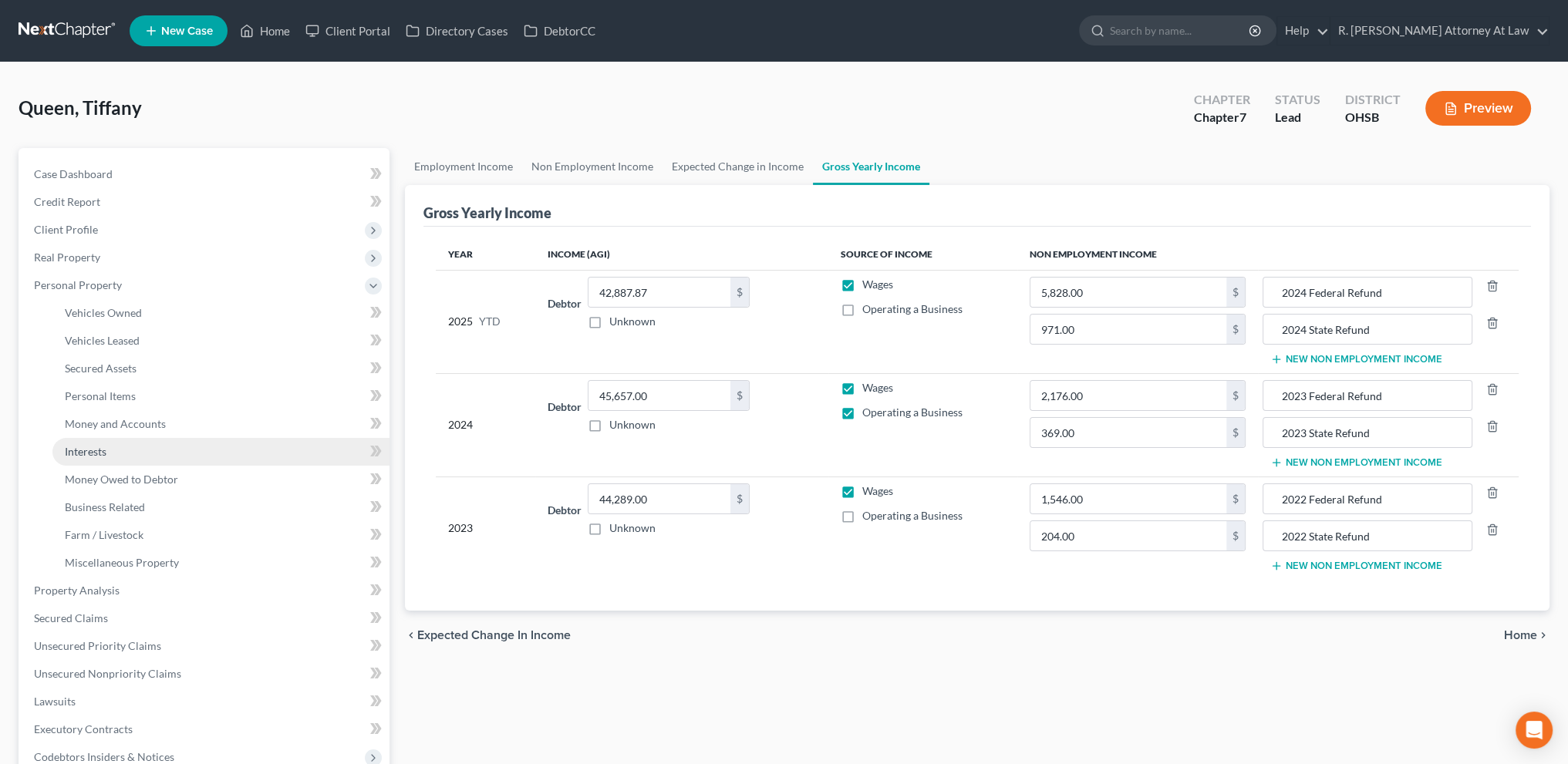
click at [98, 447] on span "Interests" at bounding box center [85, 452] width 41 height 13
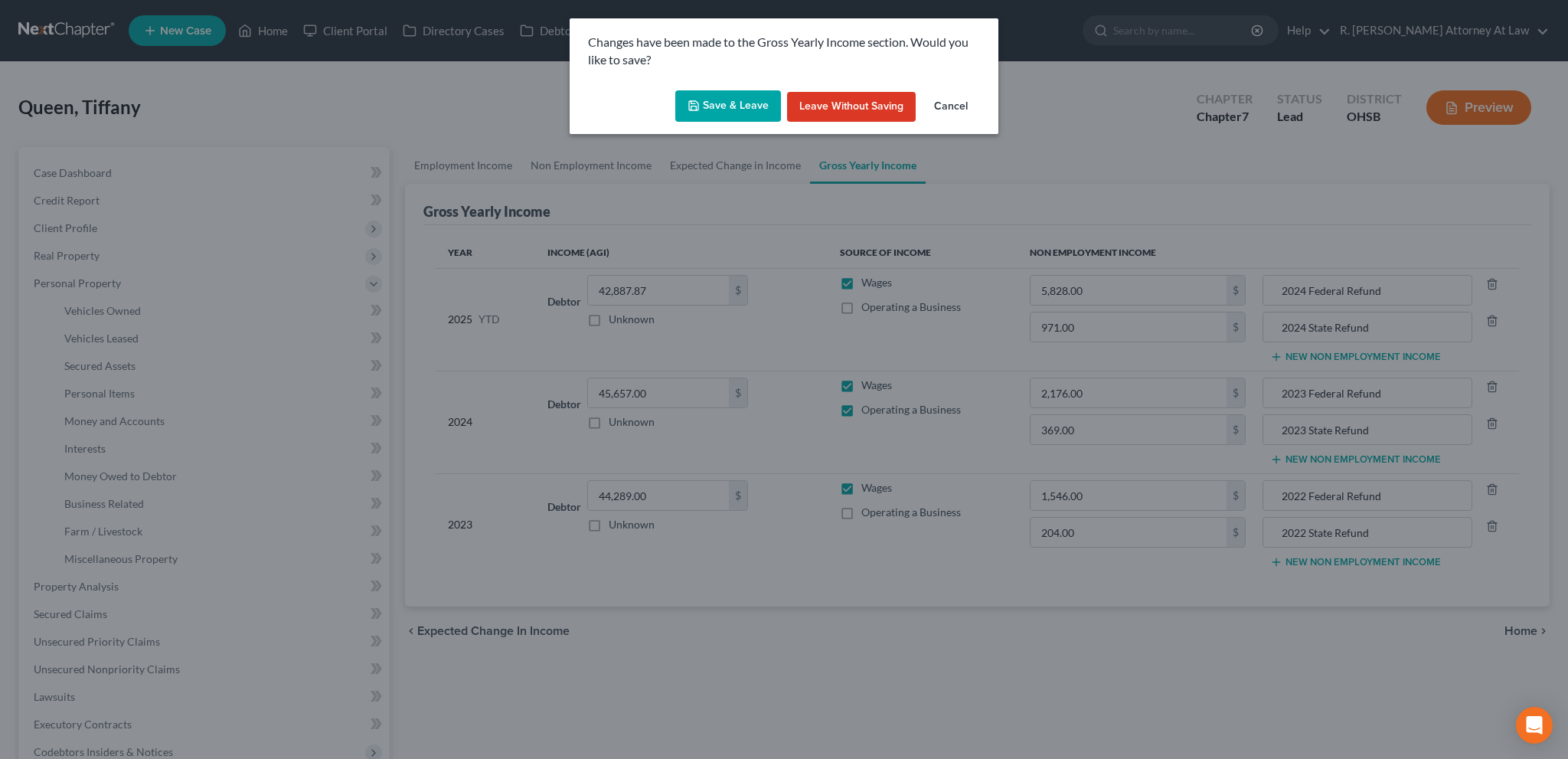
click at [718, 109] on button "Save & Leave" at bounding box center [728, 107] width 106 height 32
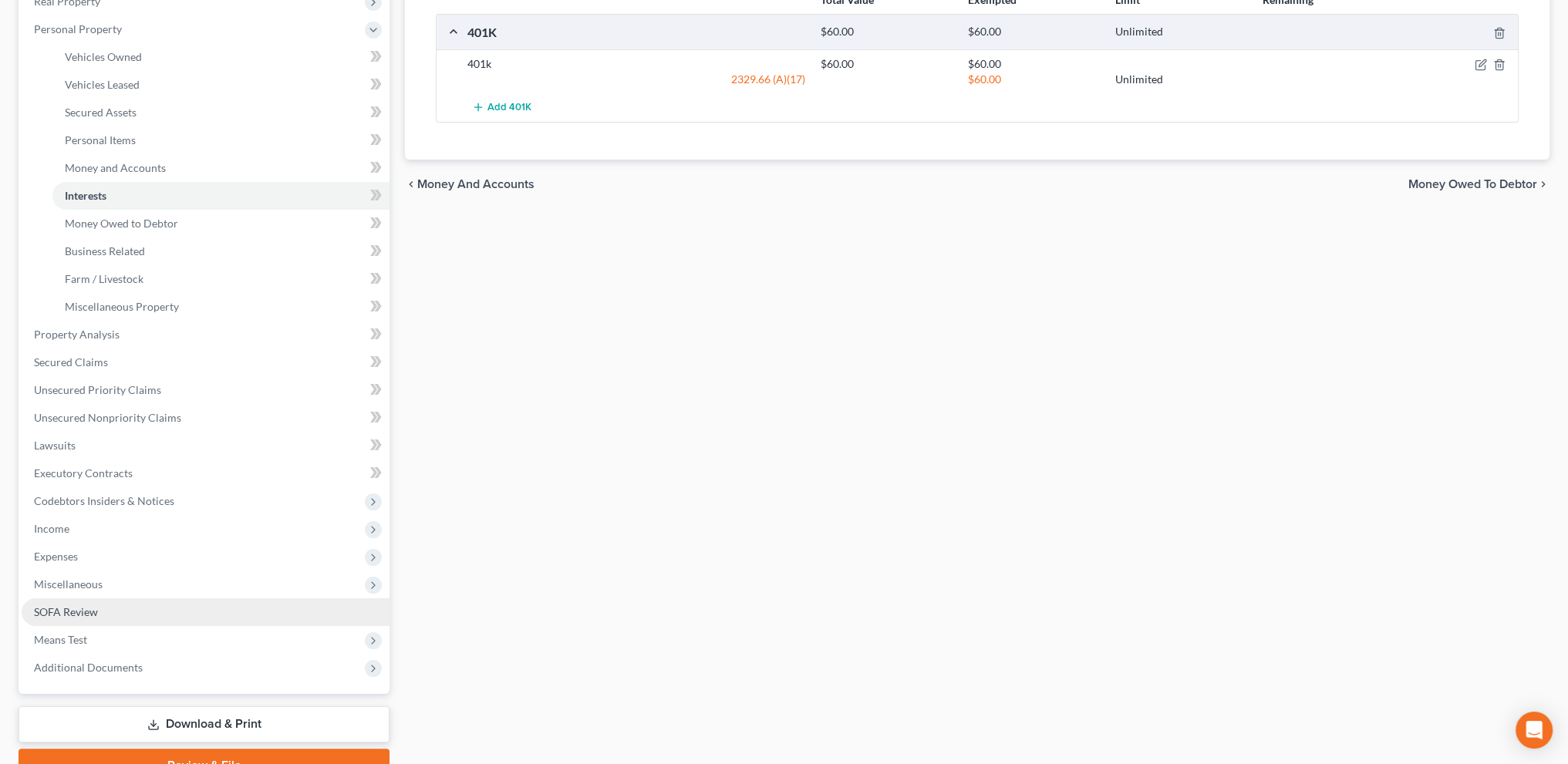
scroll to position [289, 0]
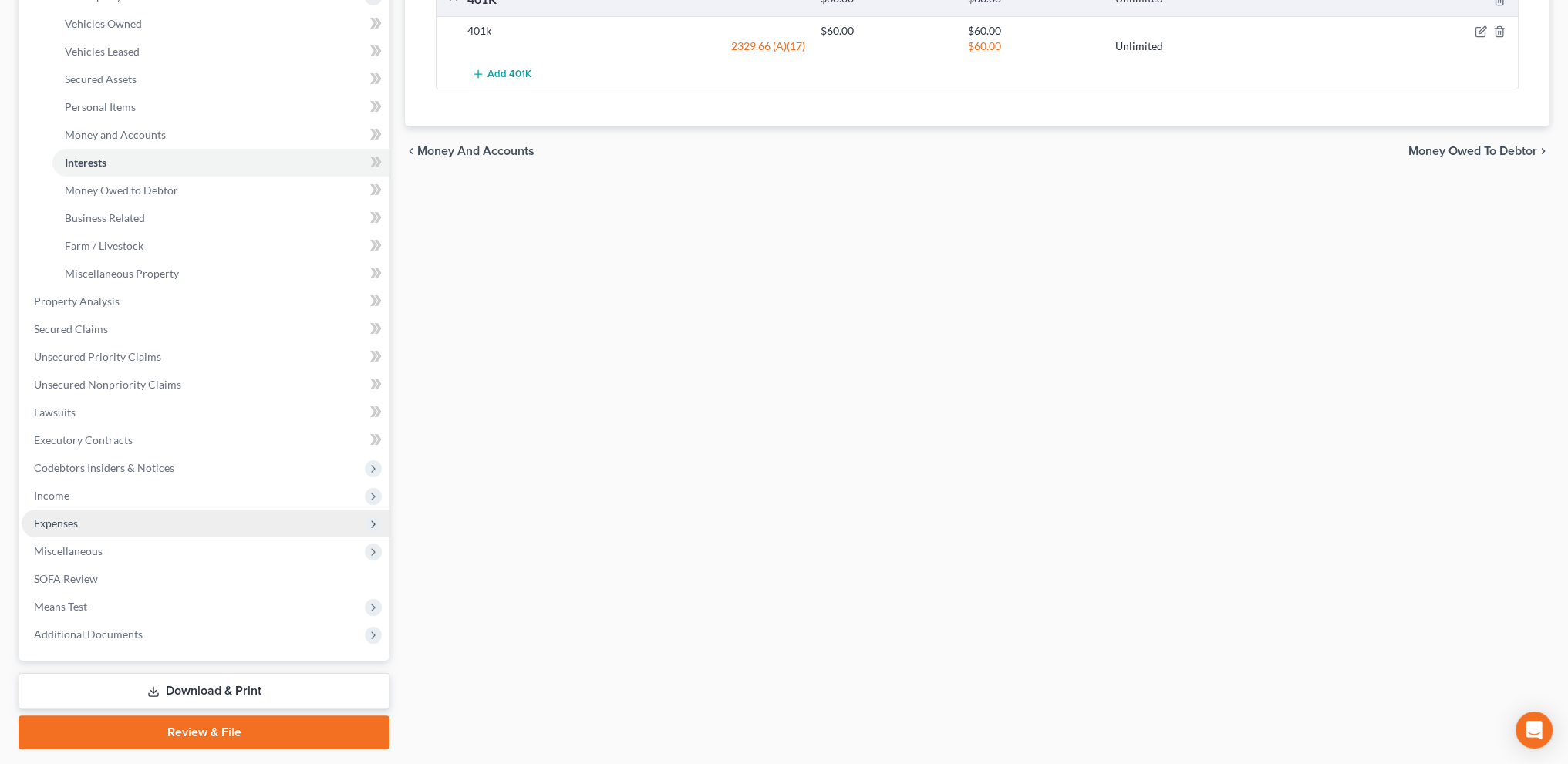
click at [50, 522] on span "Expenses" at bounding box center [56, 523] width 44 height 13
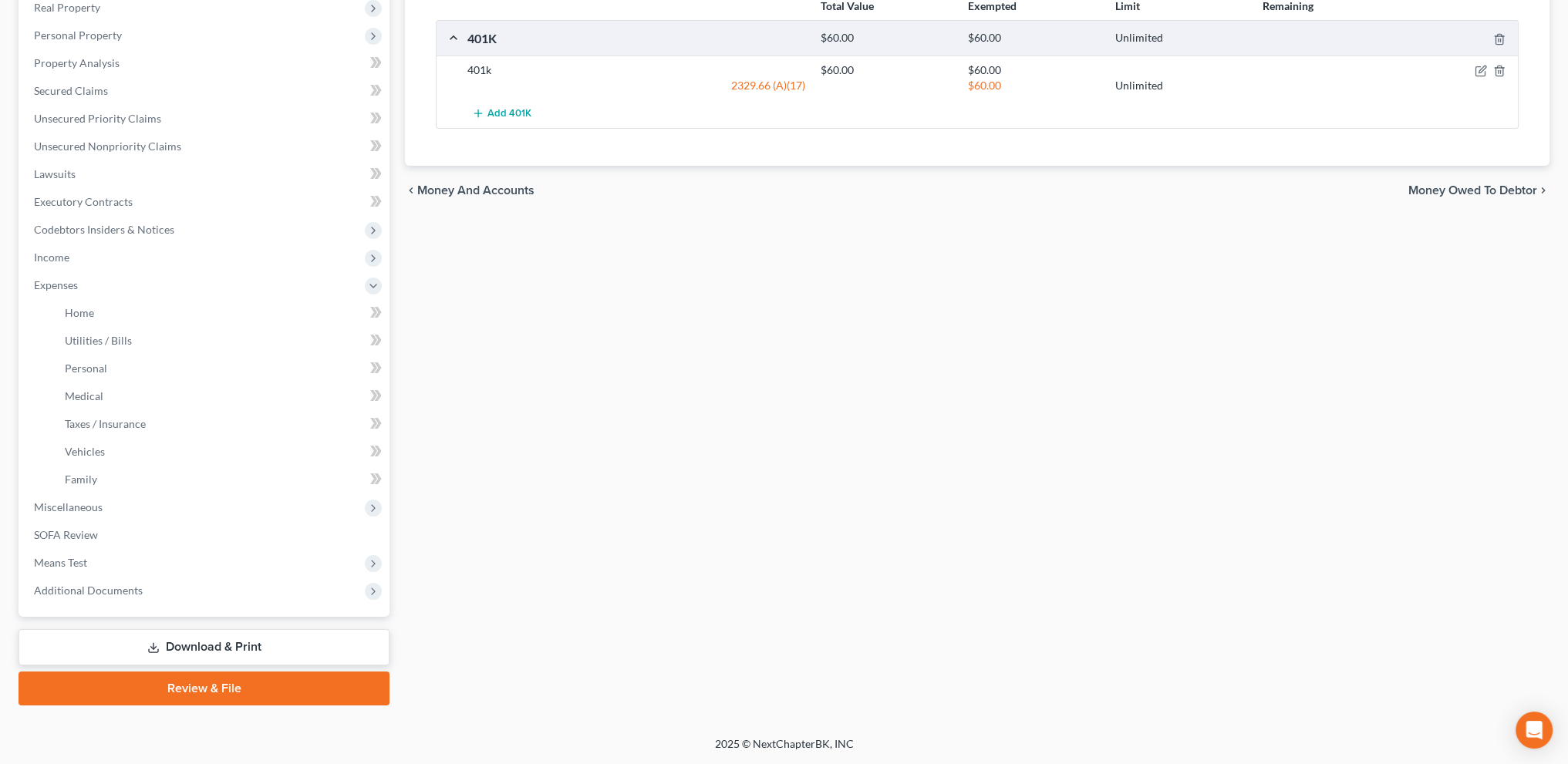
scroll to position [248, 0]
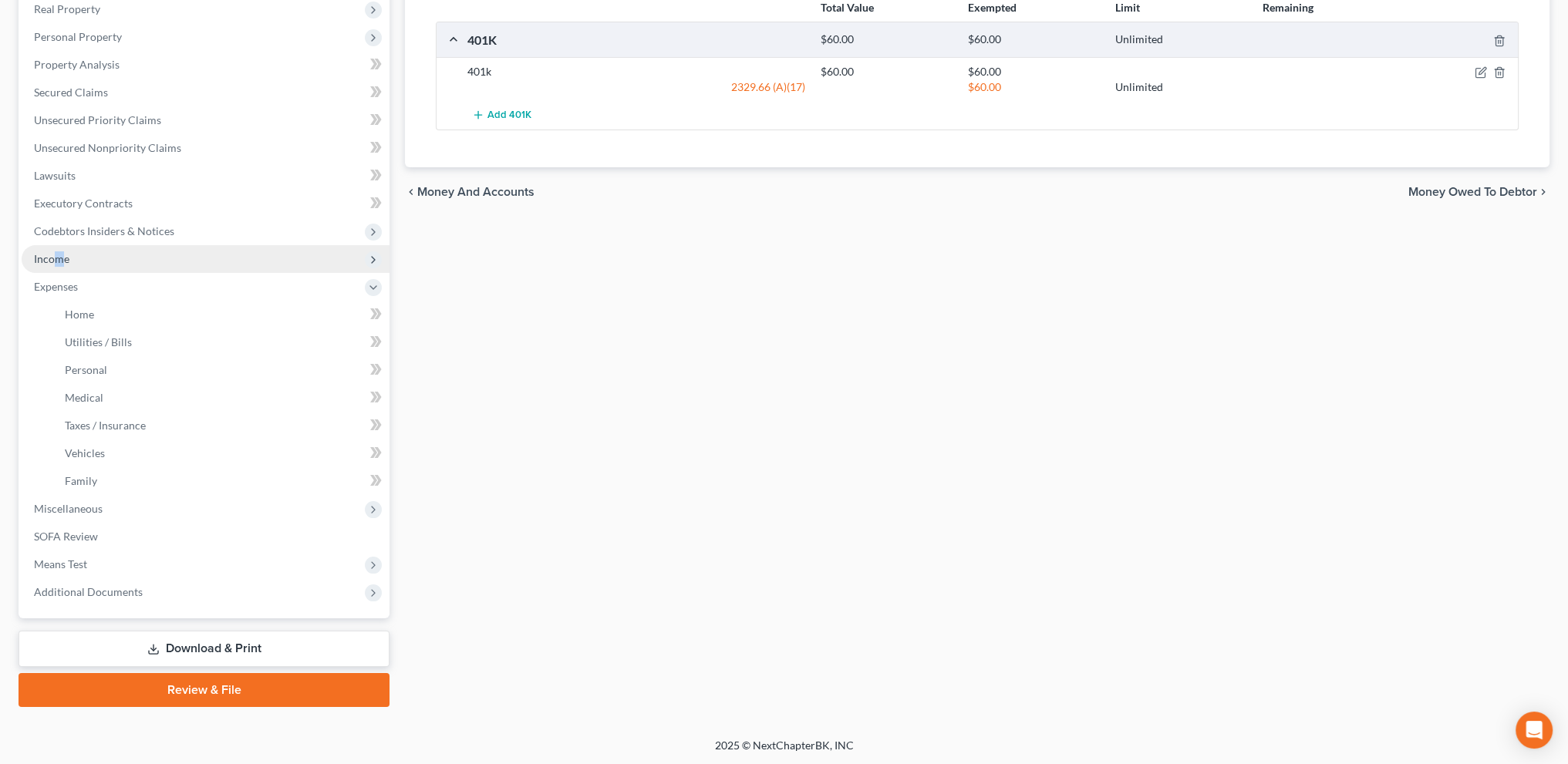
click at [60, 256] on span "Income" at bounding box center [52, 259] width 36 height 13
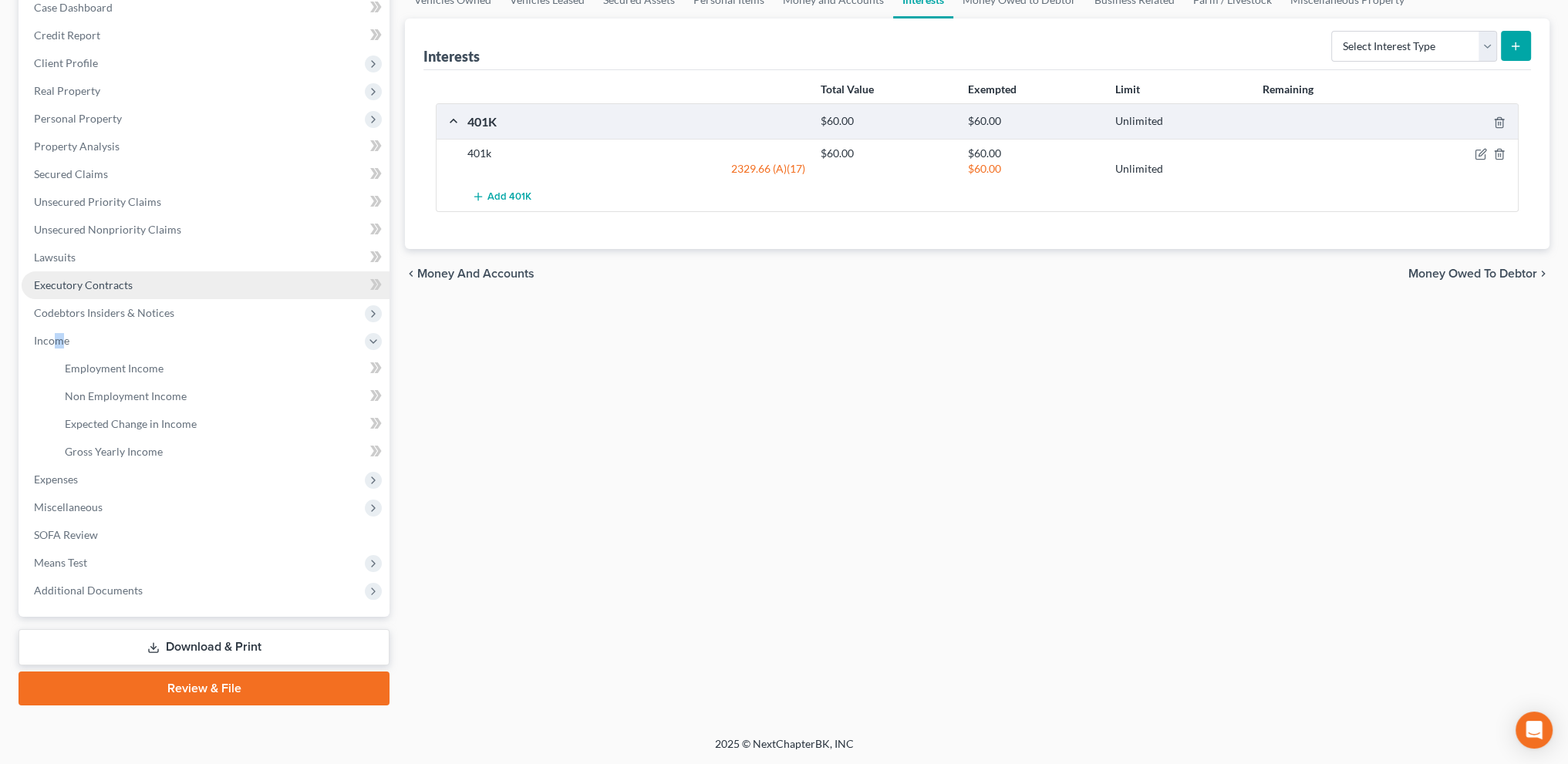
scroll to position [165, 0]
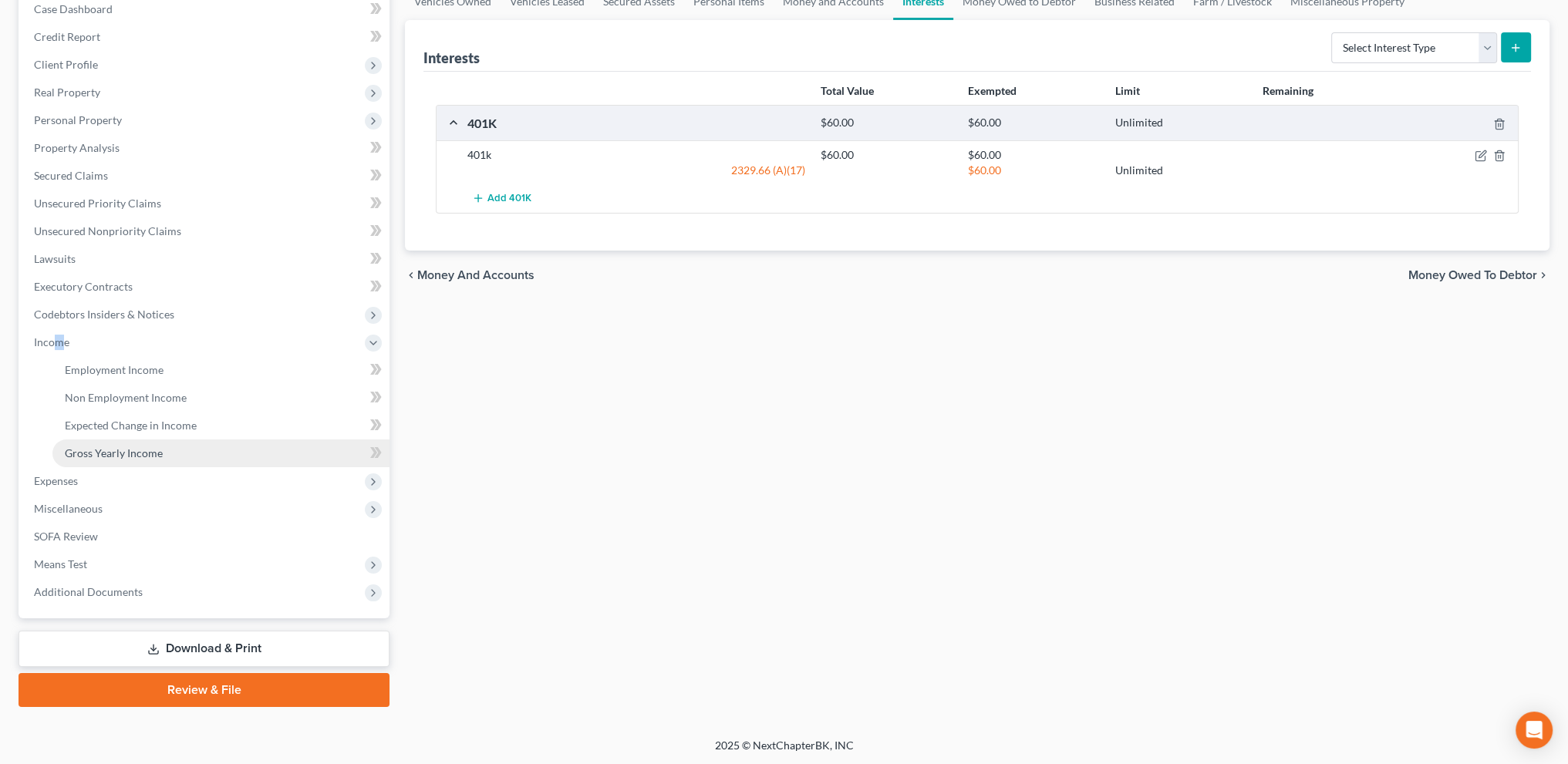
click at [114, 451] on span "Gross Yearly Income" at bounding box center [114, 453] width 98 height 13
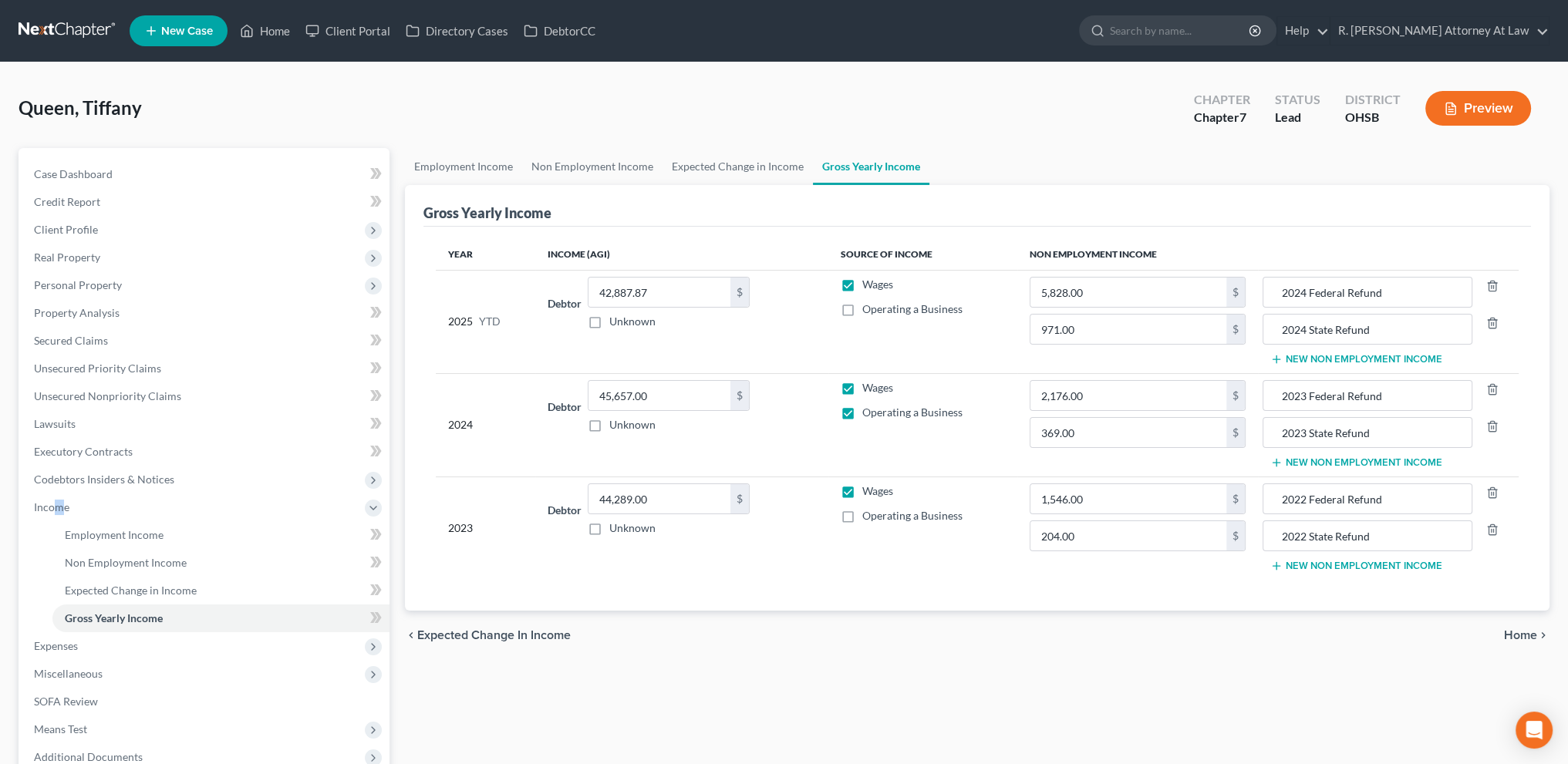
click at [1324, 354] on button "New Non Employment Income" at bounding box center [1356, 359] width 172 height 12
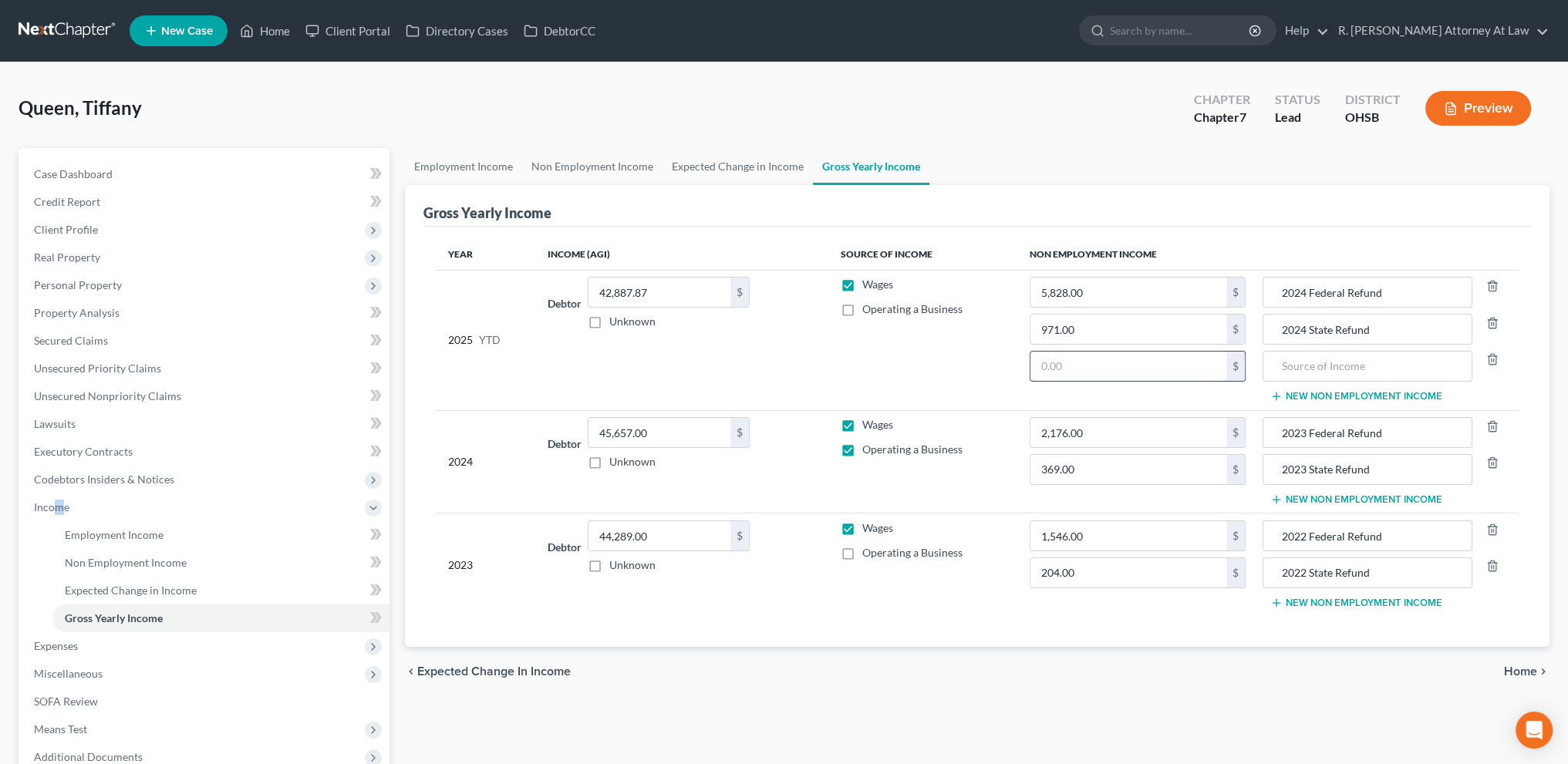
click at [1115, 373] on input "text" at bounding box center [1128, 366] width 196 height 29
type input "3,724"
click at [1299, 372] on input "text" at bounding box center [1367, 366] width 193 height 29
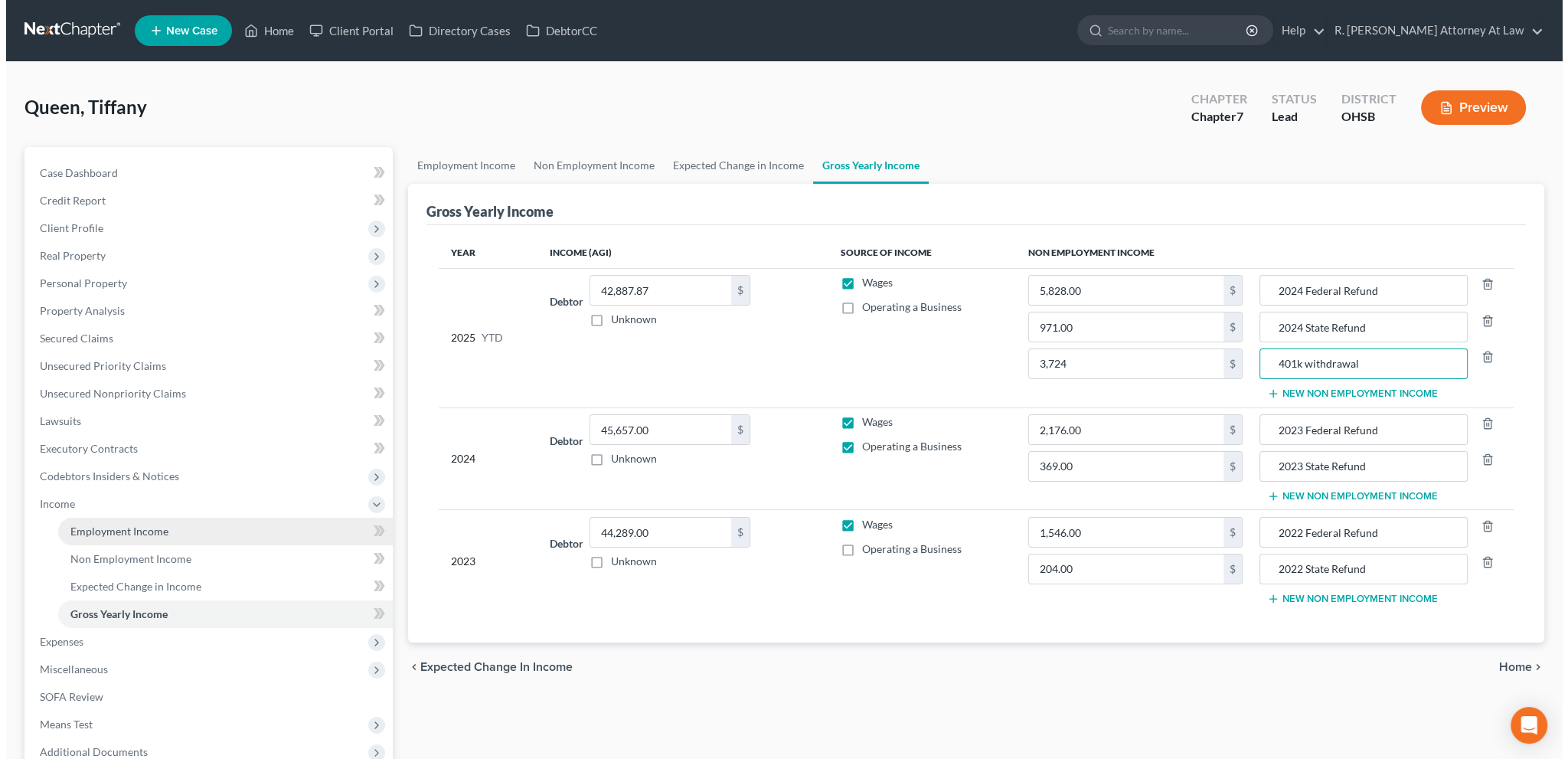
scroll to position [164, 0]
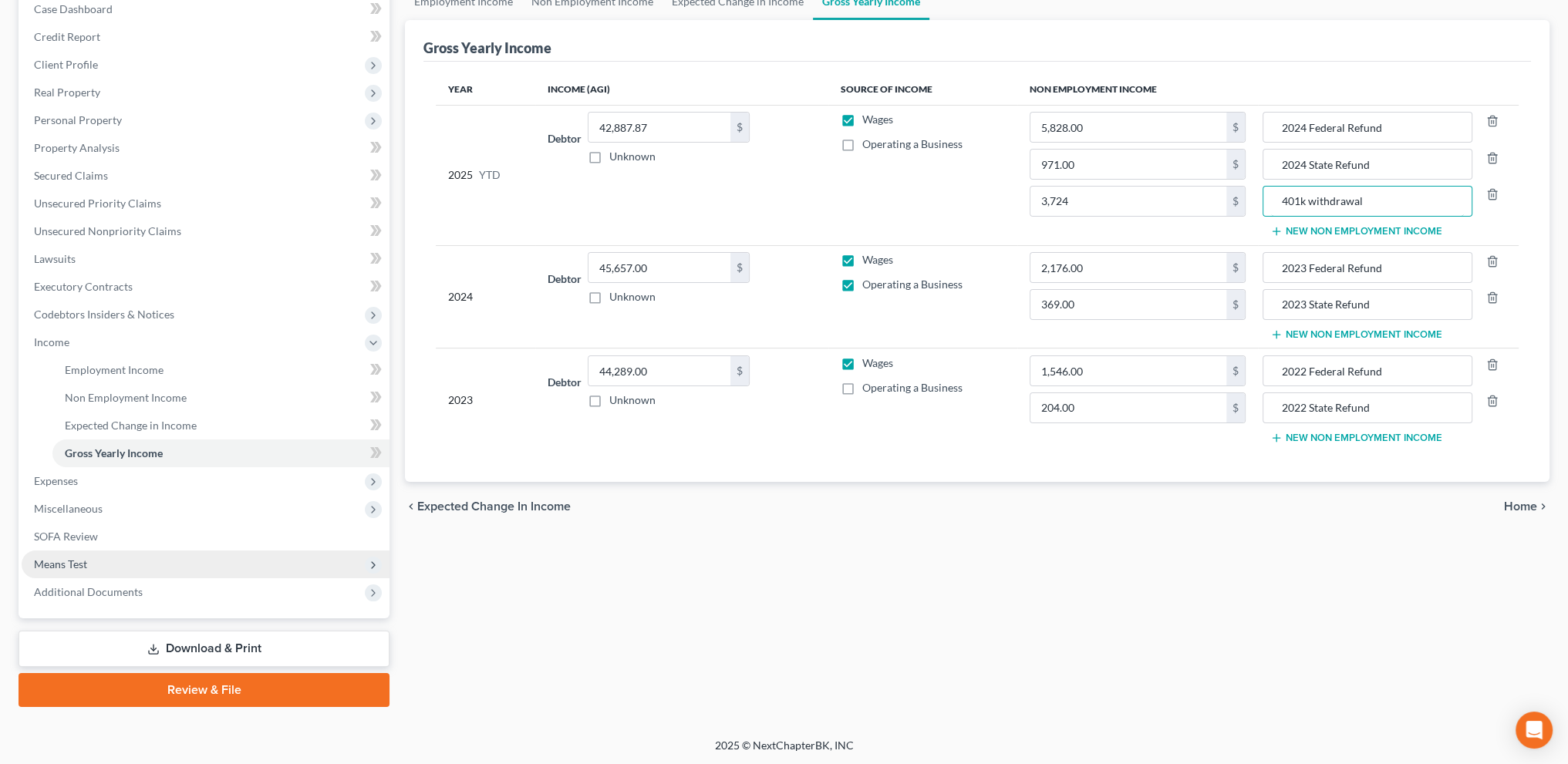
type input "401k withdrawal"
click at [70, 561] on span "Means Test" at bounding box center [60, 564] width 53 height 13
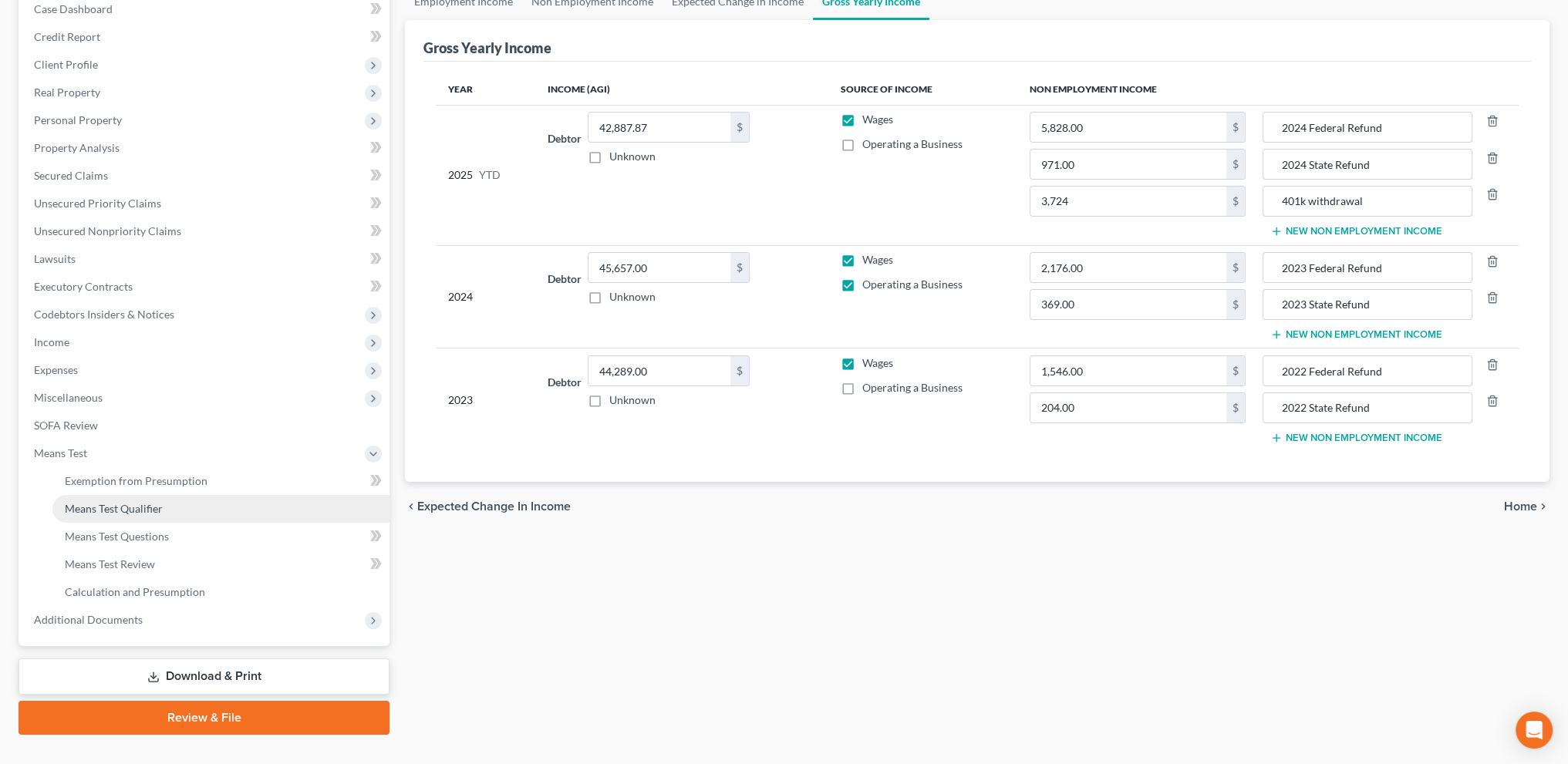
click at [87, 504] on span "Means Test Qualifier" at bounding box center [114, 509] width 98 height 13
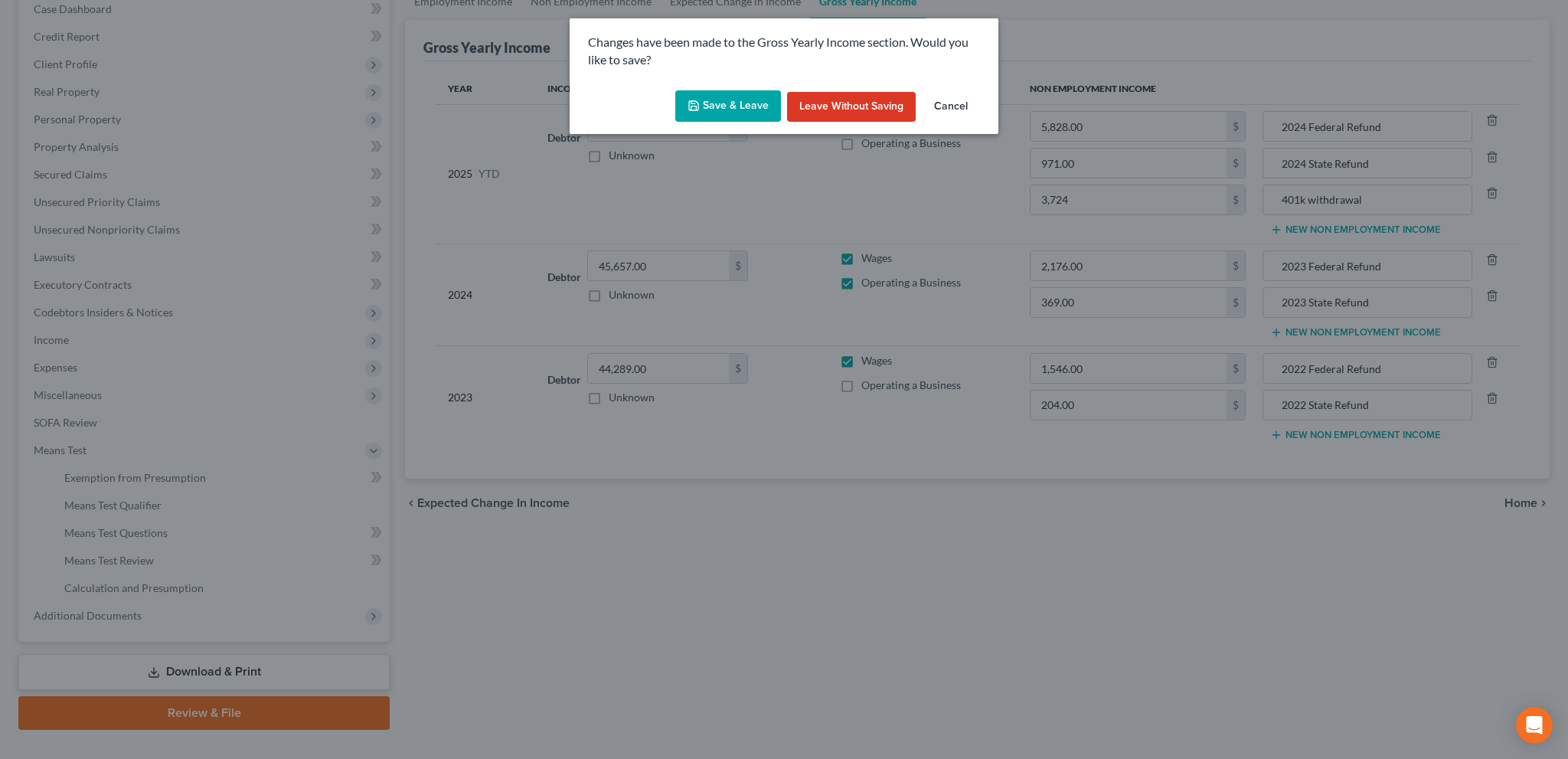
click at [730, 96] on button "Save & Leave" at bounding box center [728, 107] width 106 height 32
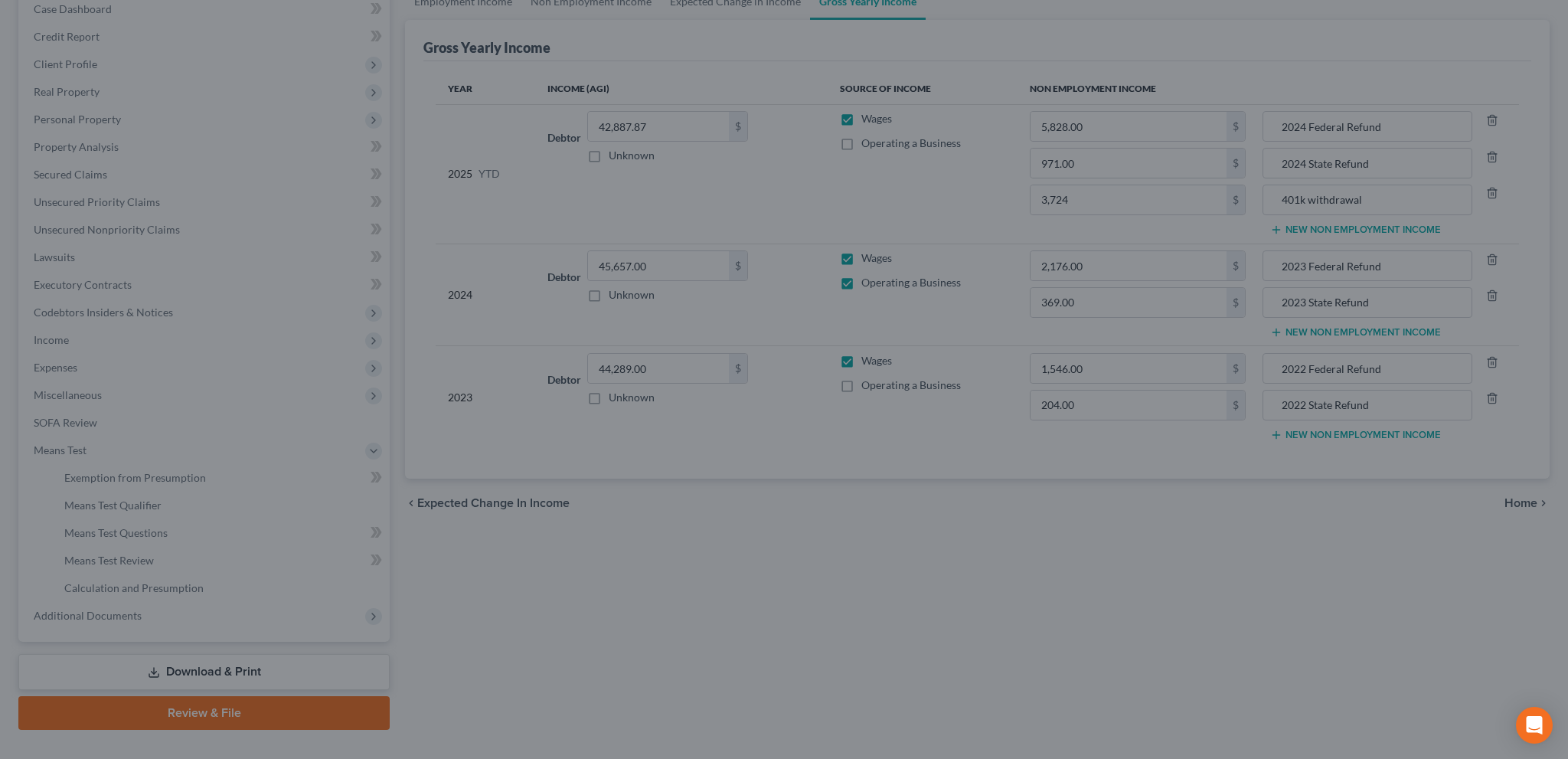
type input "3,724.00"
type input "5,828.00"
type input "401k withdrawal"
type input "2024 Federal Refund"
